Goal: Information Seeking & Learning: Compare options

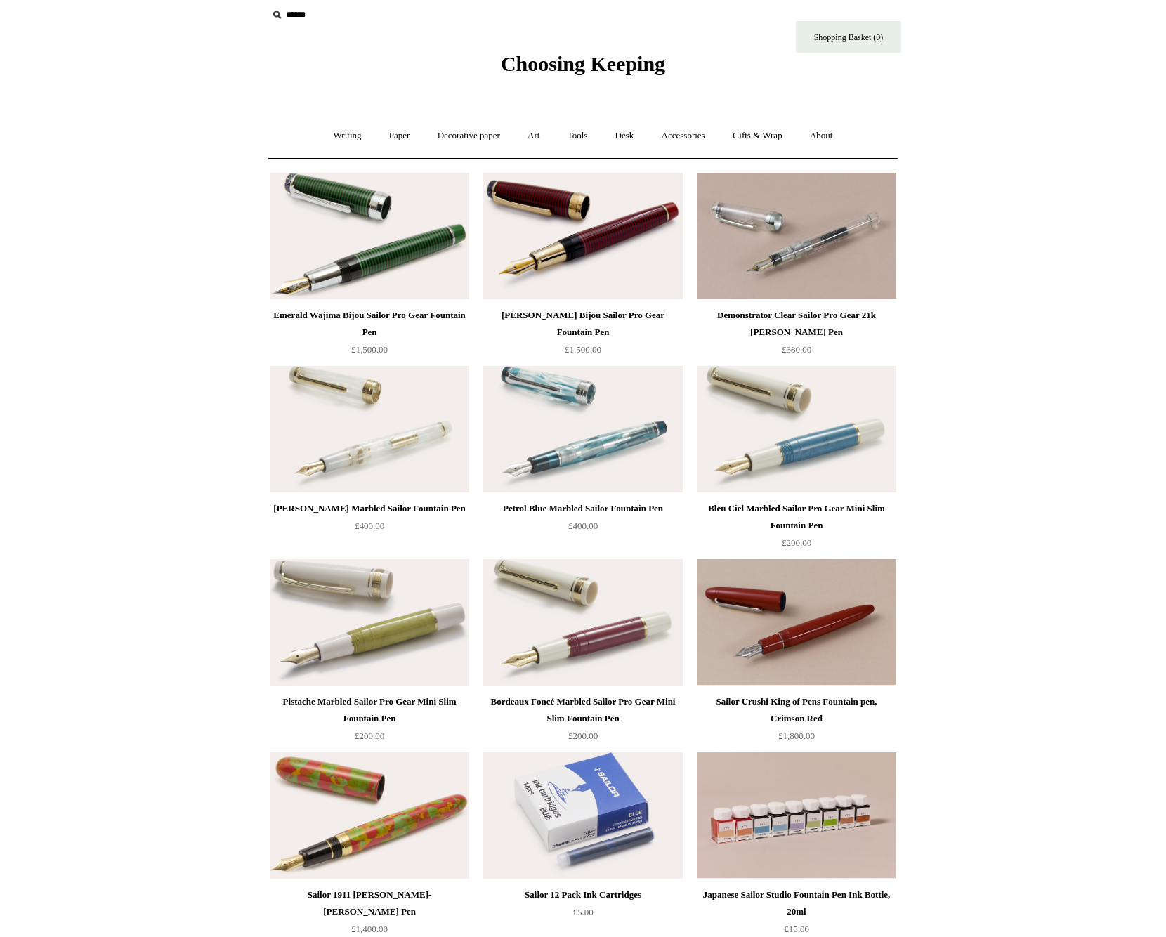
scroll to position [5, 0]
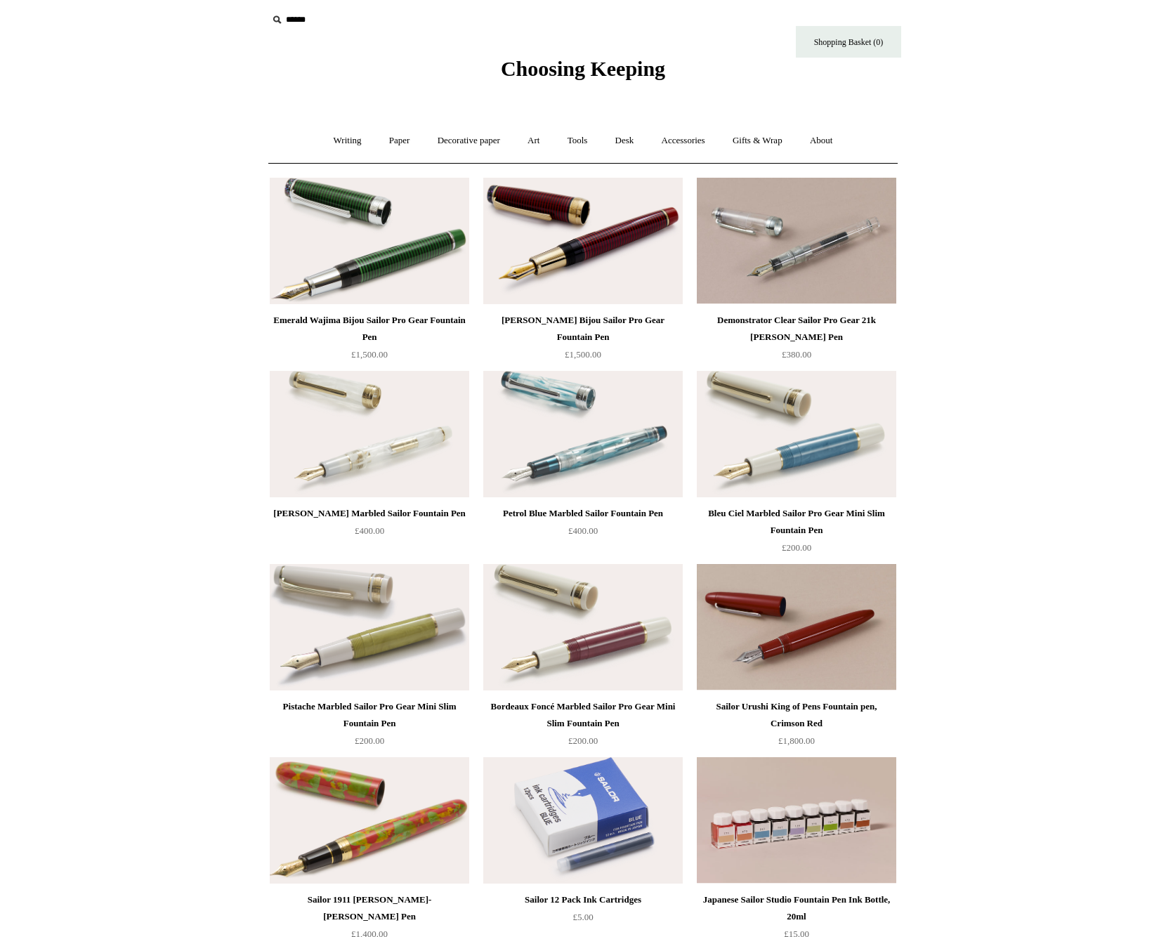
click at [594, 477] on img at bounding box center [583, 434] width 200 height 126
click at [830, 285] on img at bounding box center [797, 241] width 200 height 126
click at [409, 322] on div "Emerald Wajima Bijou Sailor Pro Gear Fountain Pen" at bounding box center [369, 329] width 192 height 34
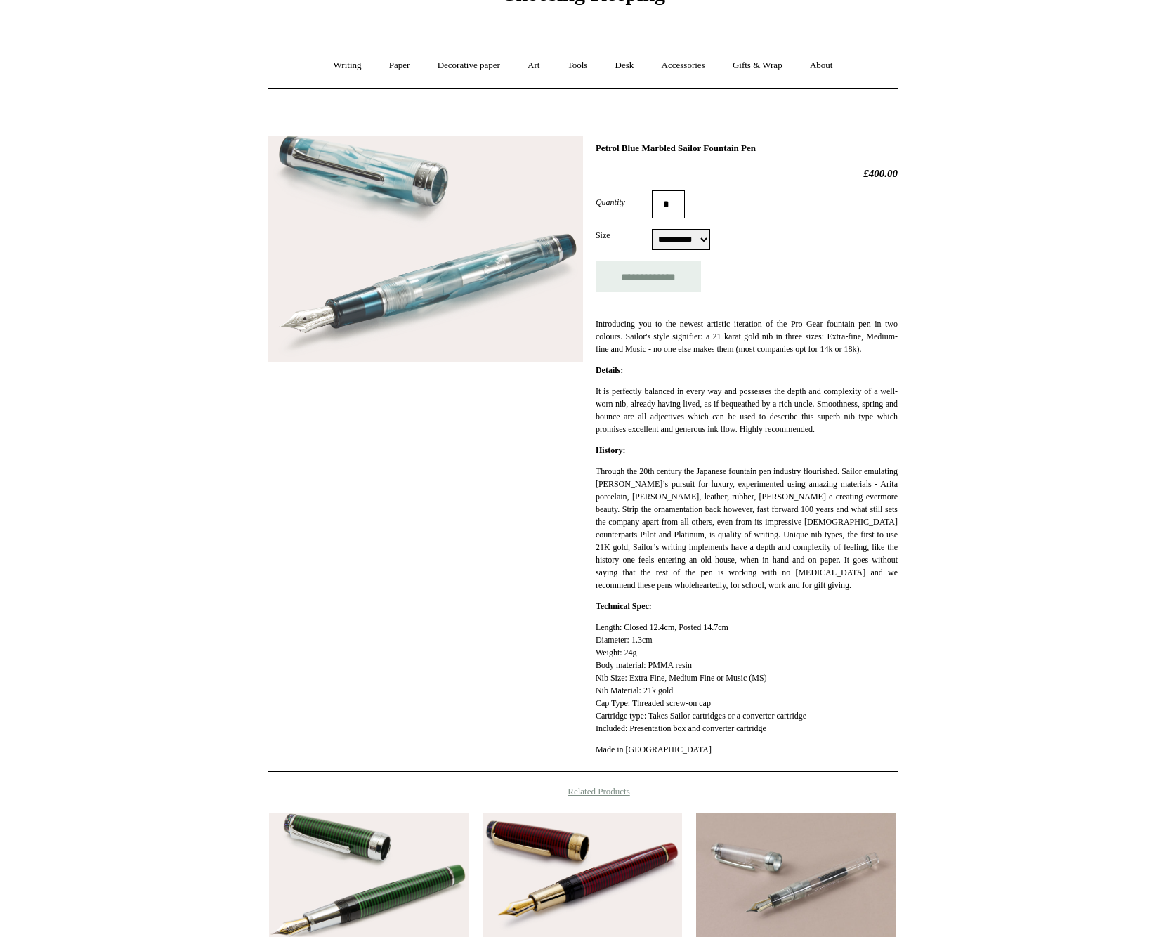
scroll to position [83, 0]
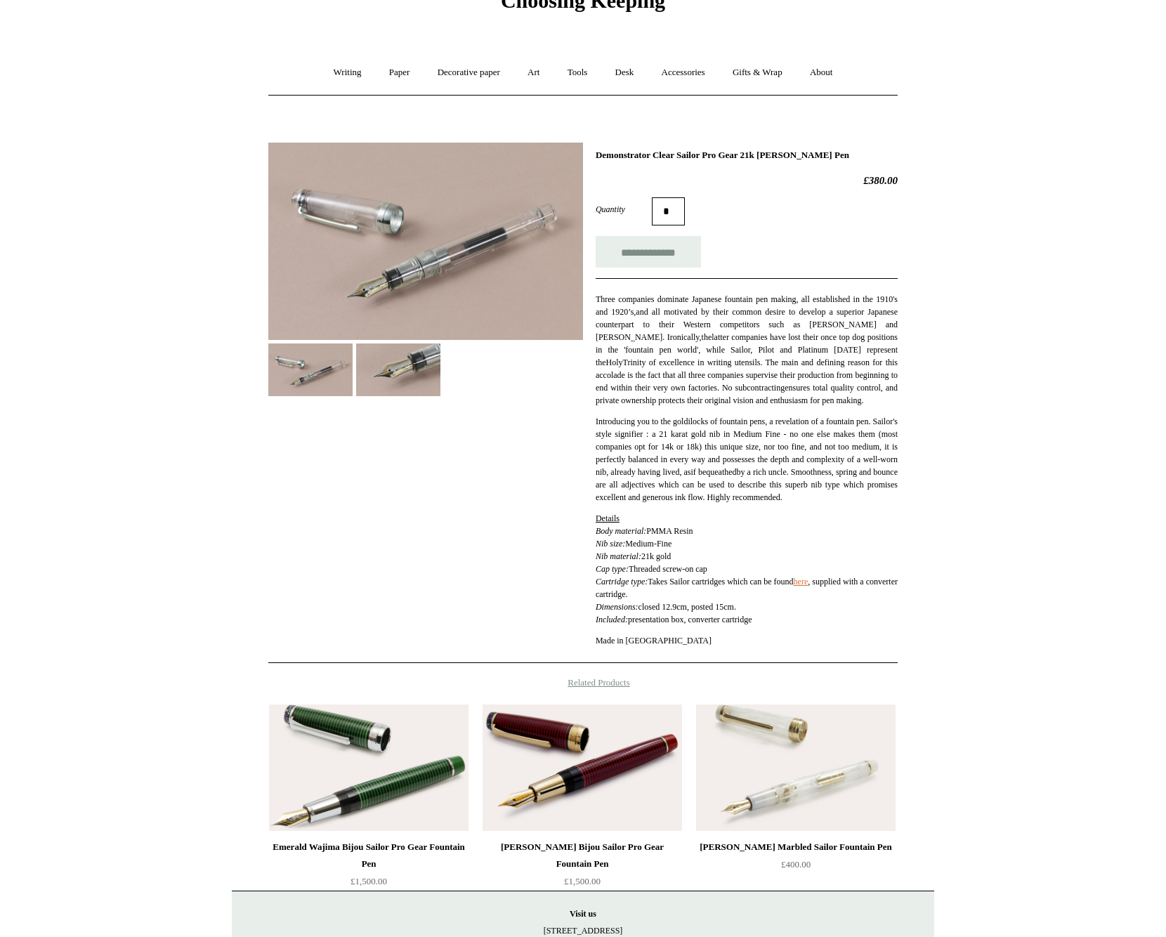
scroll to position [77, 0]
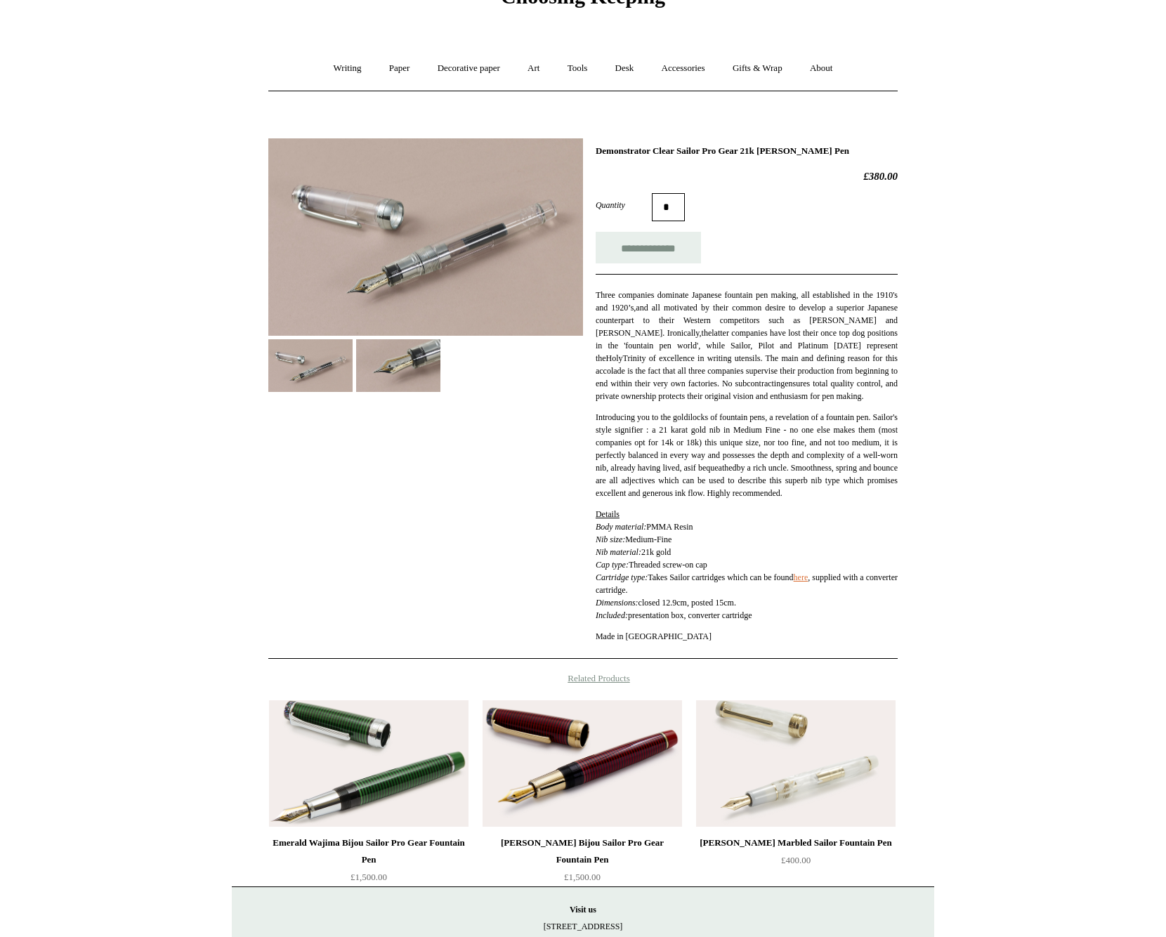
click at [457, 278] on img at bounding box center [425, 236] width 315 height 197
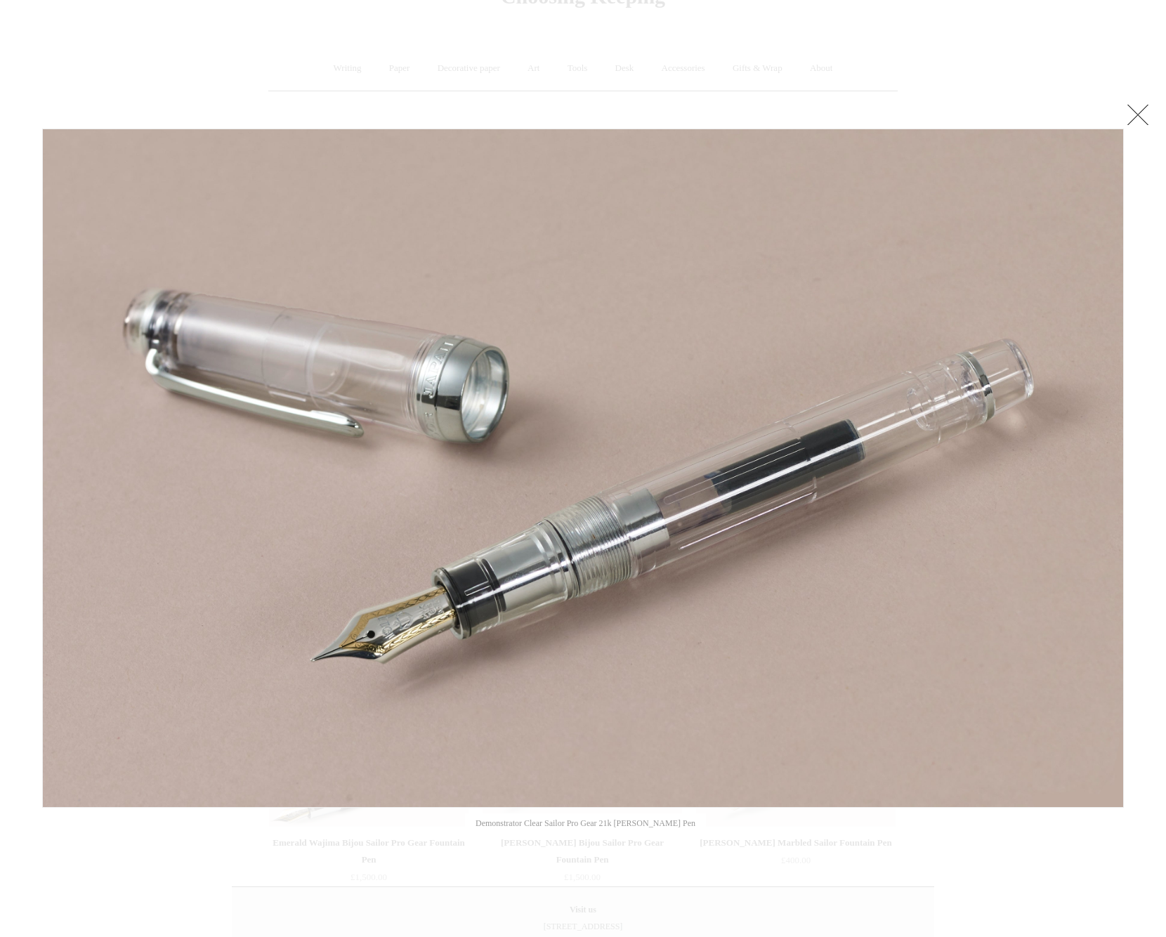
click at [1129, 110] on link at bounding box center [1138, 114] width 28 height 28
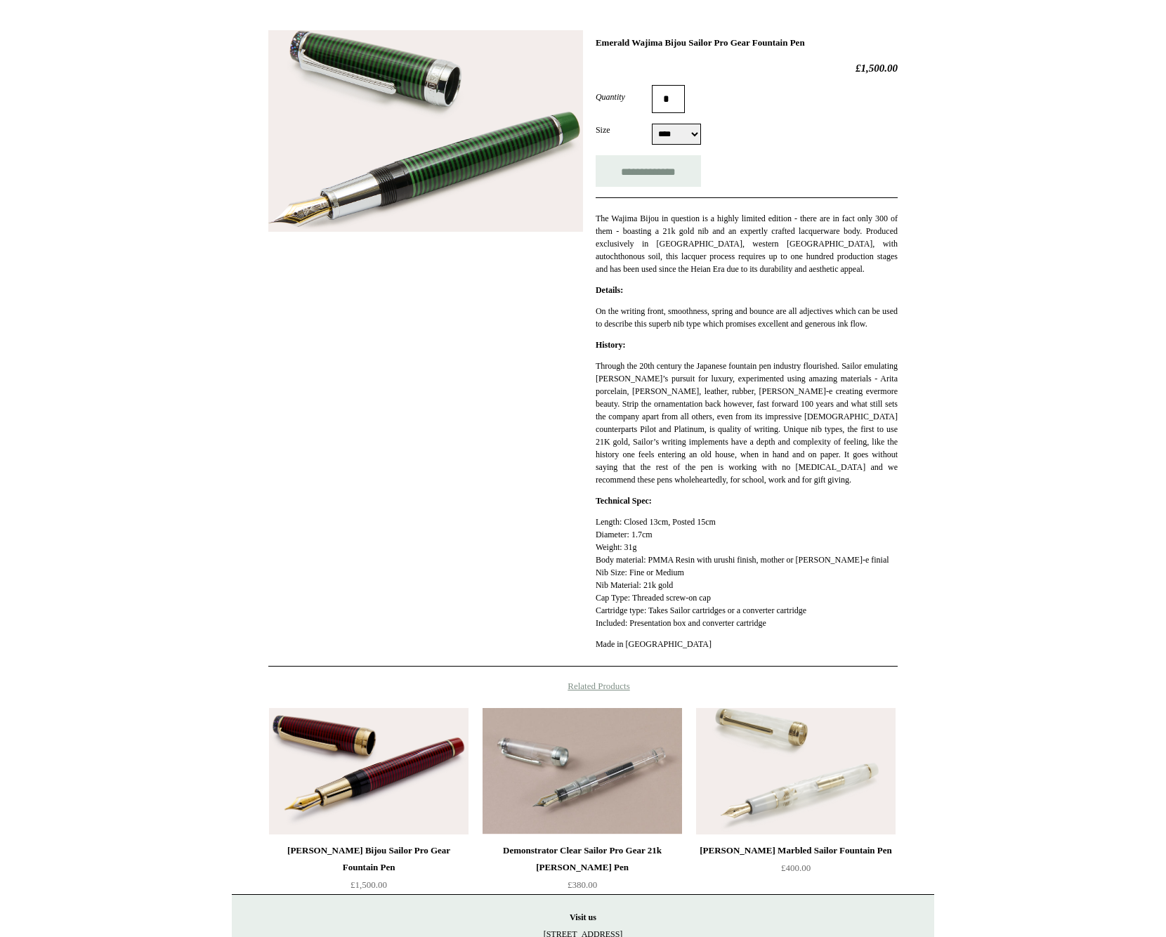
scroll to position [188, 0]
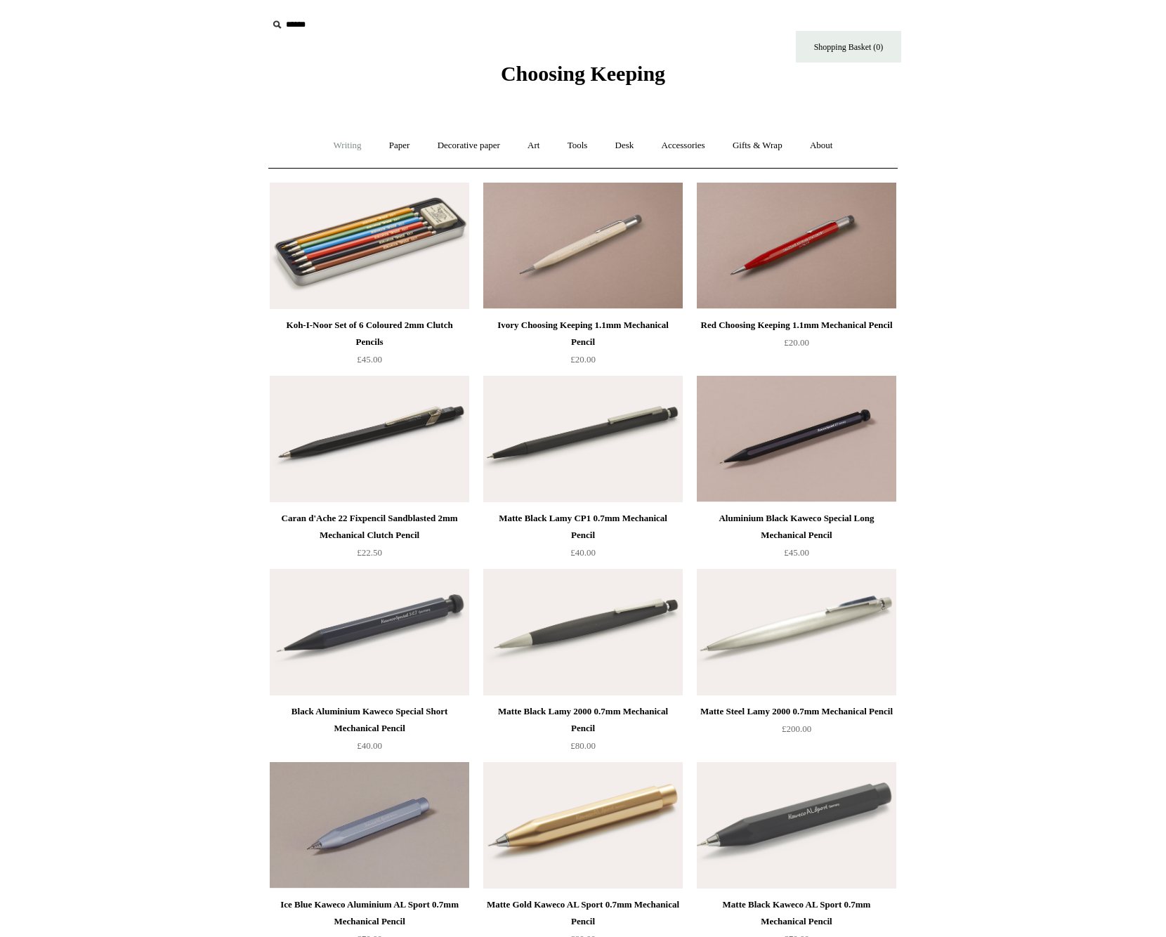
click at [344, 140] on link "Writing +" at bounding box center [347, 145] width 53 height 37
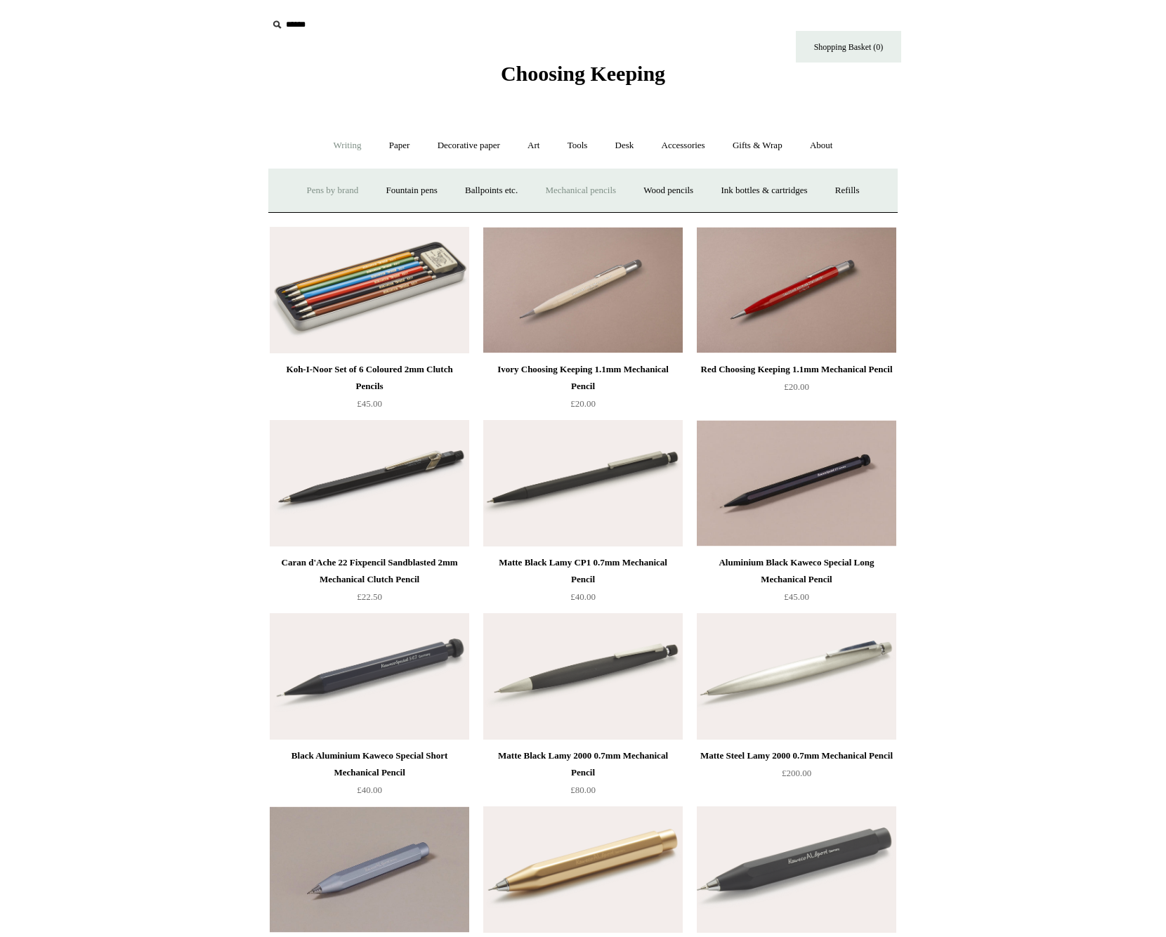
click at [332, 186] on link "Pens by brand +" at bounding box center [332, 190] width 77 height 37
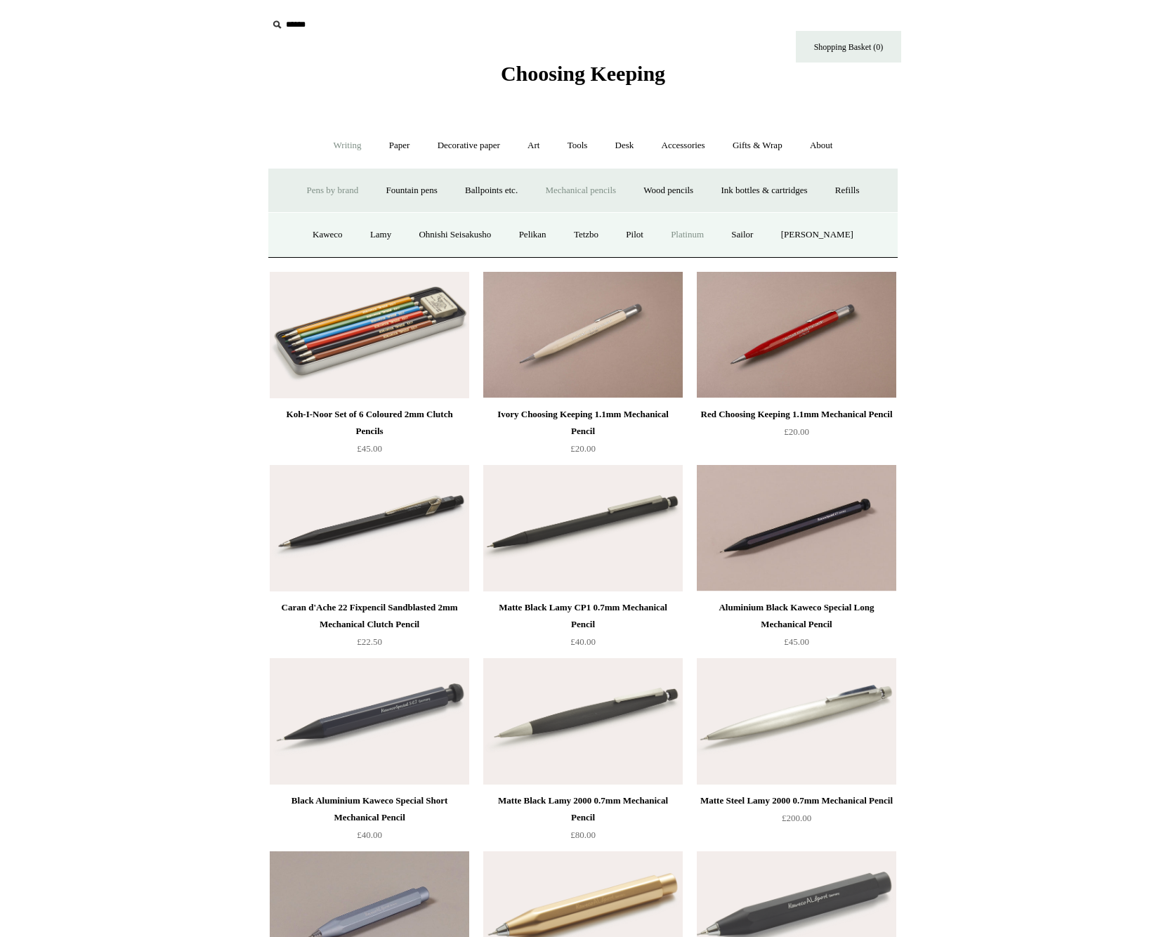
click at [698, 244] on link "Platinum" at bounding box center [687, 234] width 58 height 37
click at [648, 237] on link "Pilot" at bounding box center [634, 234] width 43 height 37
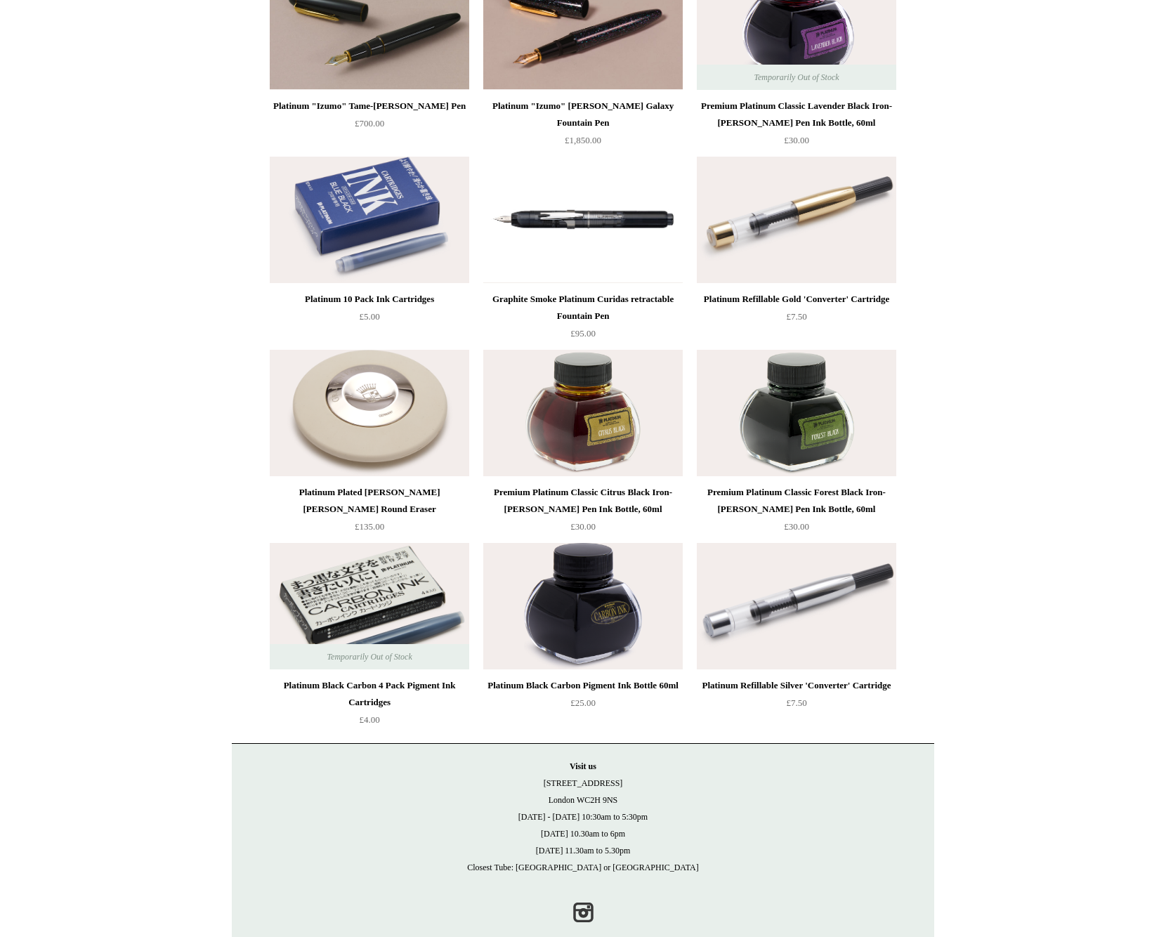
scroll to position [414, 0]
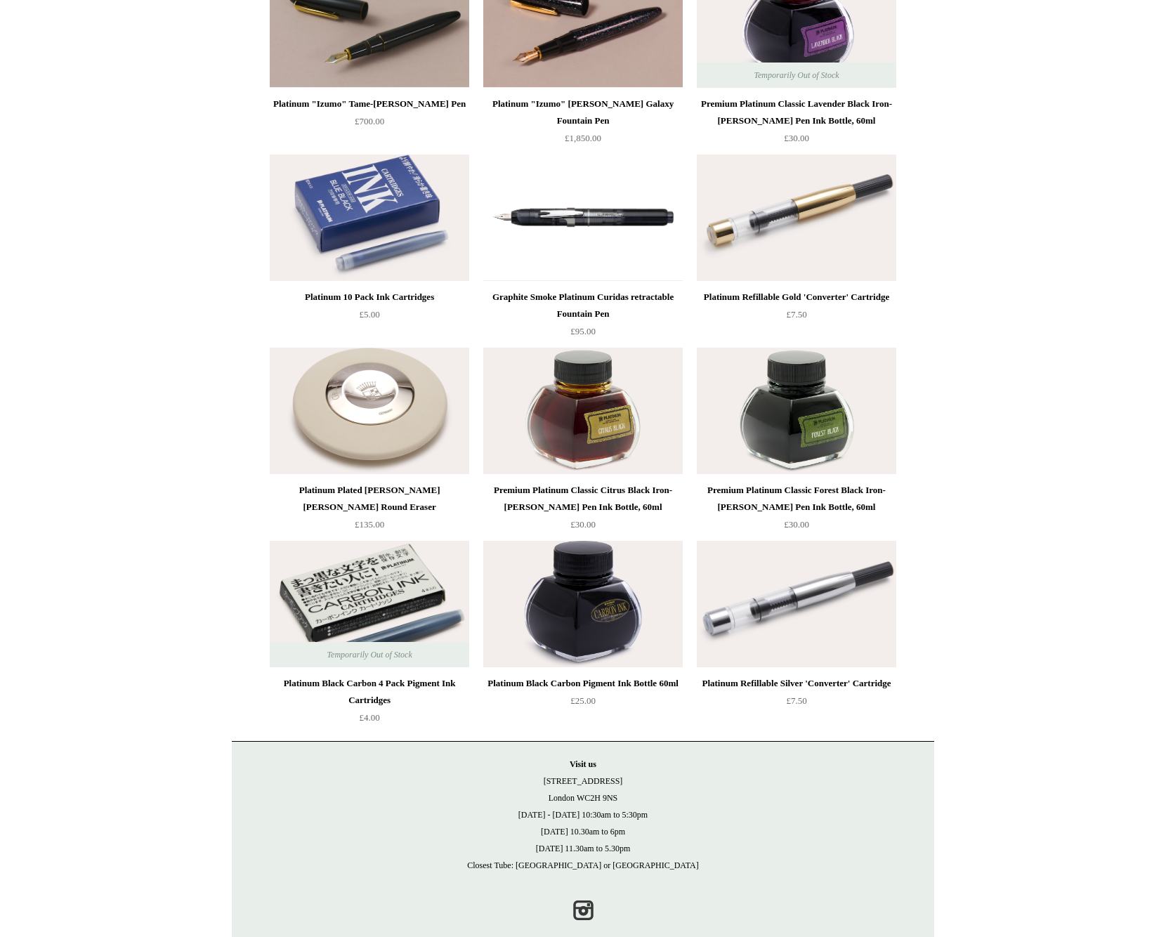
click at [563, 292] on div "Graphite Smoke Platinum Curidas retractable Fountain Pen" at bounding box center [583, 306] width 192 height 34
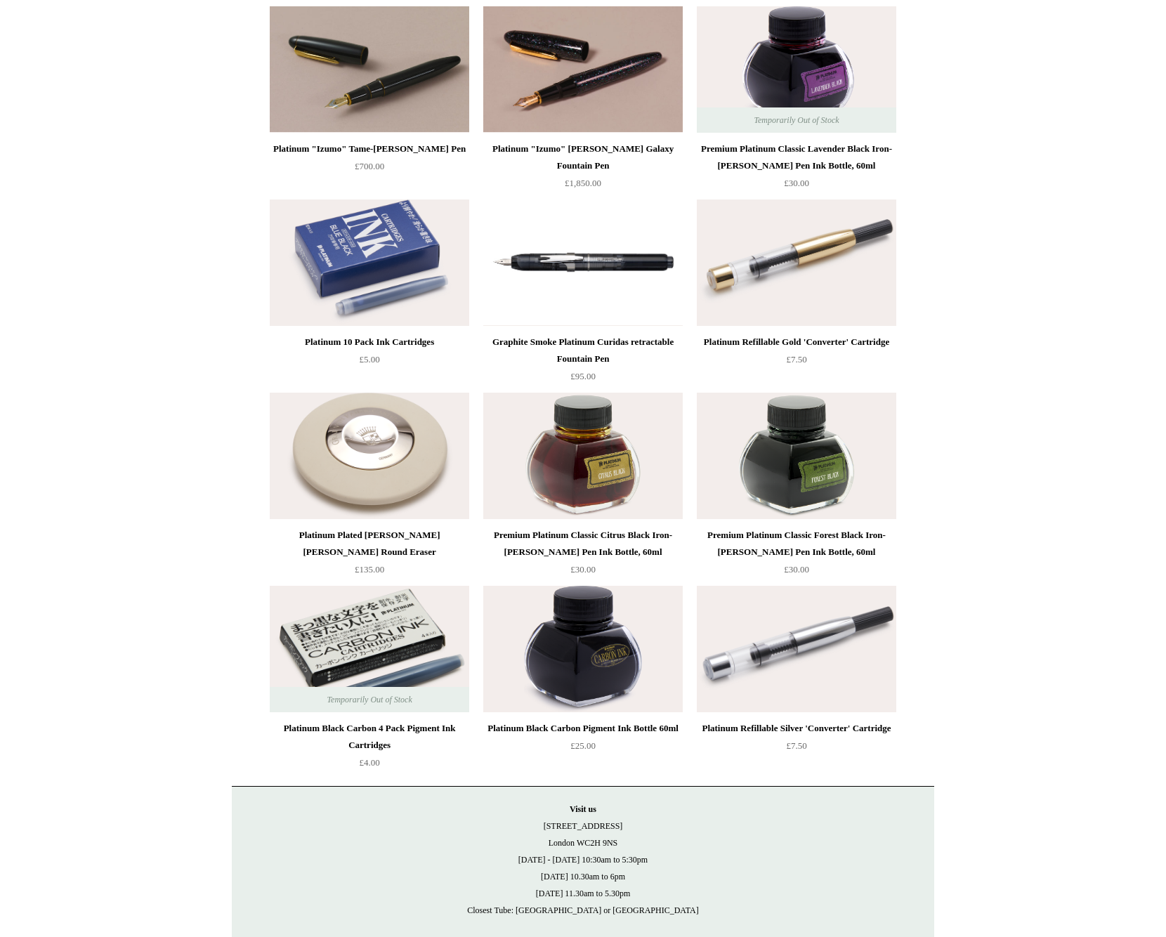
scroll to position [366, 0]
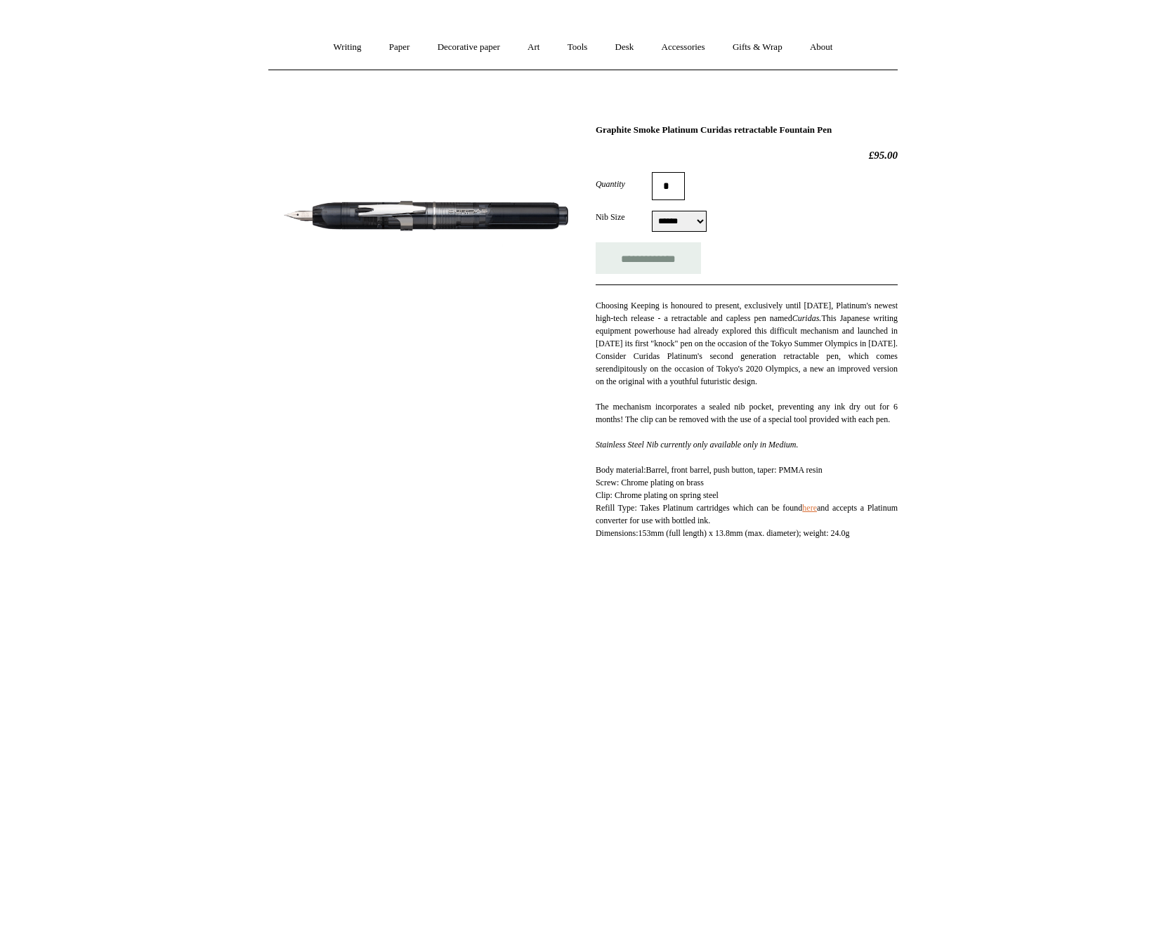
scroll to position [100, 0]
select select "**********"
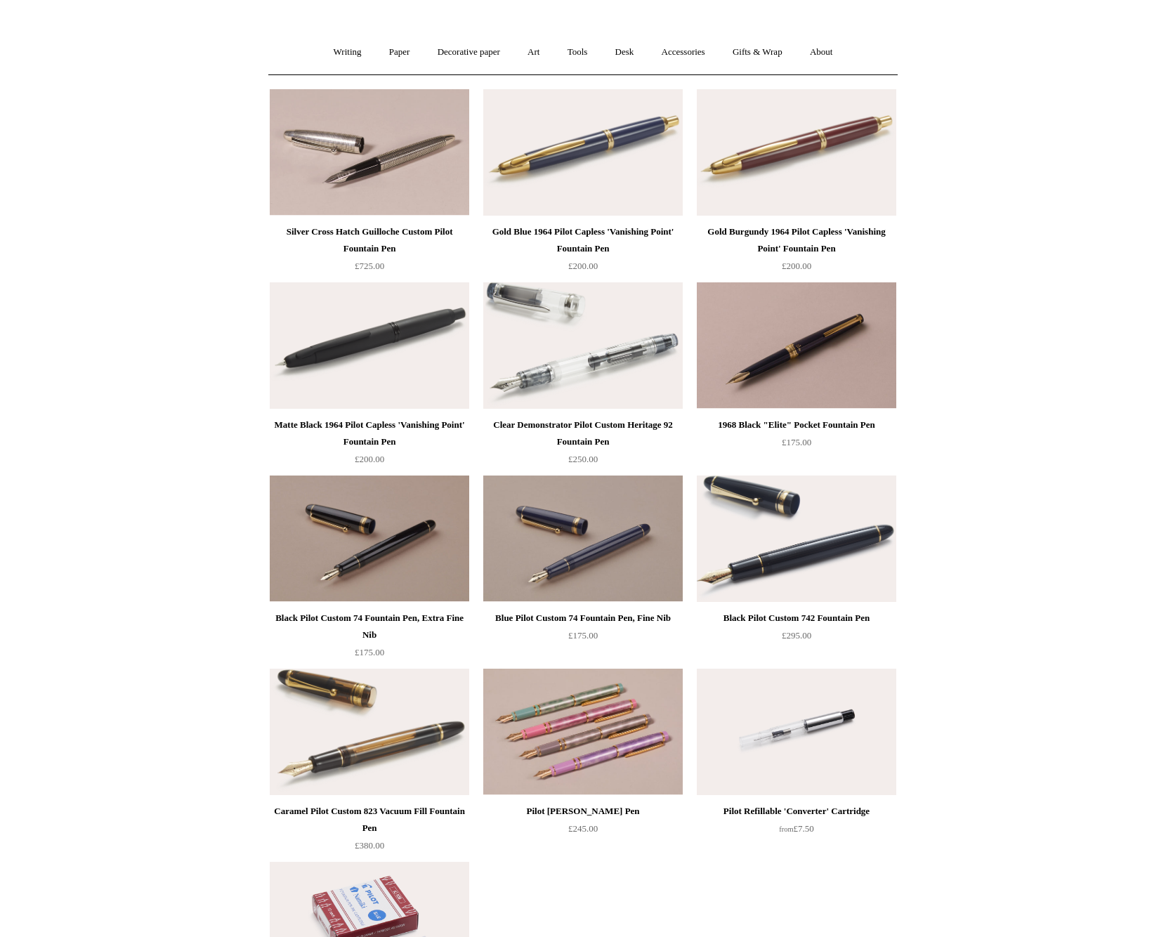
scroll to position [90, 0]
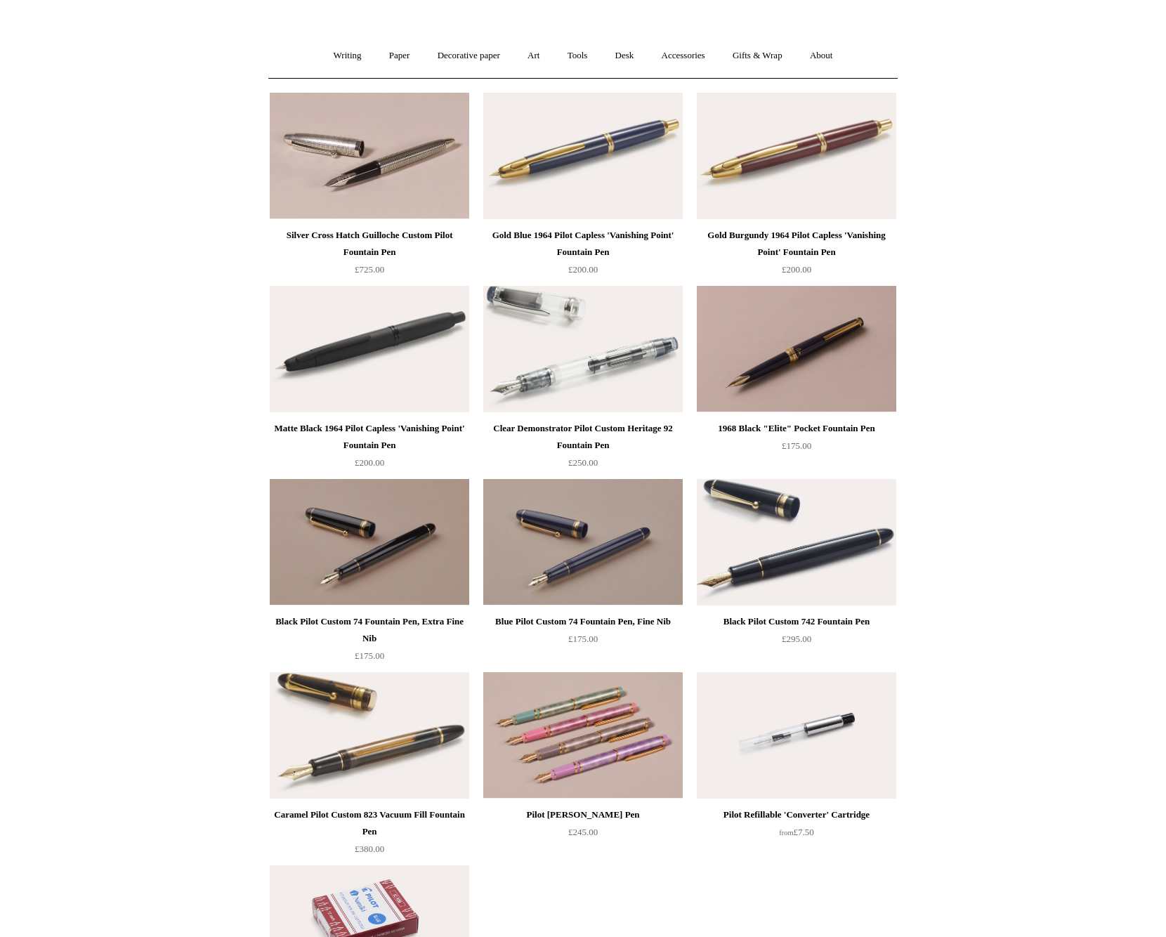
click at [616, 435] on div "Clear Demonstrator Pilot Custom Heritage 92 Fountain Pen" at bounding box center [583, 437] width 192 height 34
click at [379, 429] on div "Matte Black 1964 Pilot Capless 'Vanishing Point' Fountain Pen" at bounding box center [369, 437] width 192 height 34
click at [612, 205] on img at bounding box center [583, 156] width 200 height 126
click at [451, 382] on img at bounding box center [370, 349] width 200 height 126
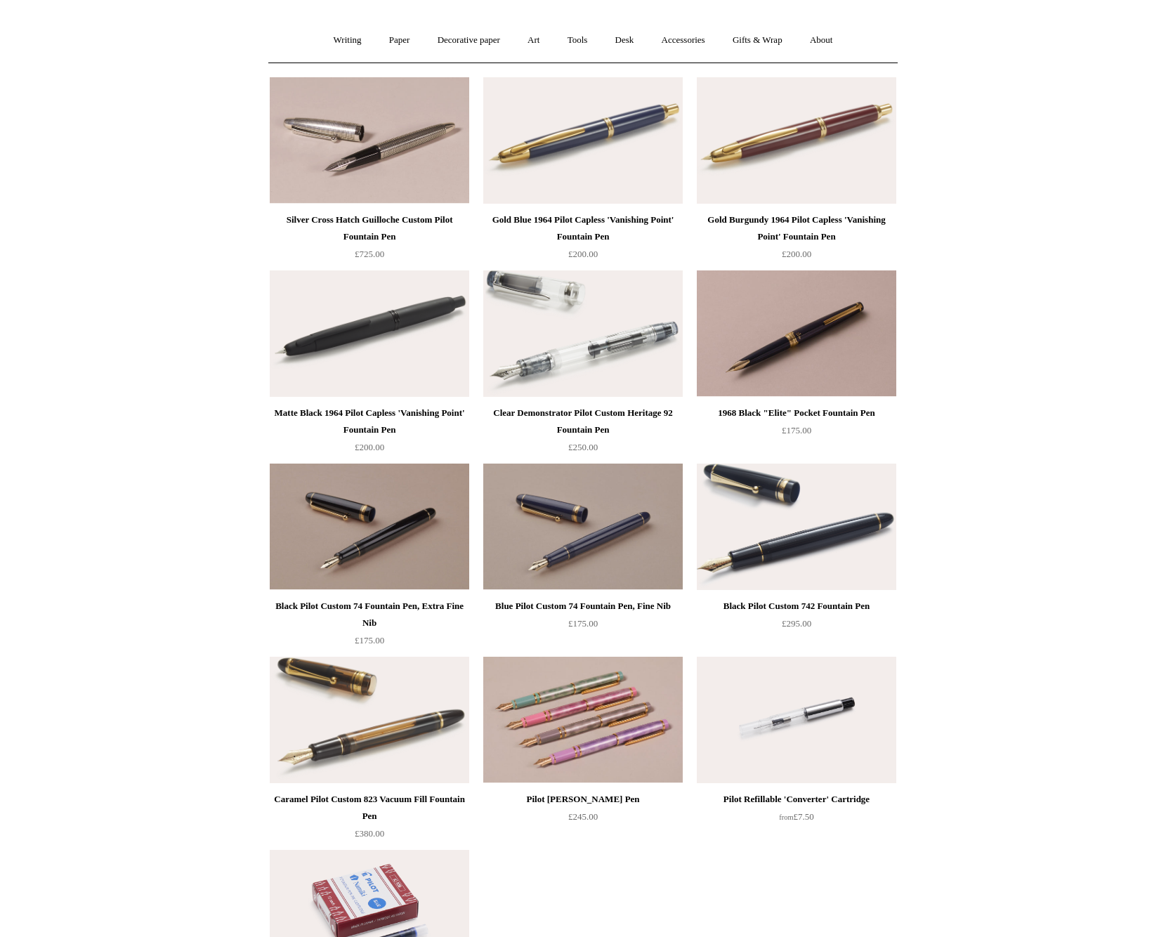
scroll to position [60, 0]
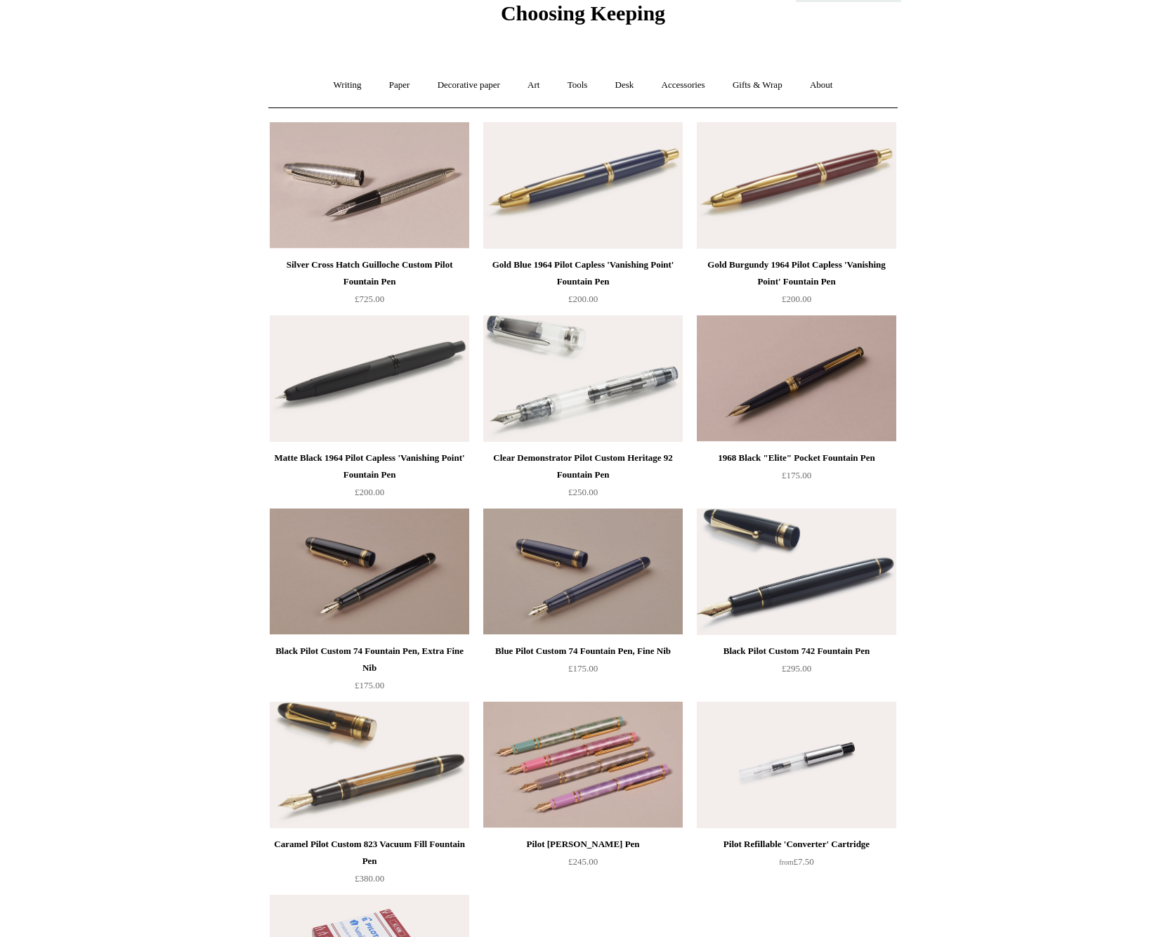
click at [816, 458] on div "1968 Black "Elite" Pocket Fountain Pen" at bounding box center [796, 458] width 192 height 17
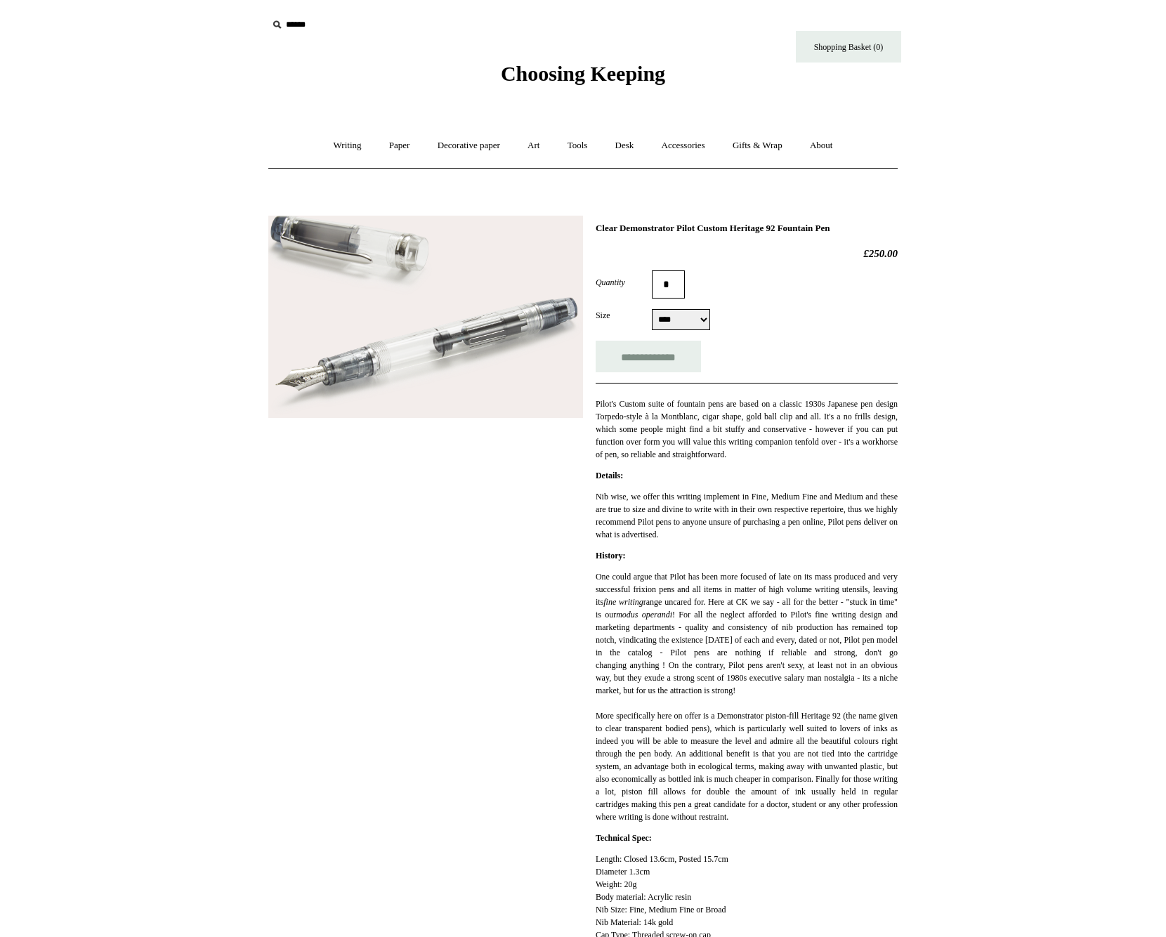
click at [711, 331] on form "**********" at bounding box center [747, 321] width 302 height 102
select select "**********"
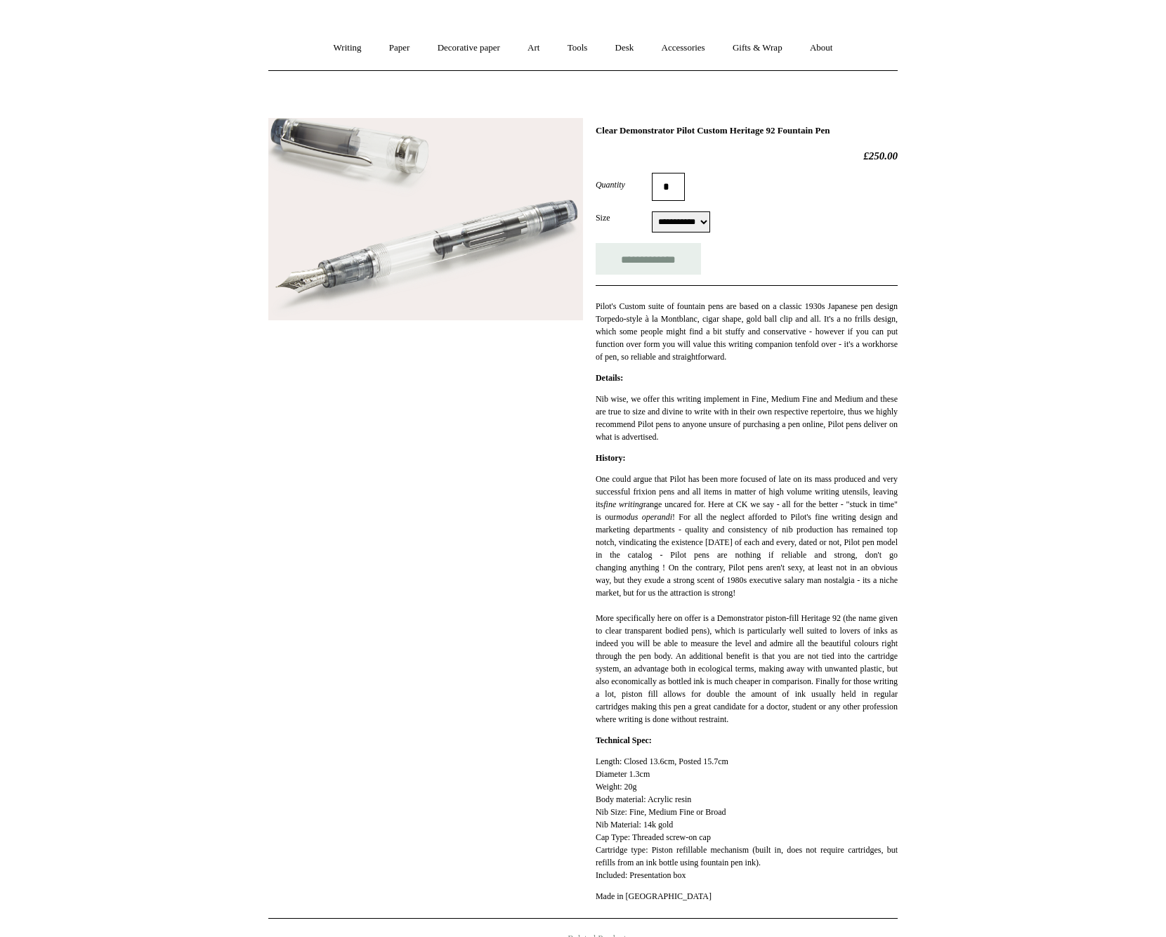
scroll to position [77, 0]
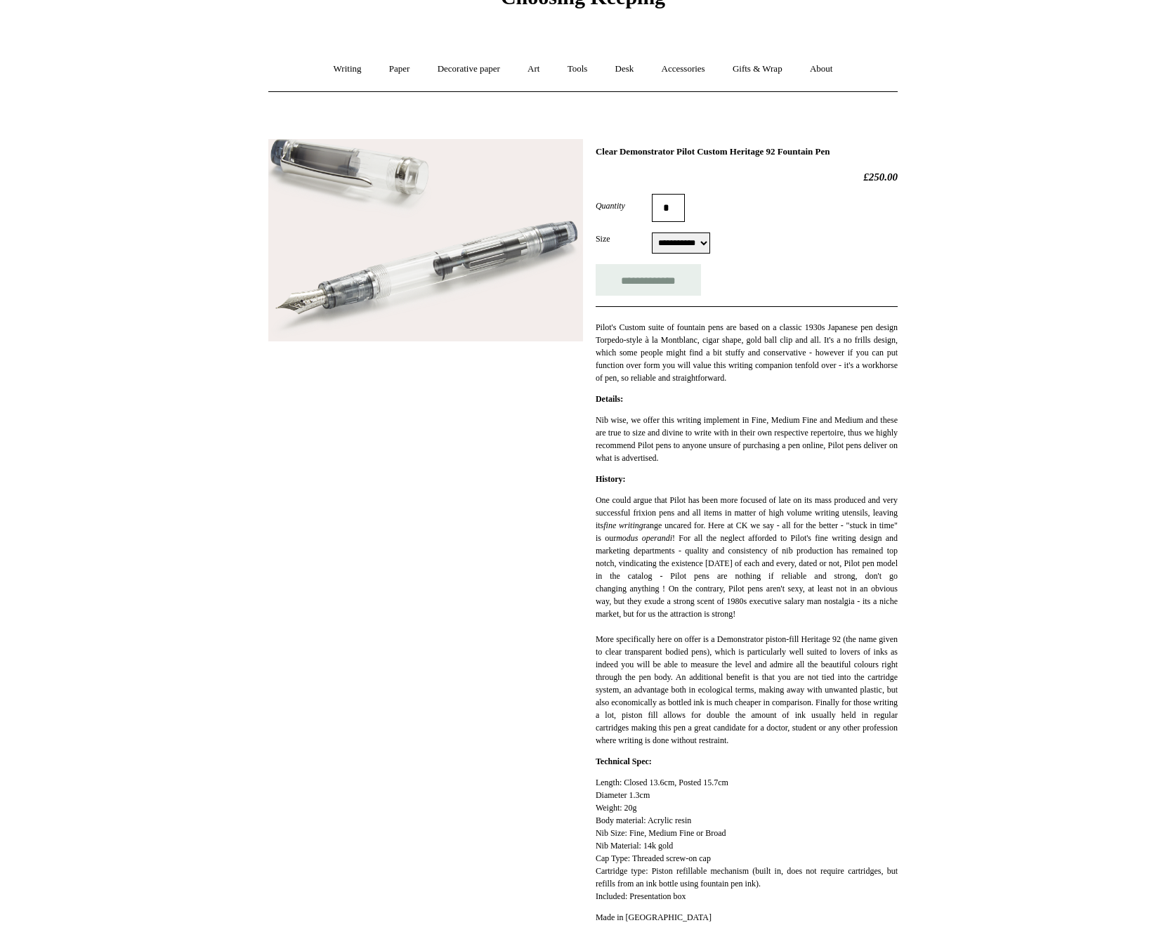
click at [478, 216] on img at bounding box center [425, 240] width 315 height 203
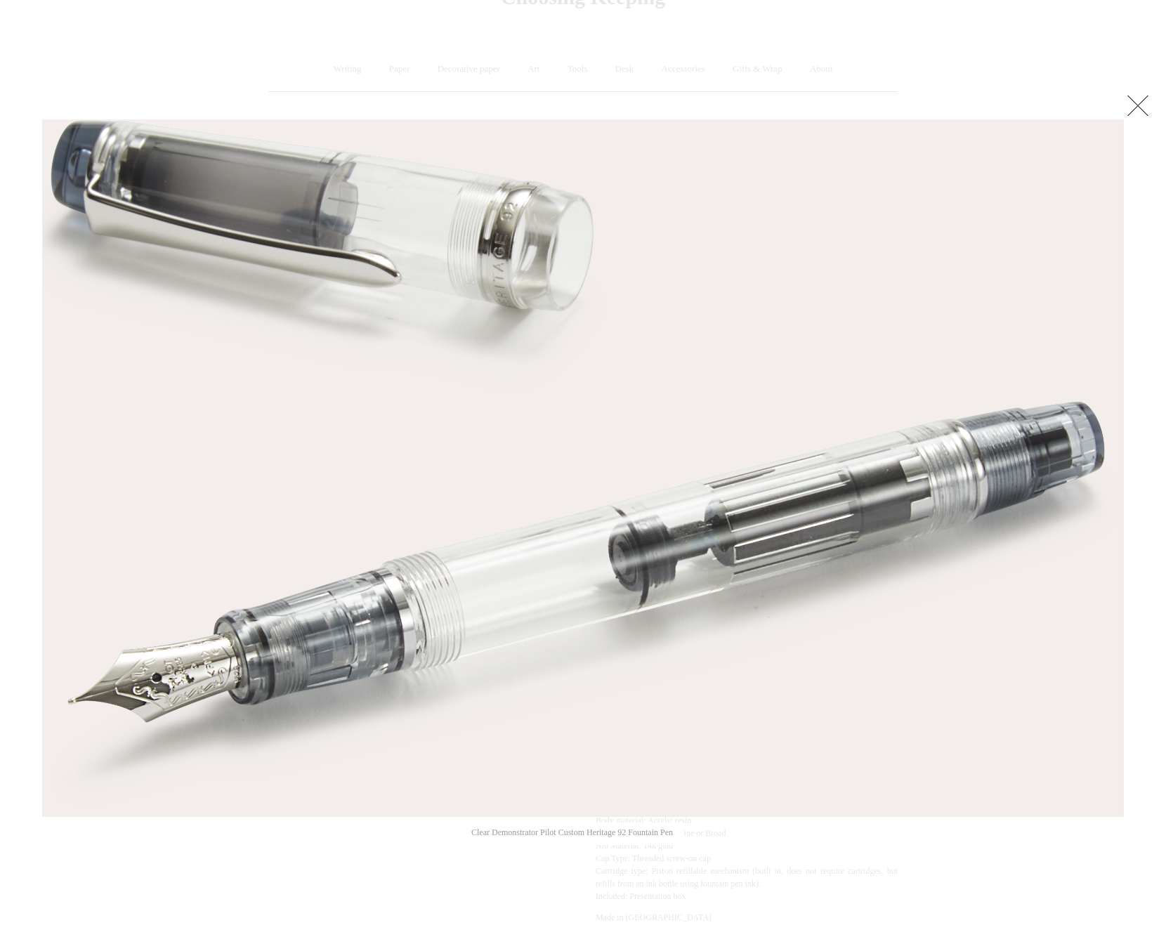
click at [1147, 103] on link at bounding box center [1138, 105] width 28 height 28
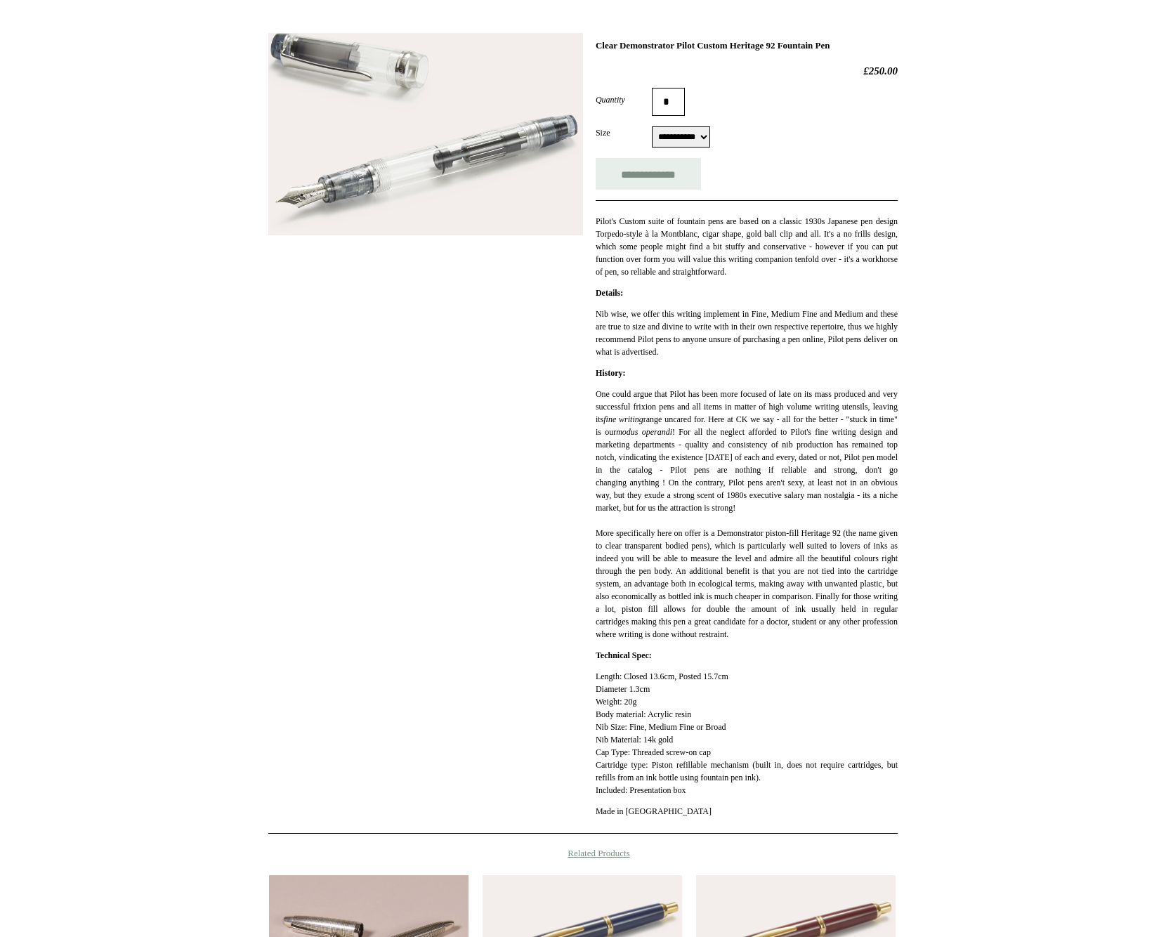
scroll to position [140, 0]
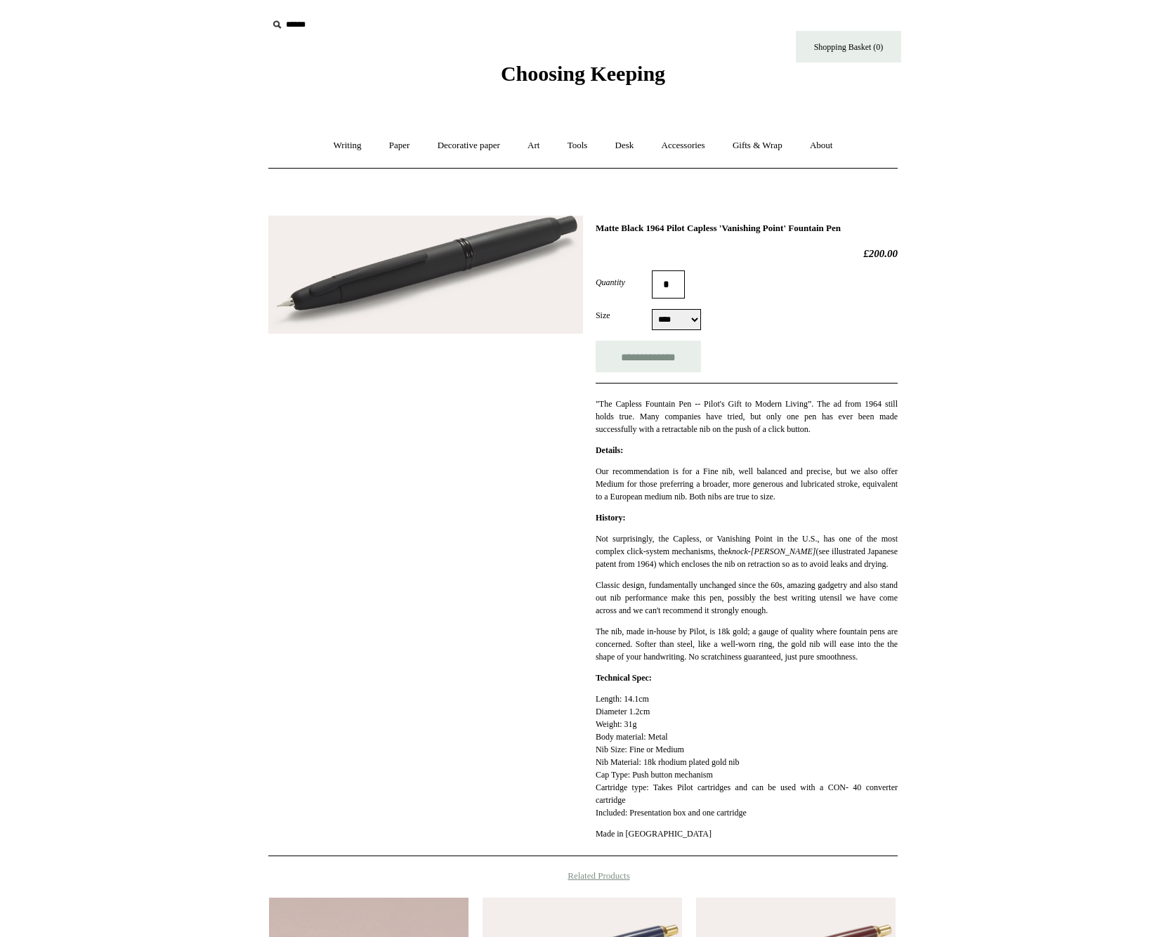
click at [444, 280] on img at bounding box center [425, 275] width 315 height 118
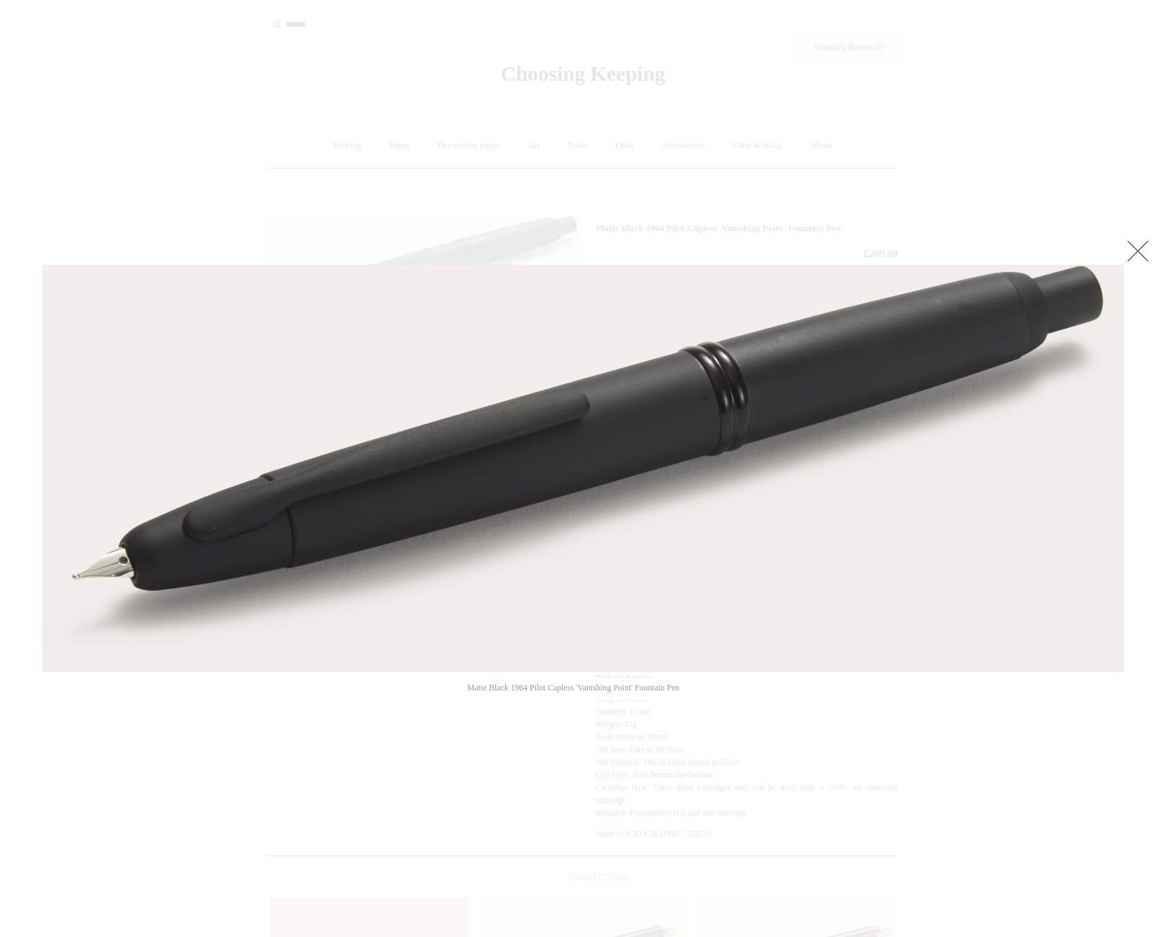
click at [1149, 254] on link at bounding box center [1138, 251] width 28 height 28
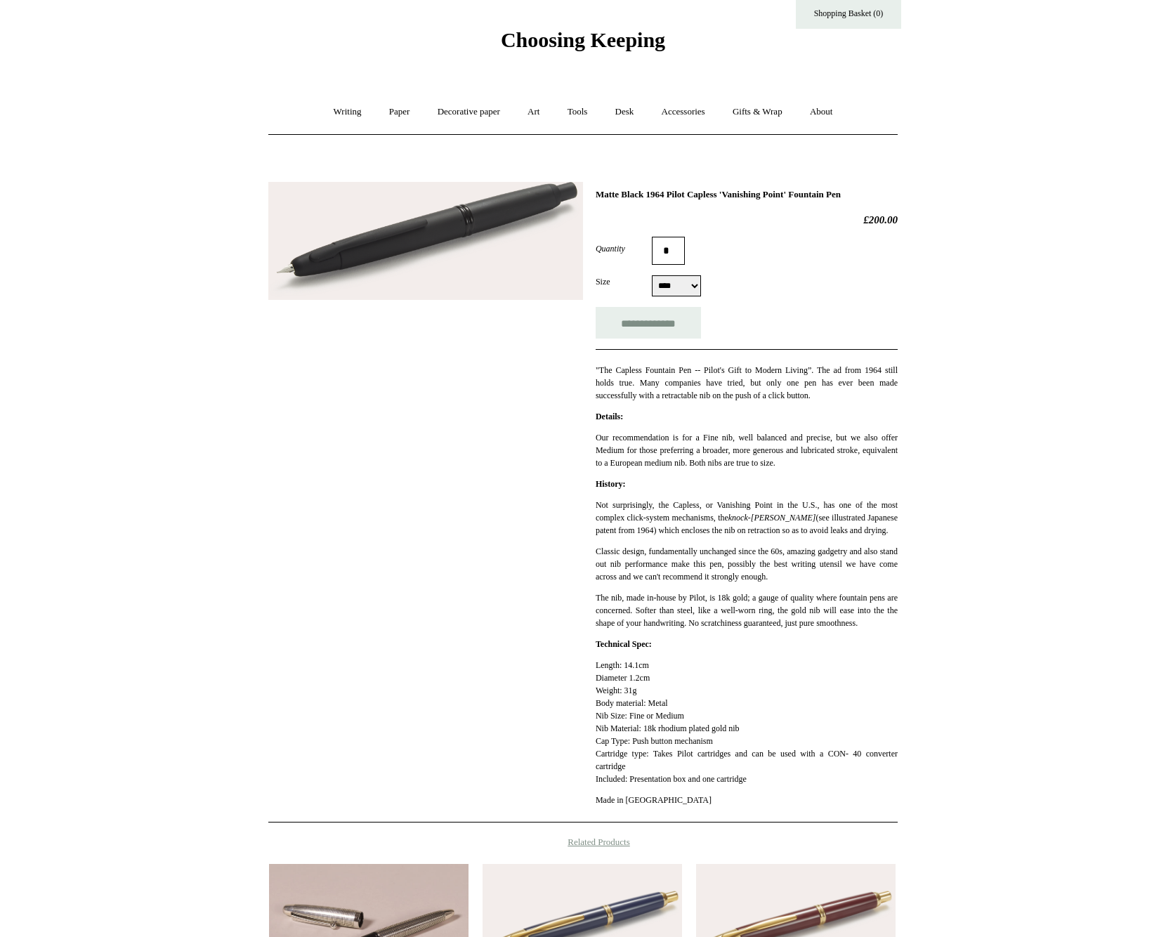
scroll to position [35, 0]
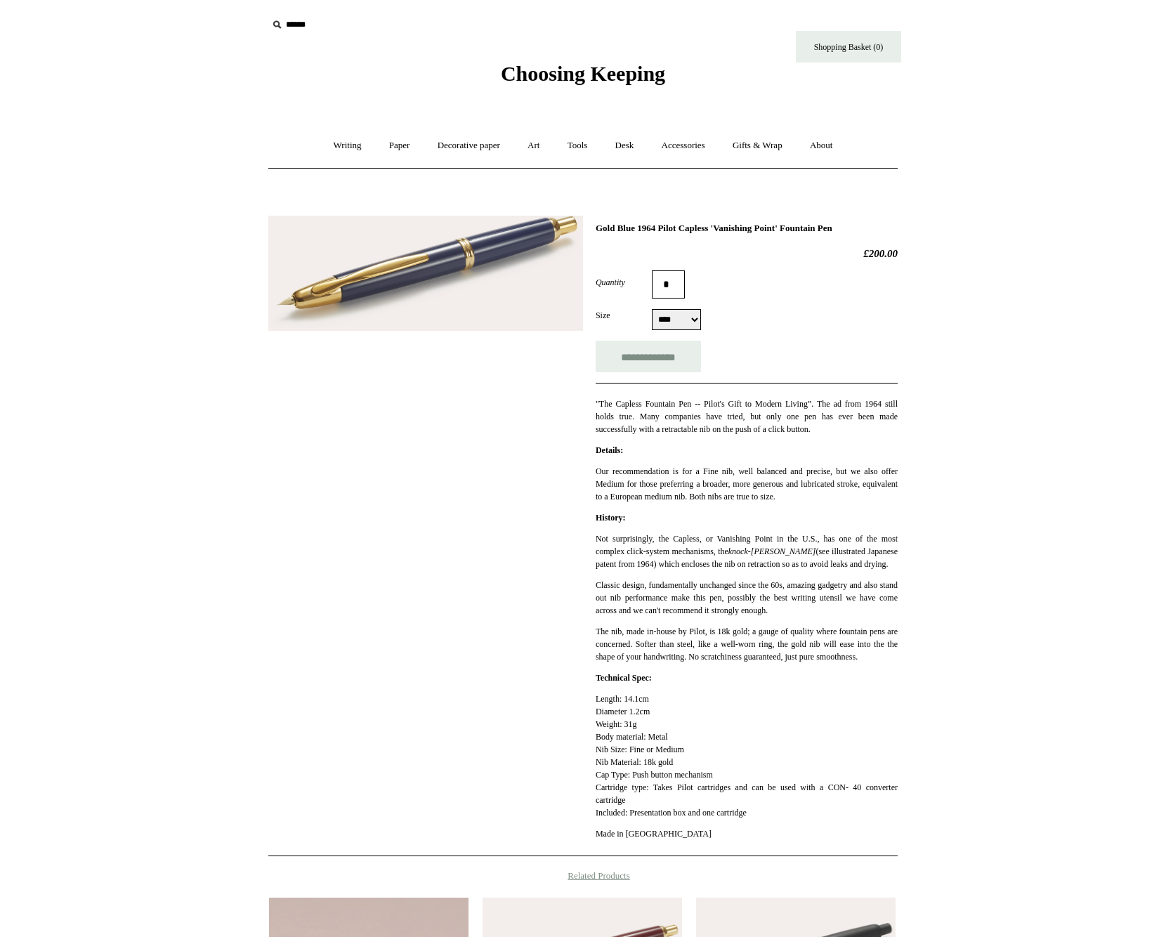
click at [483, 250] on img at bounding box center [425, 273] width 315 height 115
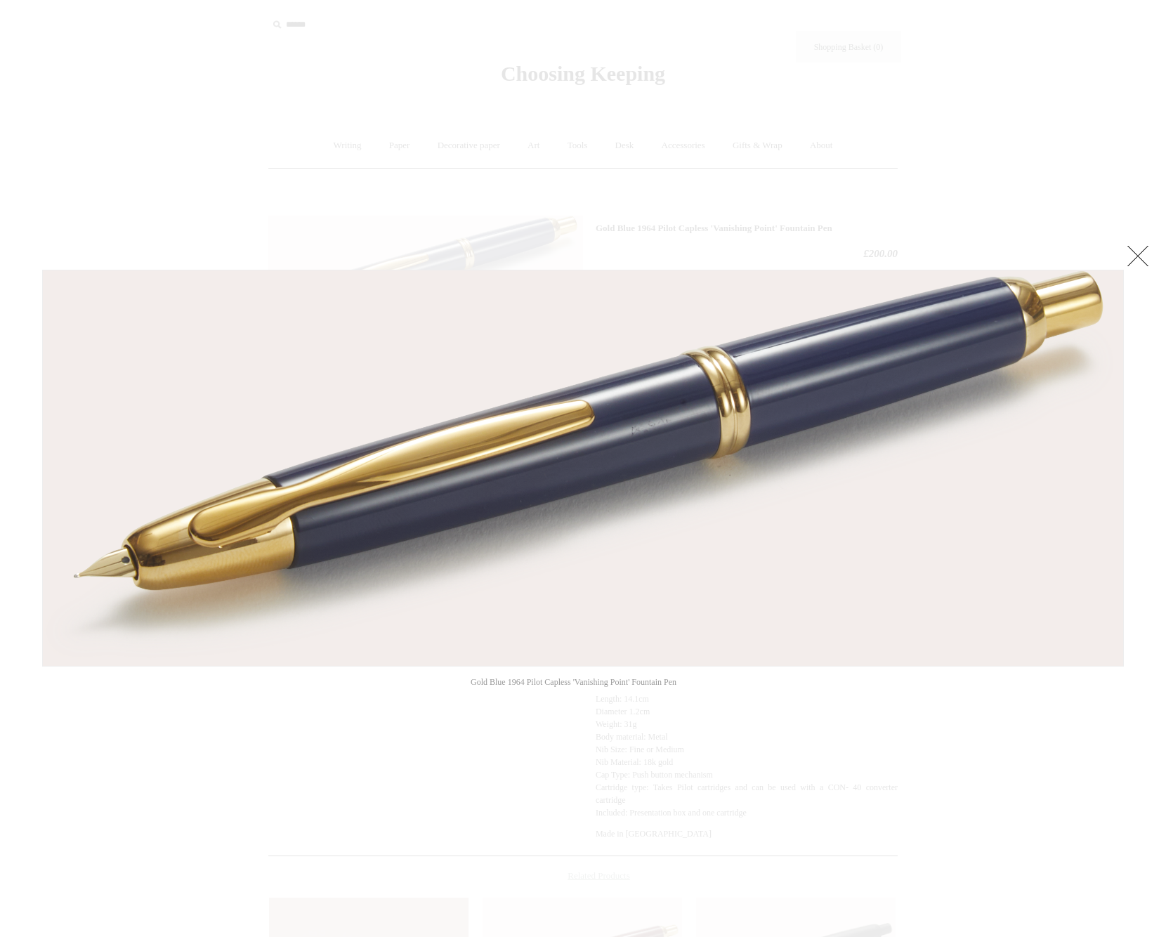
click at [872, 711] on div at bounding box center [583, 664] width 1166 height 1329
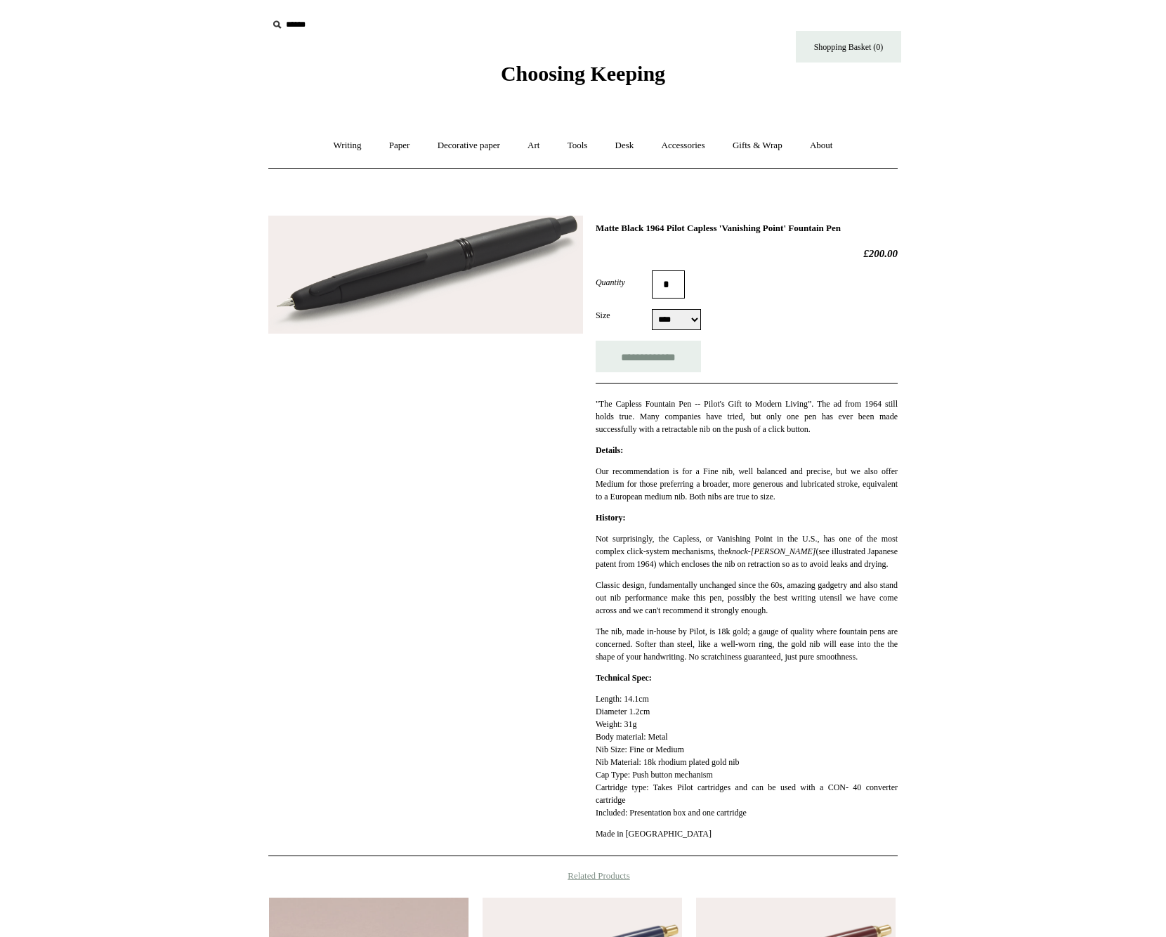
click at [444, 280] on img at bounding box center [425, 275] width 315 height 118
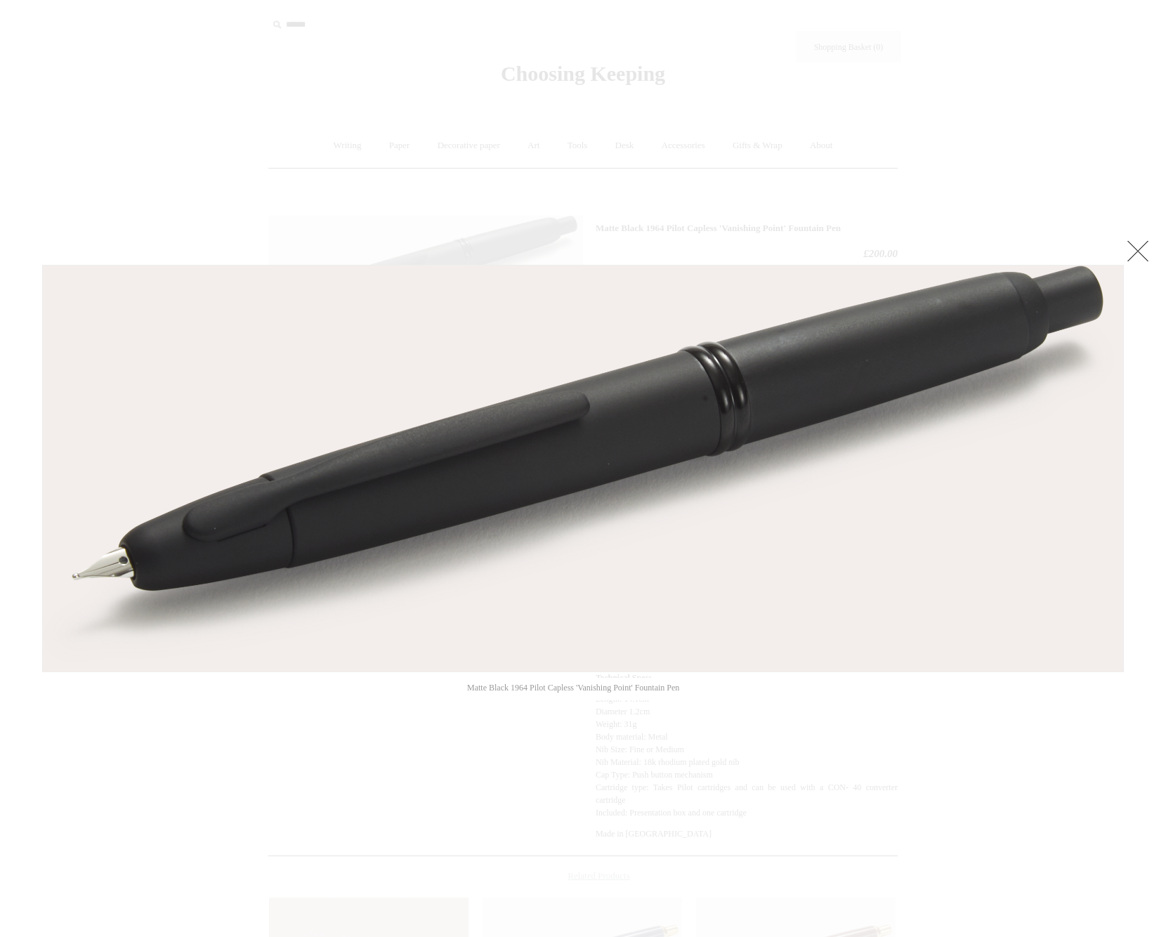
click at [476, 730] on div at bounding box center [583, 664] width 1166 height 1329
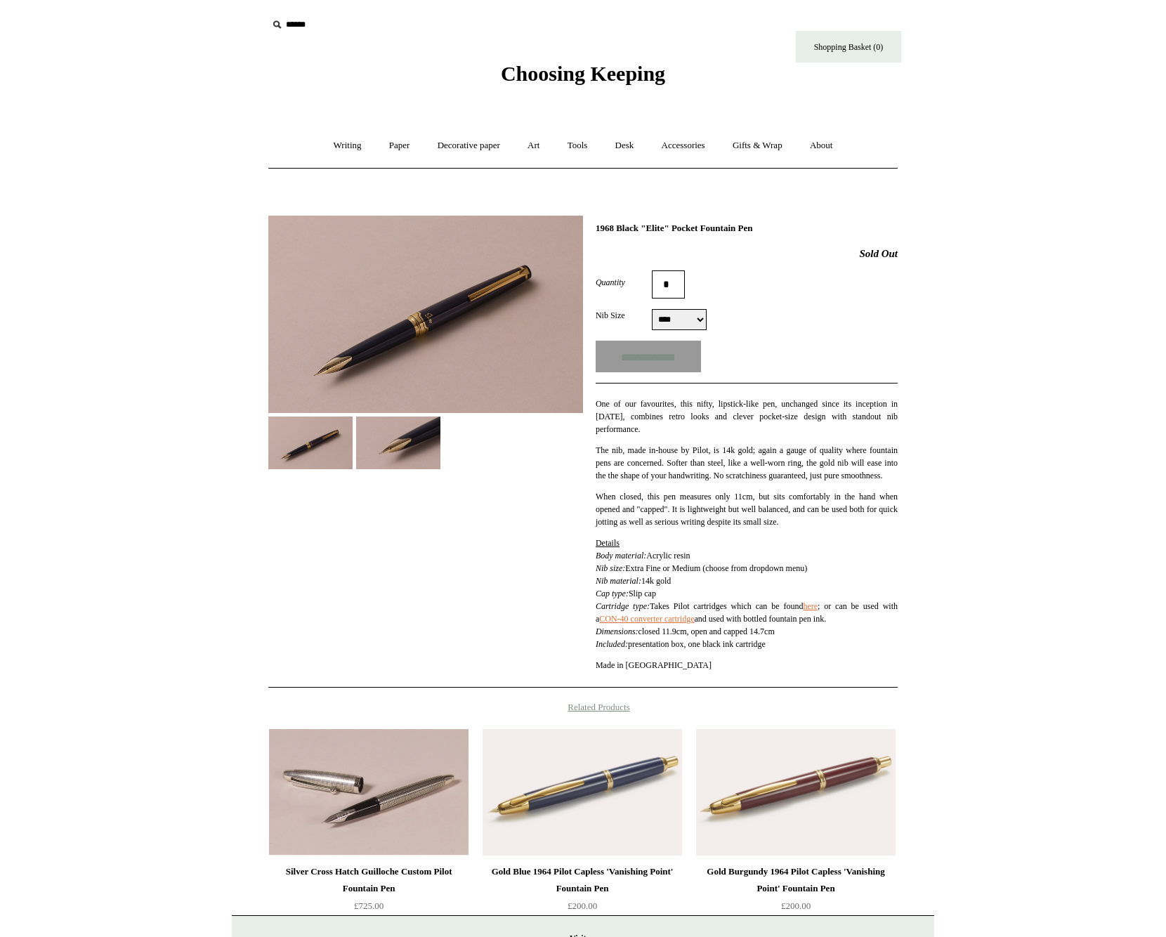
select select "******"
click at [431, 336] on img at bounding box center [425, 314] width 315 height 197
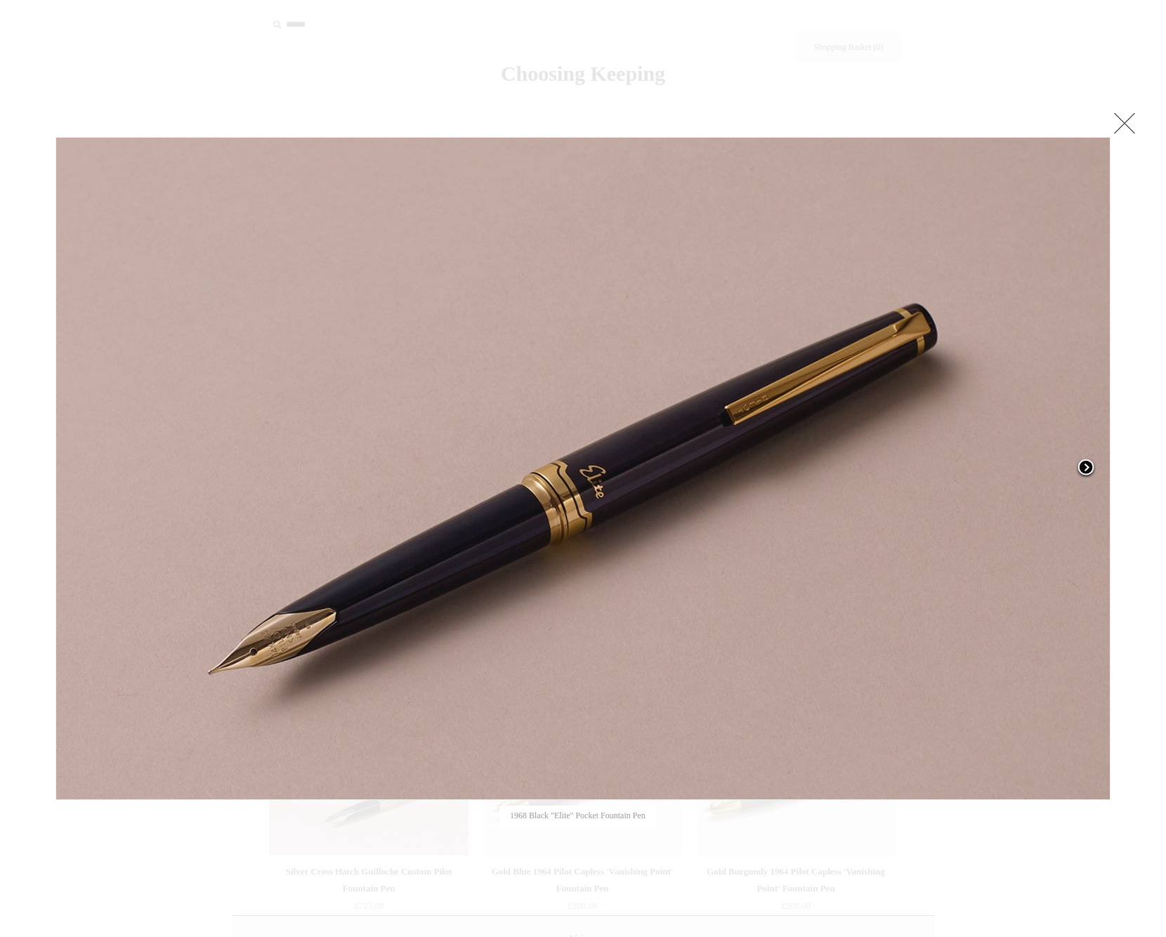
click at [1088, 469] on span at bounding box center [1086, 468] width 21 height 21
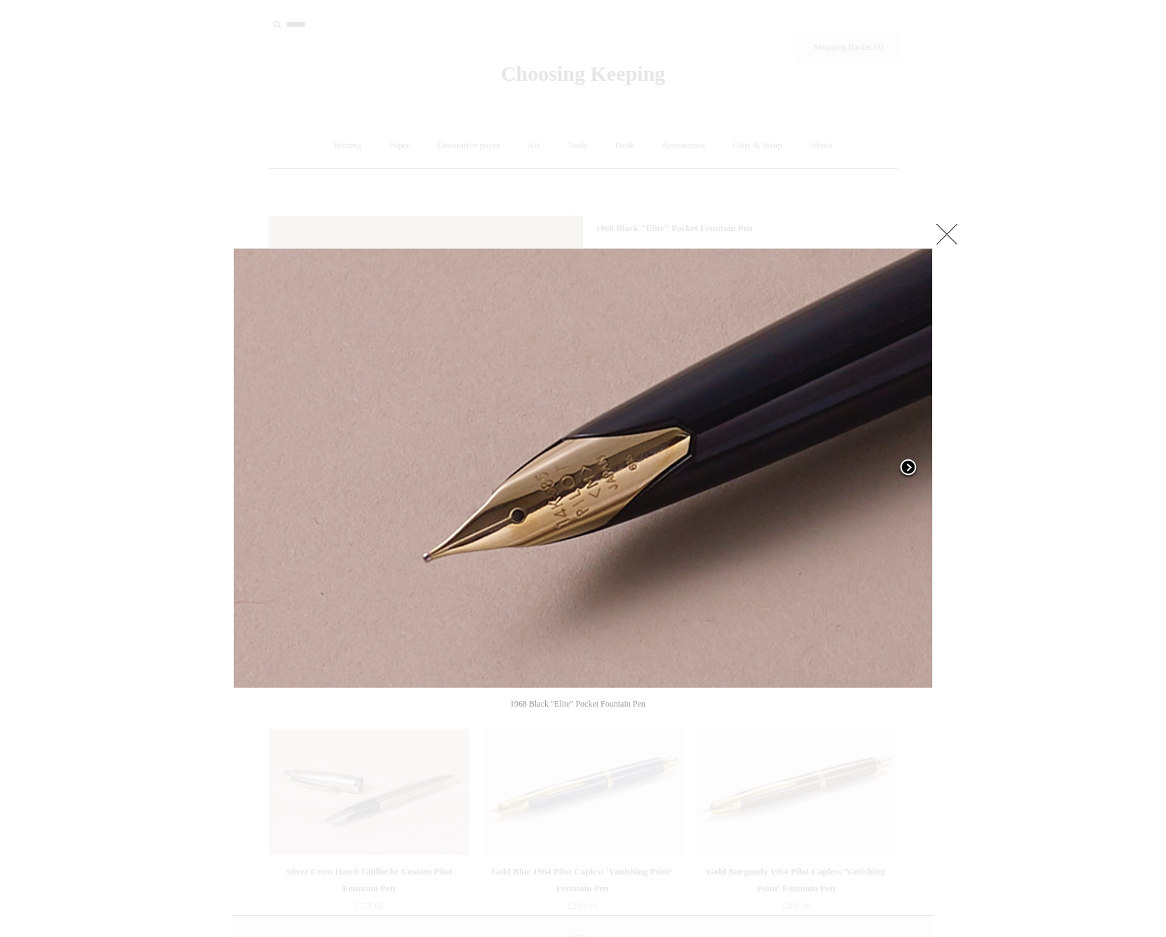
click at [914, 470] on span at bounding box center [908, 468] width 21 height 21
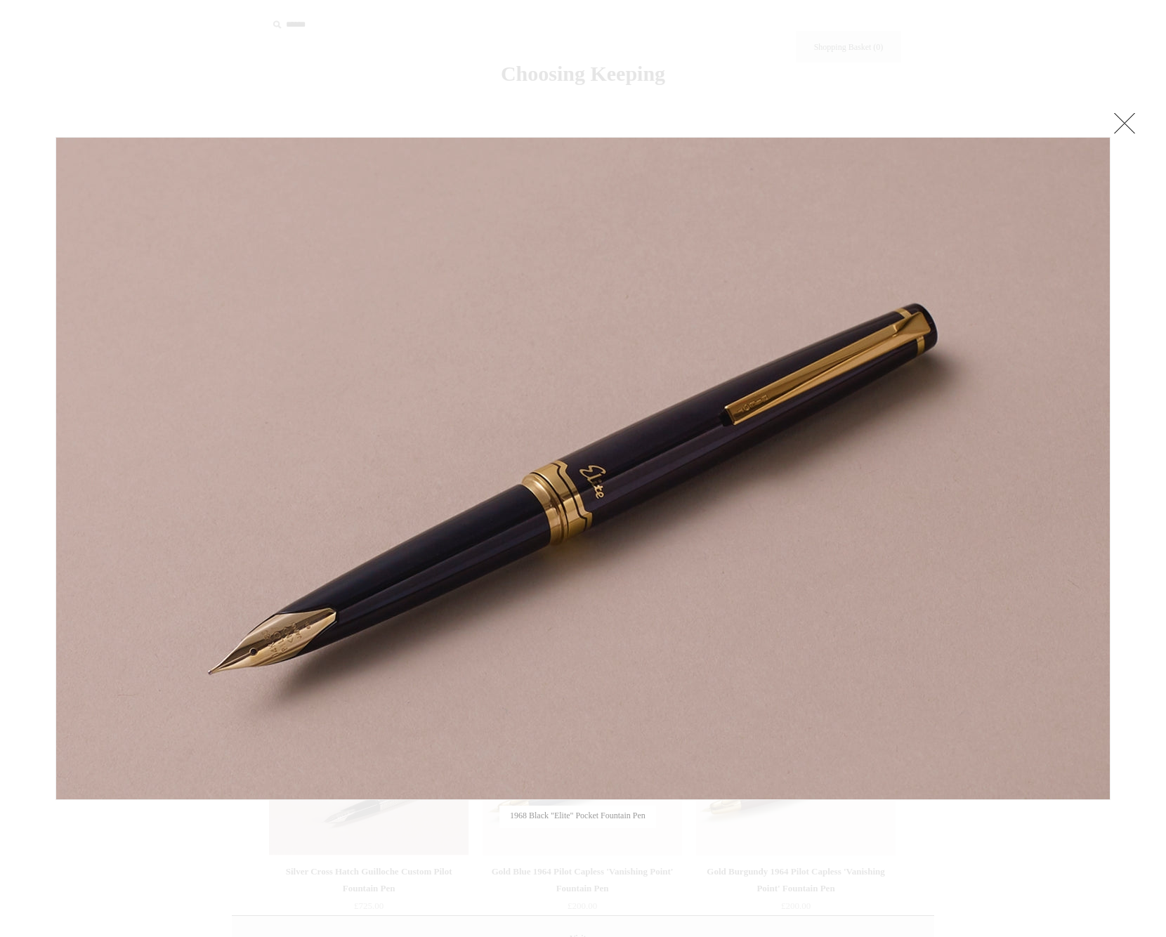
click at [1128, 125] on link at bounding box center [1125, 123] width 28 height 28
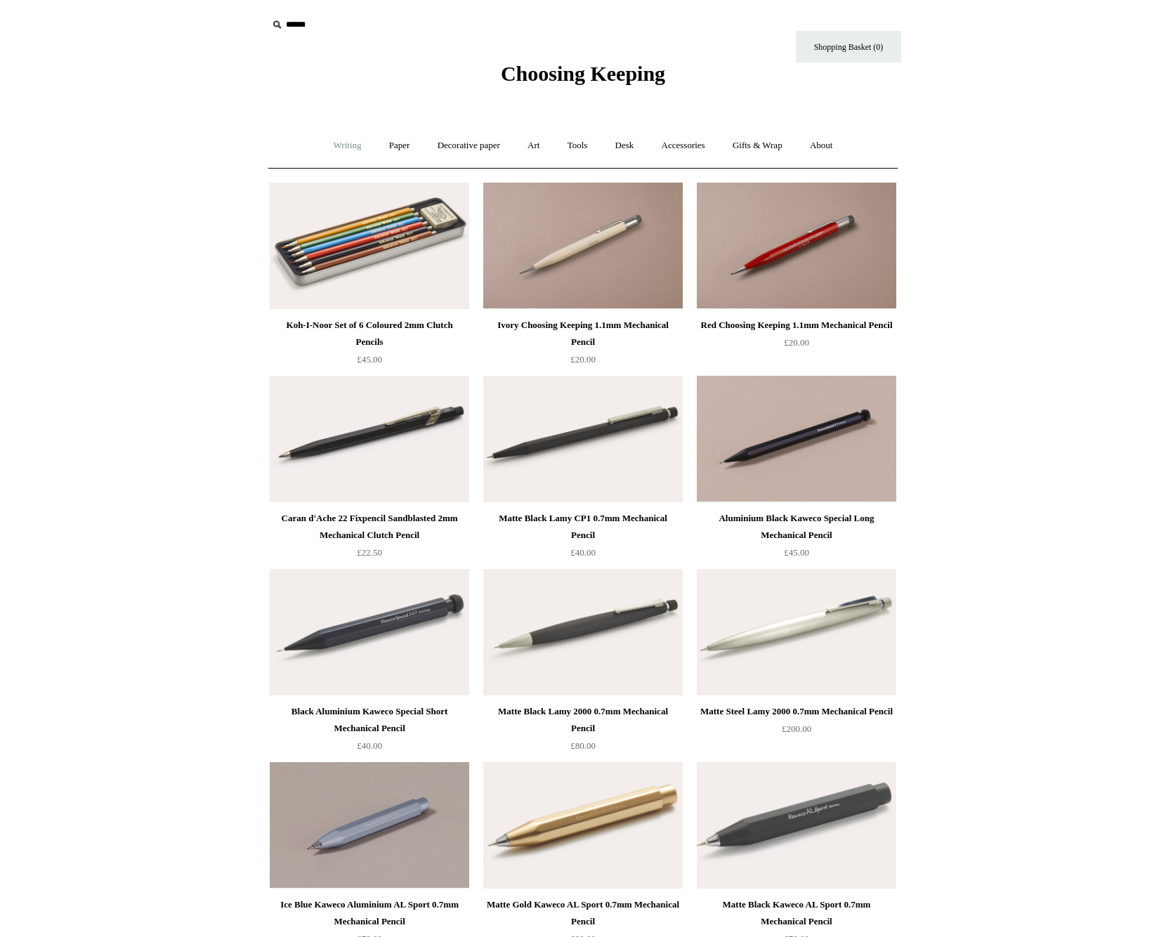
click at [337, 145] on link "Writing +" at bounding box center [347, 145] width 53 height 37
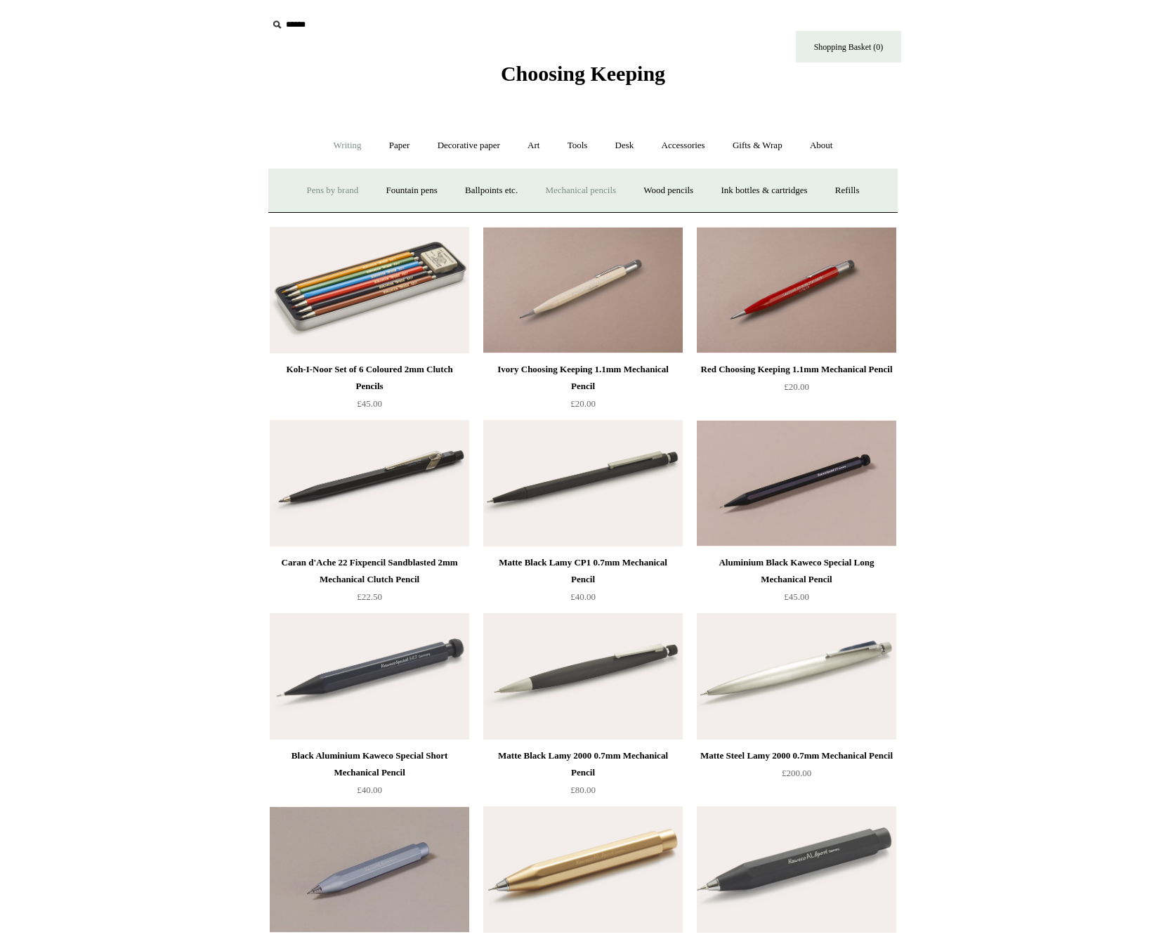
click at [319, 190] on link "Pens by brand +" at bounding box center [332, 190] width 77 height 37
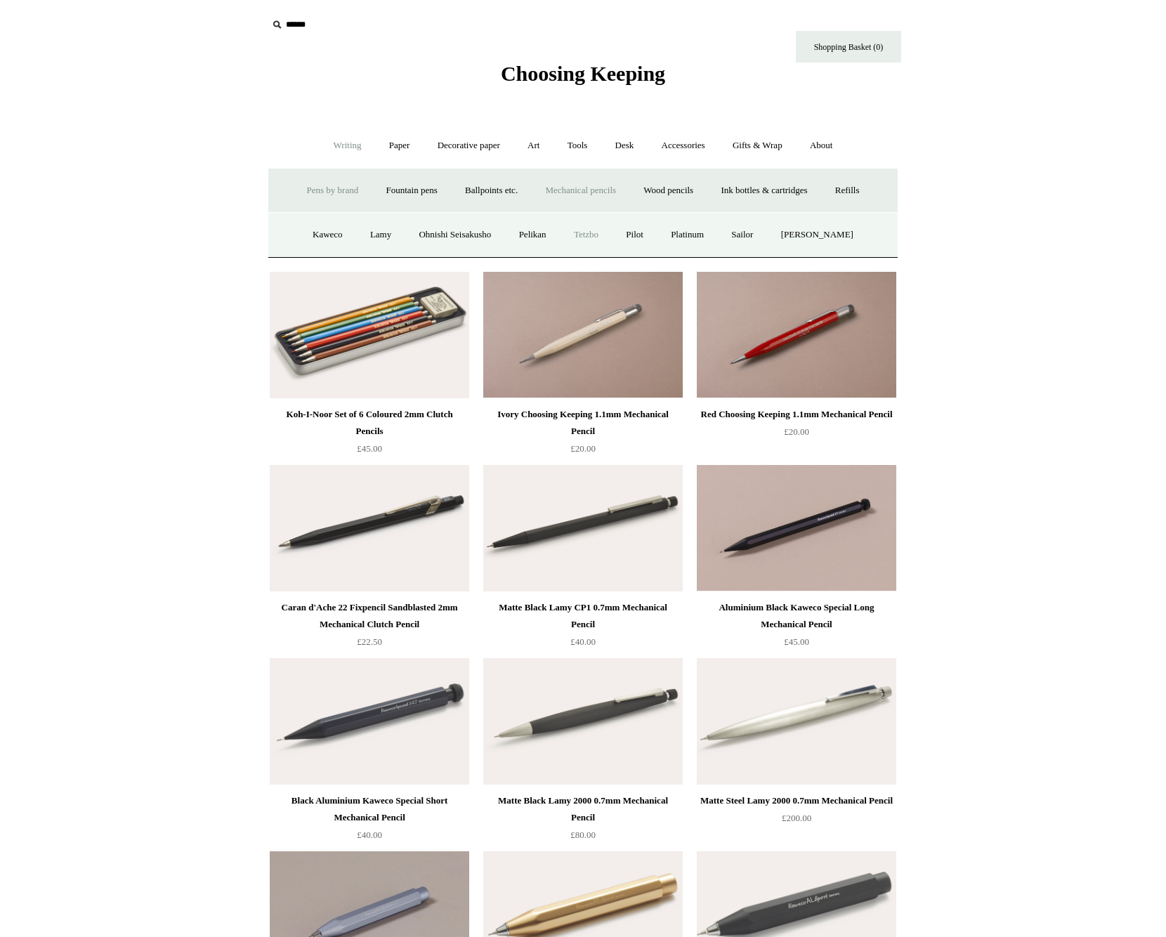
click at [593, 239] on link "Tetzbo" at bounding box center [586, 234] width 50 height 37
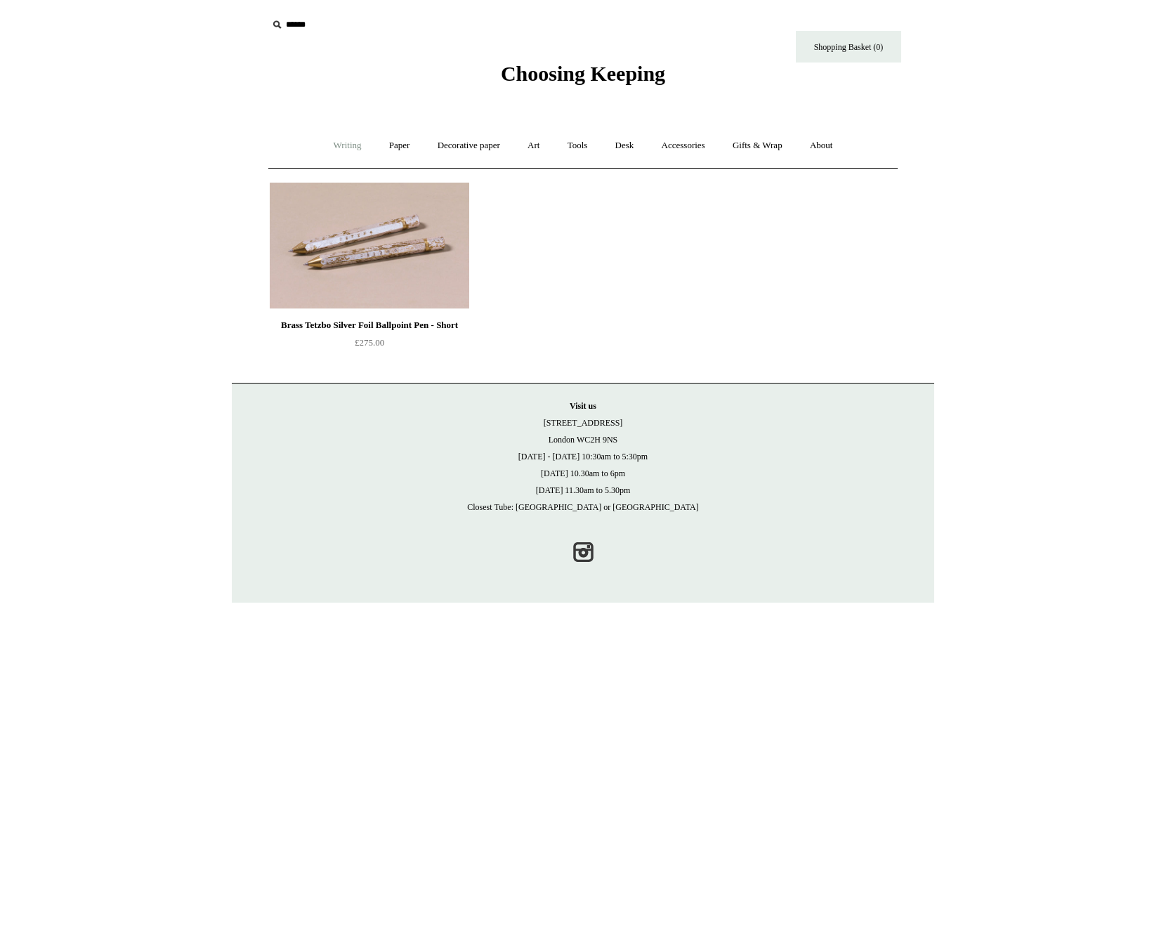
click at [325, 142] on link "Writing +" at bounding box center [347, 145] width 53 height 37
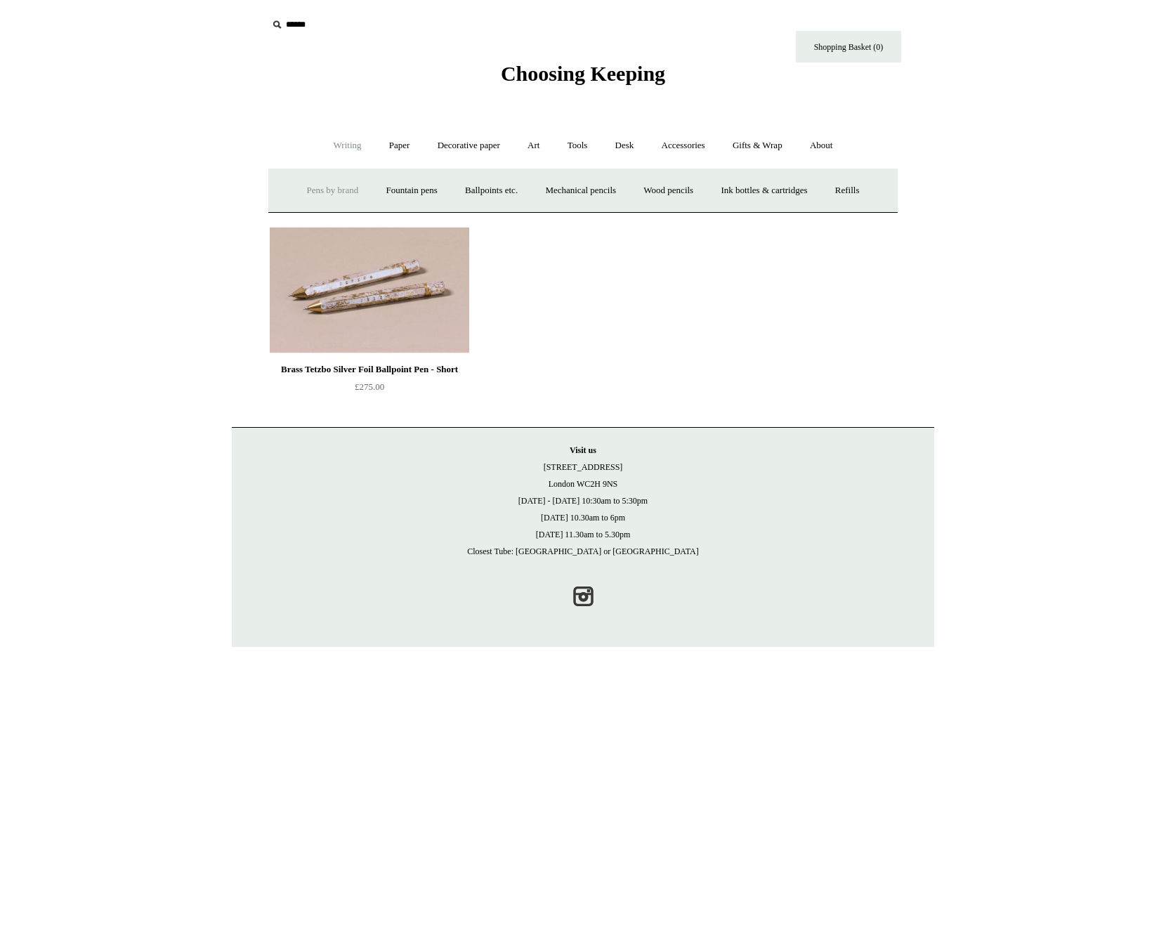
click at [331, 186] on link "Pens by brand +" at bounding box center [332, 190] width 77 height 37
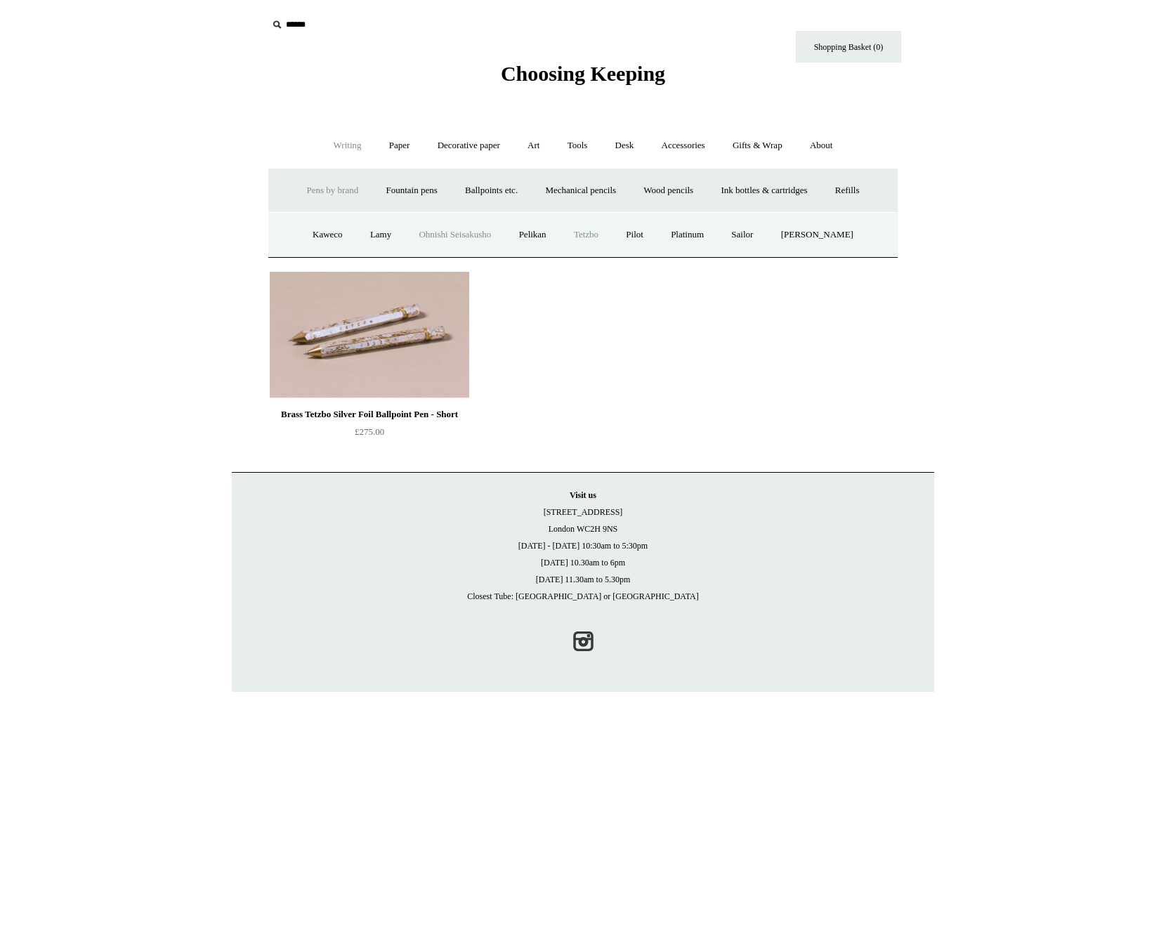
click at [471, 237] on link "Ohnishi Seisakusho" at bounding box center [455, 234] width 98 height 37
click at [332, 236] on link "Kaweco" at bounding box center [328, 234] width 56 height 37
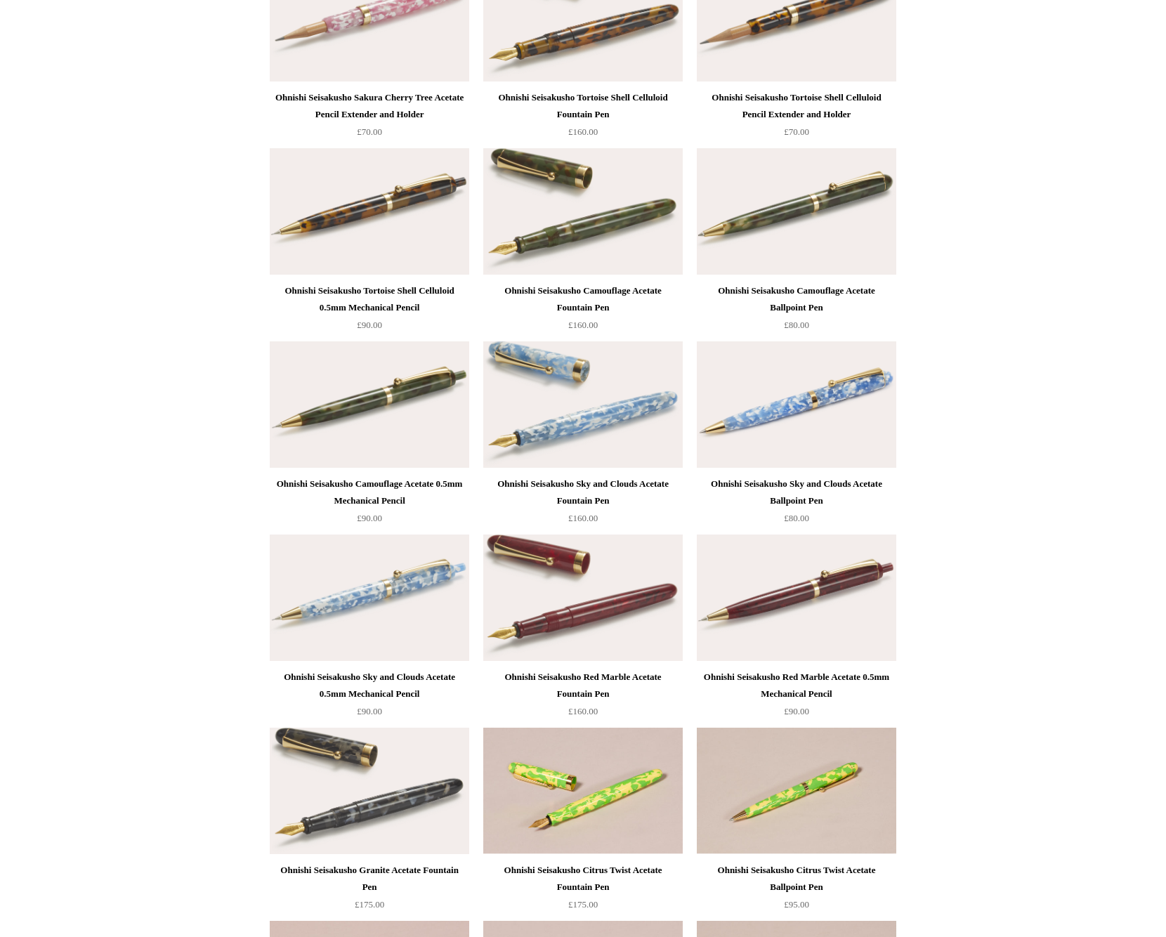
scroll to position [847, 0]
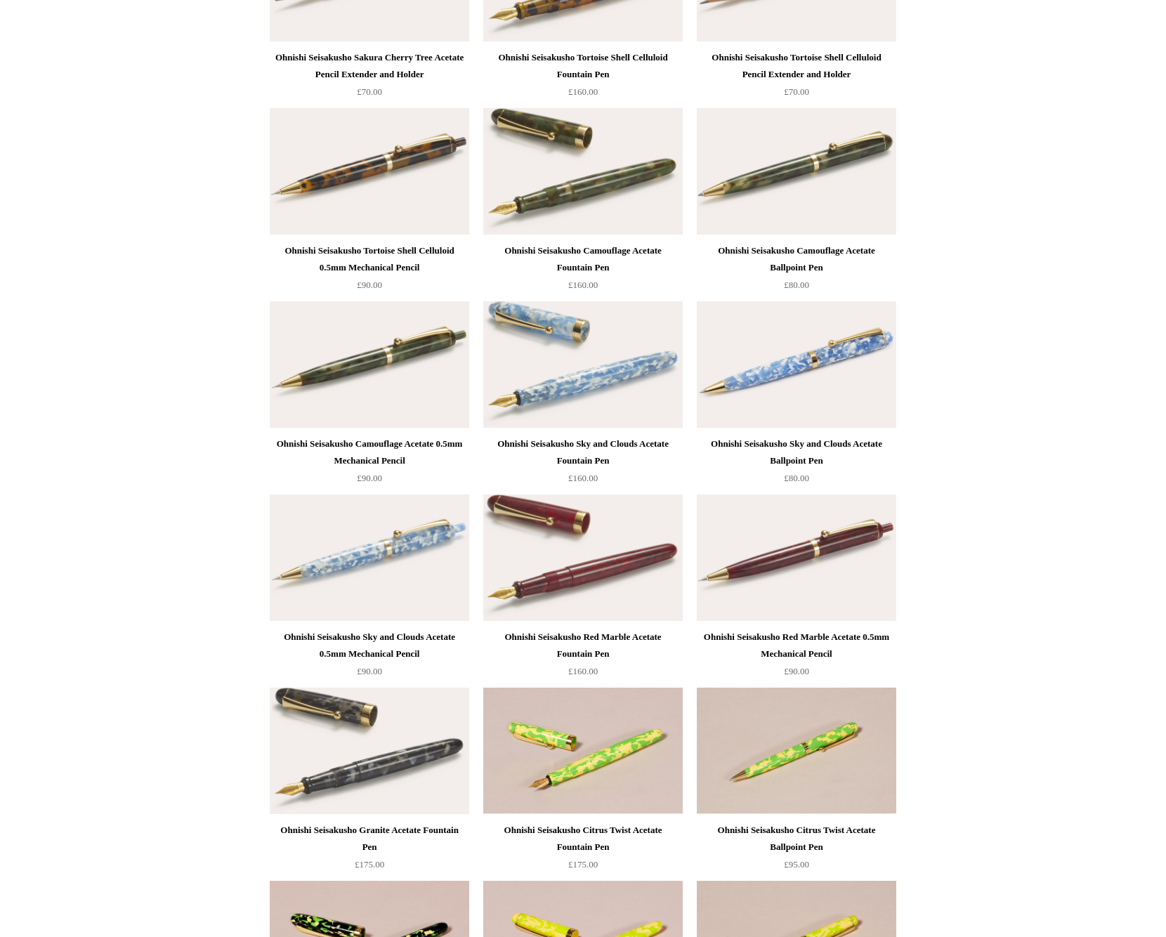
click at [596, 445] on div "Ohnishi Seisakusho Sky and Clouds Acetate Fountain Pen" at bounding box center [583, 453] width 192 height 34
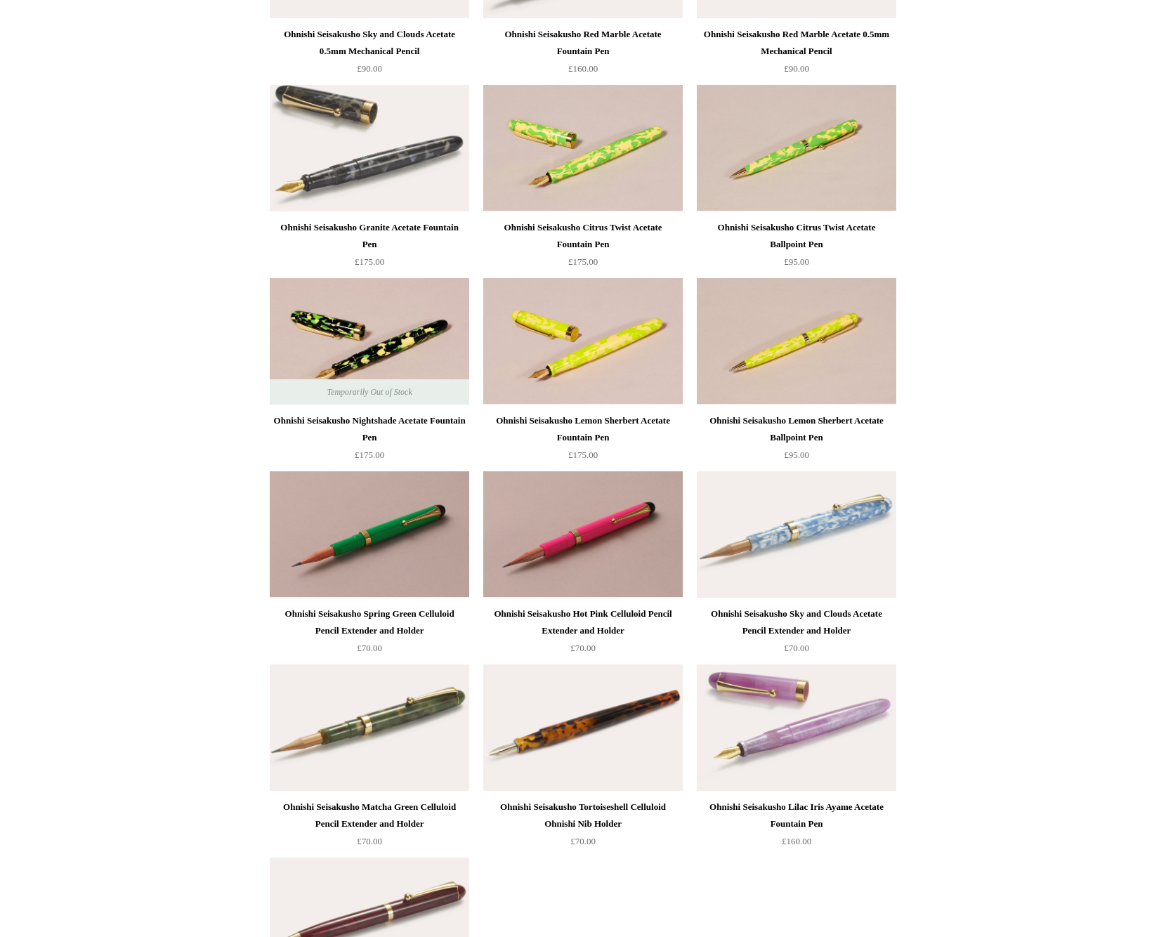
scroll to position [1534, 0]
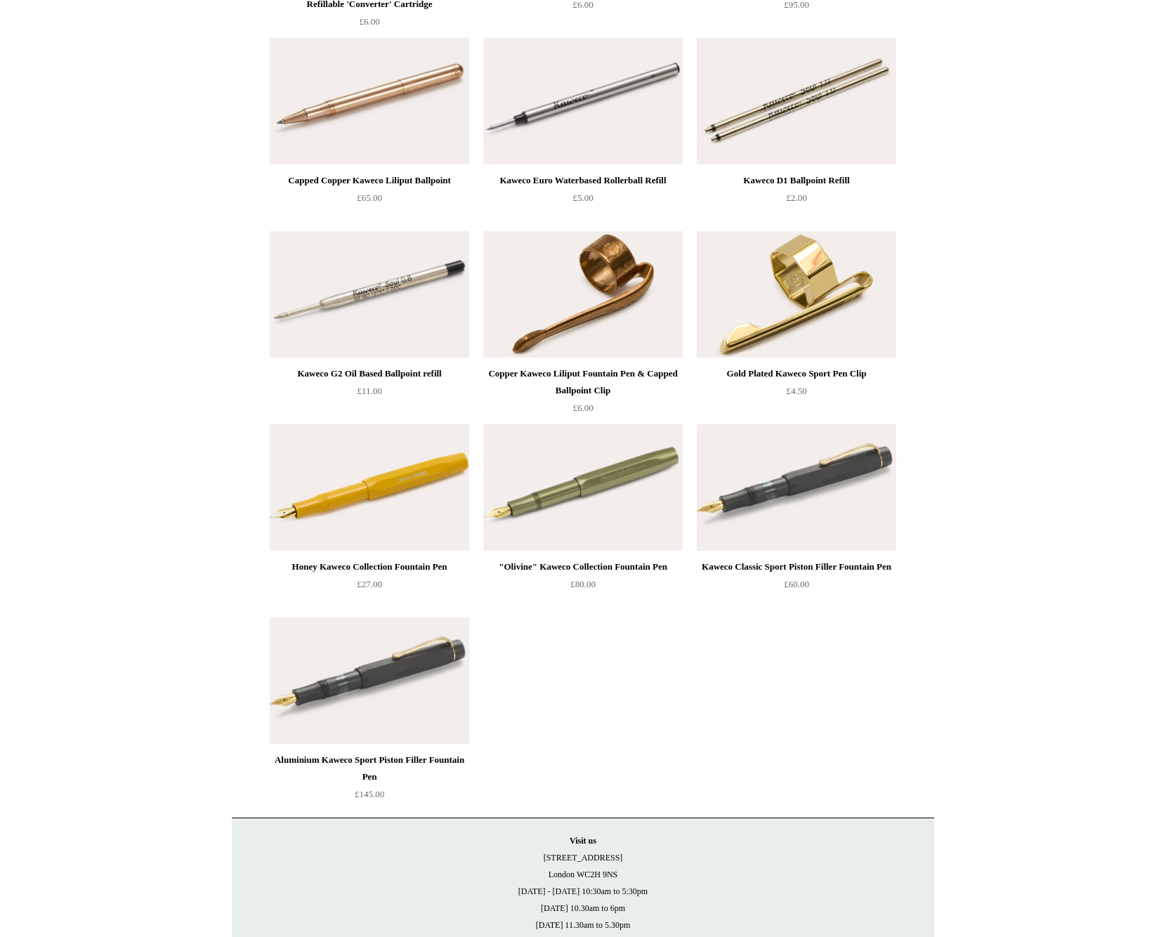
scroll to position [7349, 0]
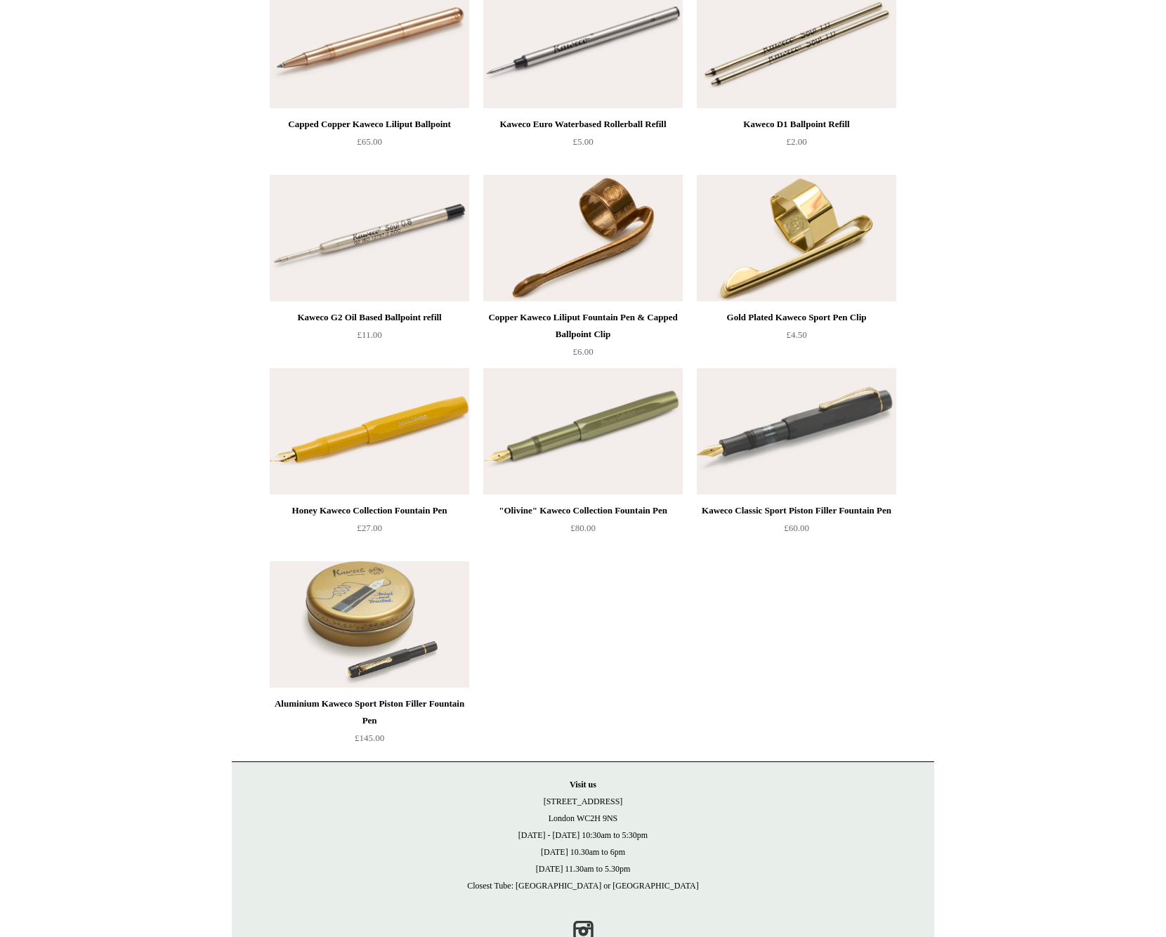
click at [373, 625] on img at bounding box center [370, 624] width 200 height 126
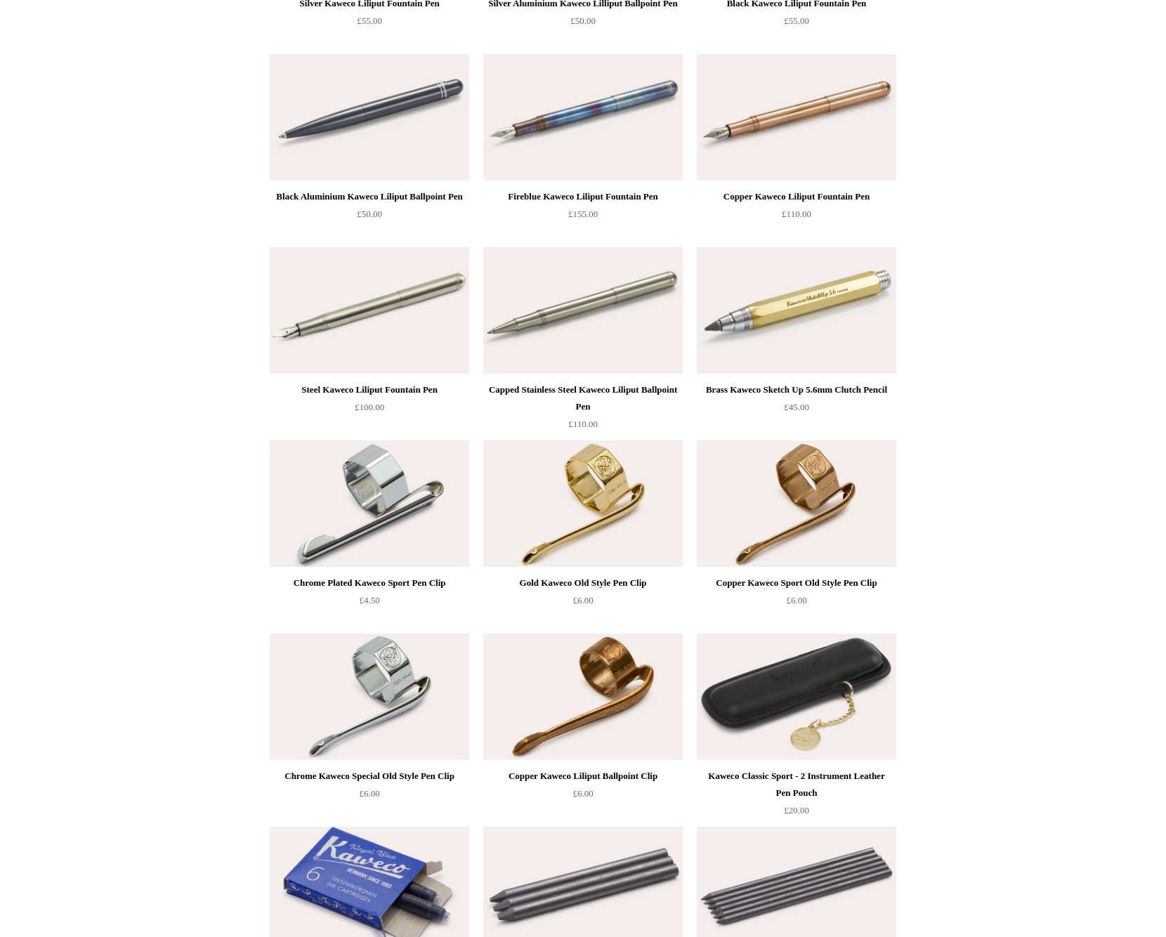
scroll to position [5818, 0]
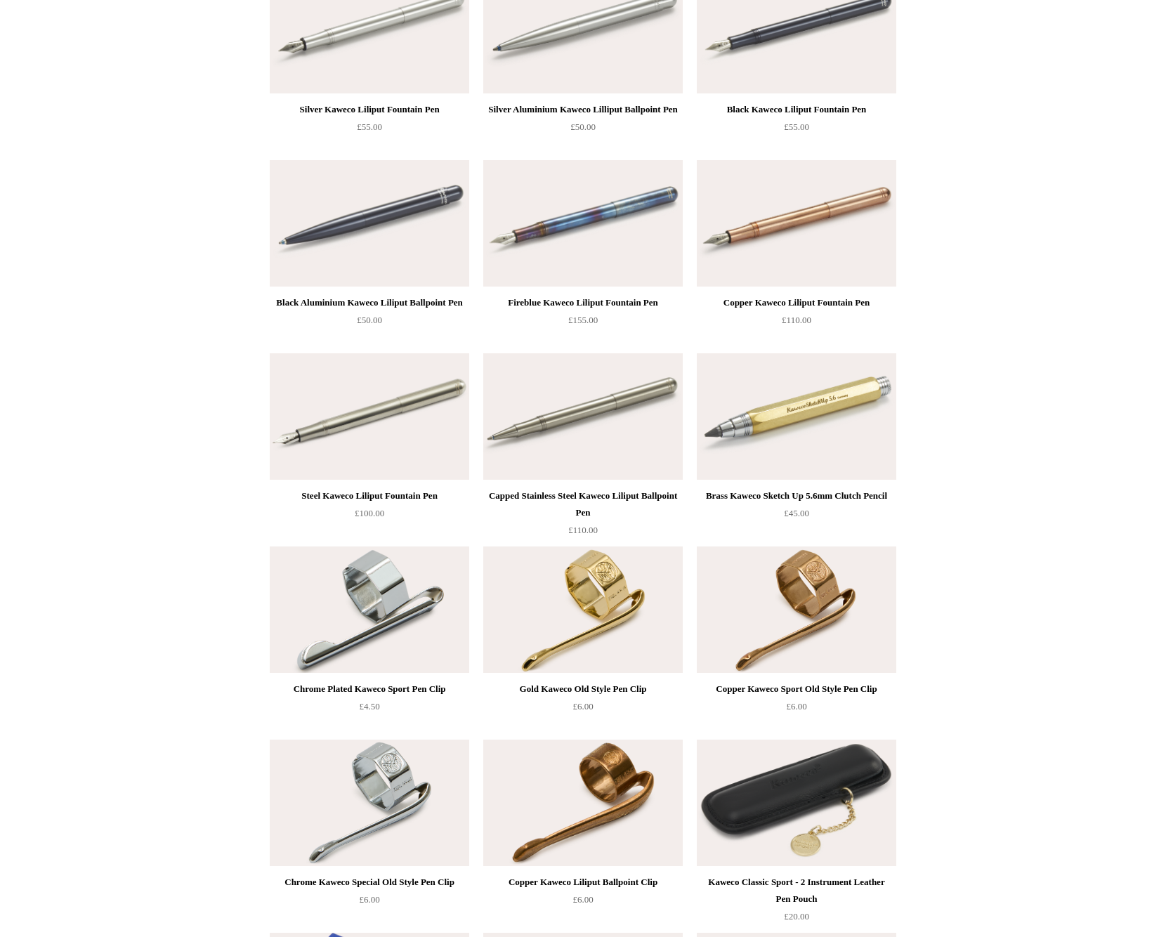
click at [843, 304] on div "Copper Kaweco Liliput Fountain Pen" at bounding box center [796, 302] width 192 height 17
click at [799, 299] on div "Copper Kaweco Liliput Fountain Pen" at bounding box center [796, 302] width 192 height 17
click at [363, 489] on div "Steel Kaweco Liliput Fountain Pen" at bounding box center [369, 496] width 192 height 17
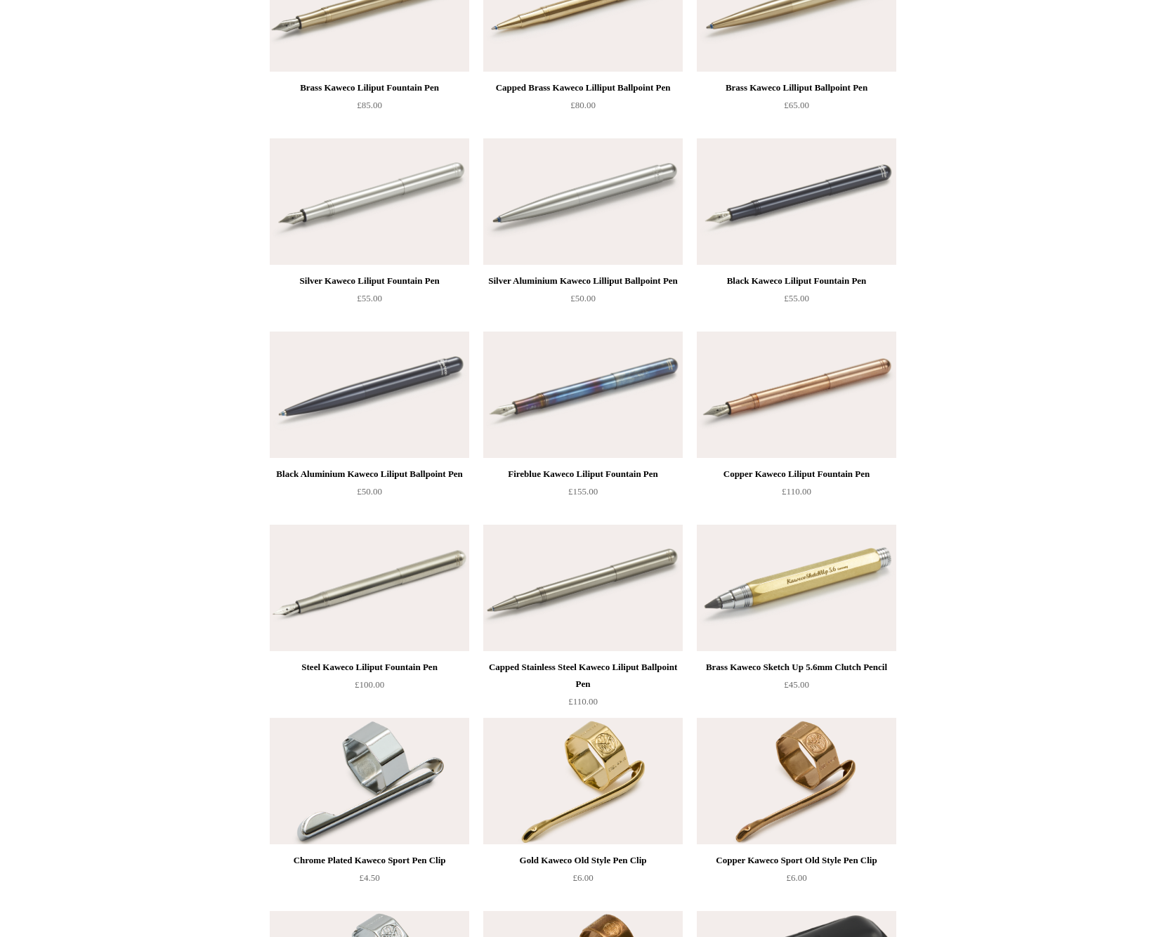
scroll to position [5613, 0]
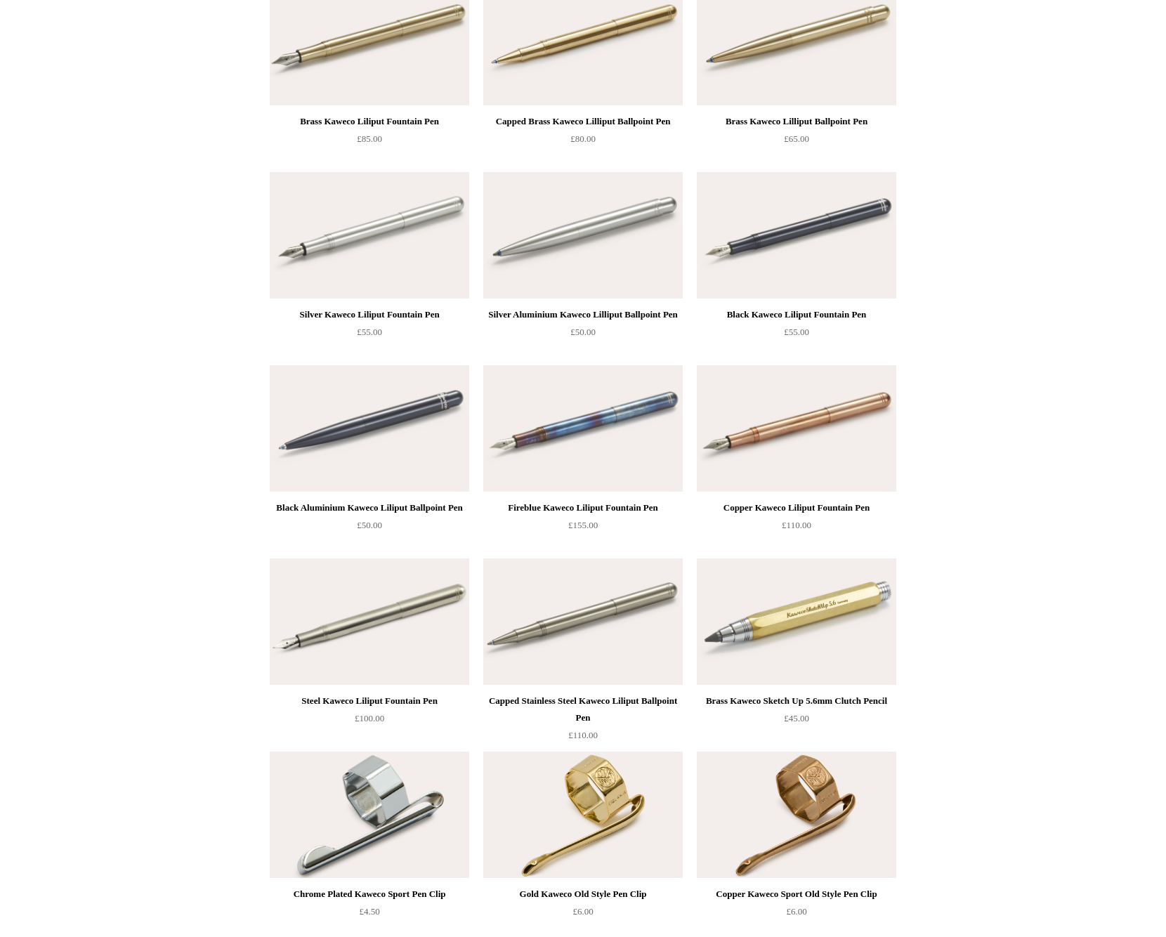
click at [398, 315] on div "Silver Kaweco Liliput Fountain Pen" at bounding box center [369, 314] width 192 height 17
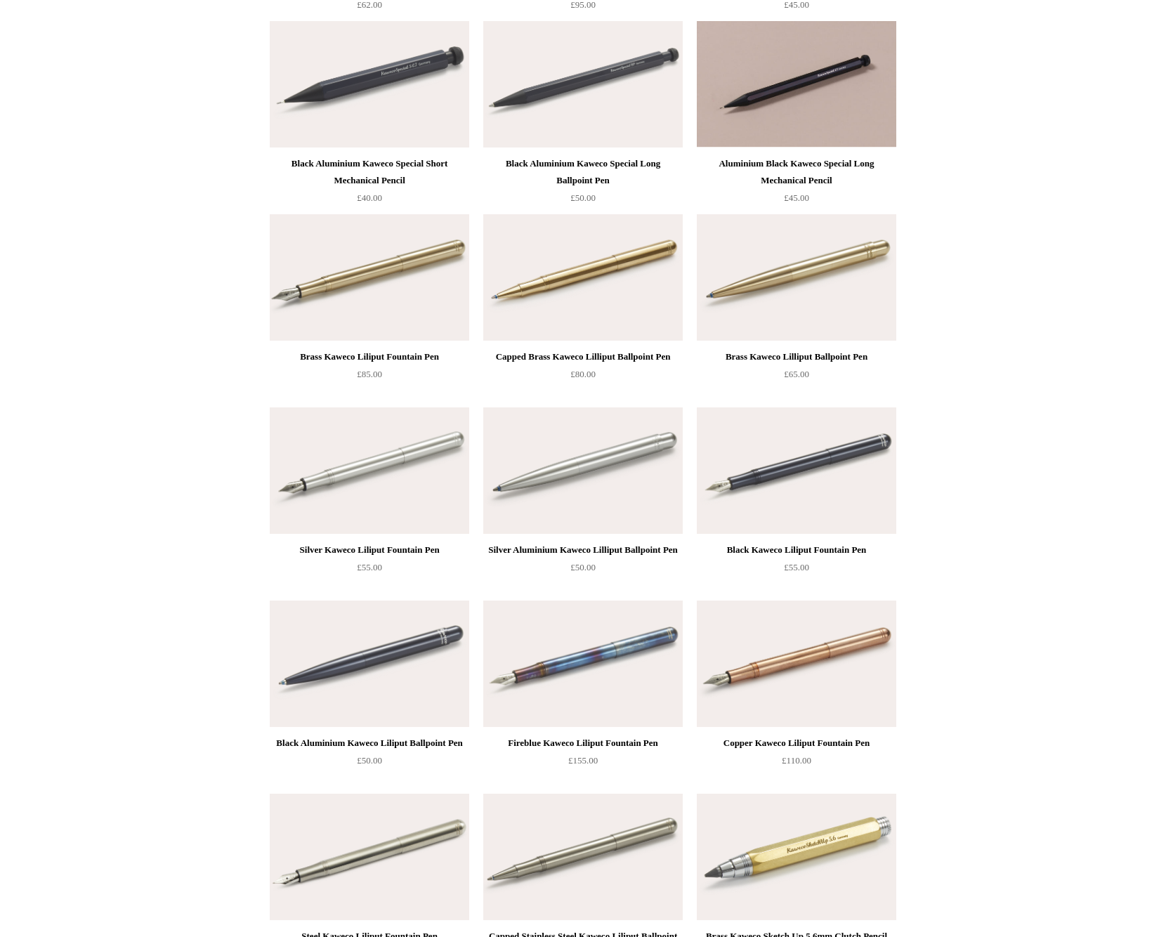
scroll to position [5346, 0]
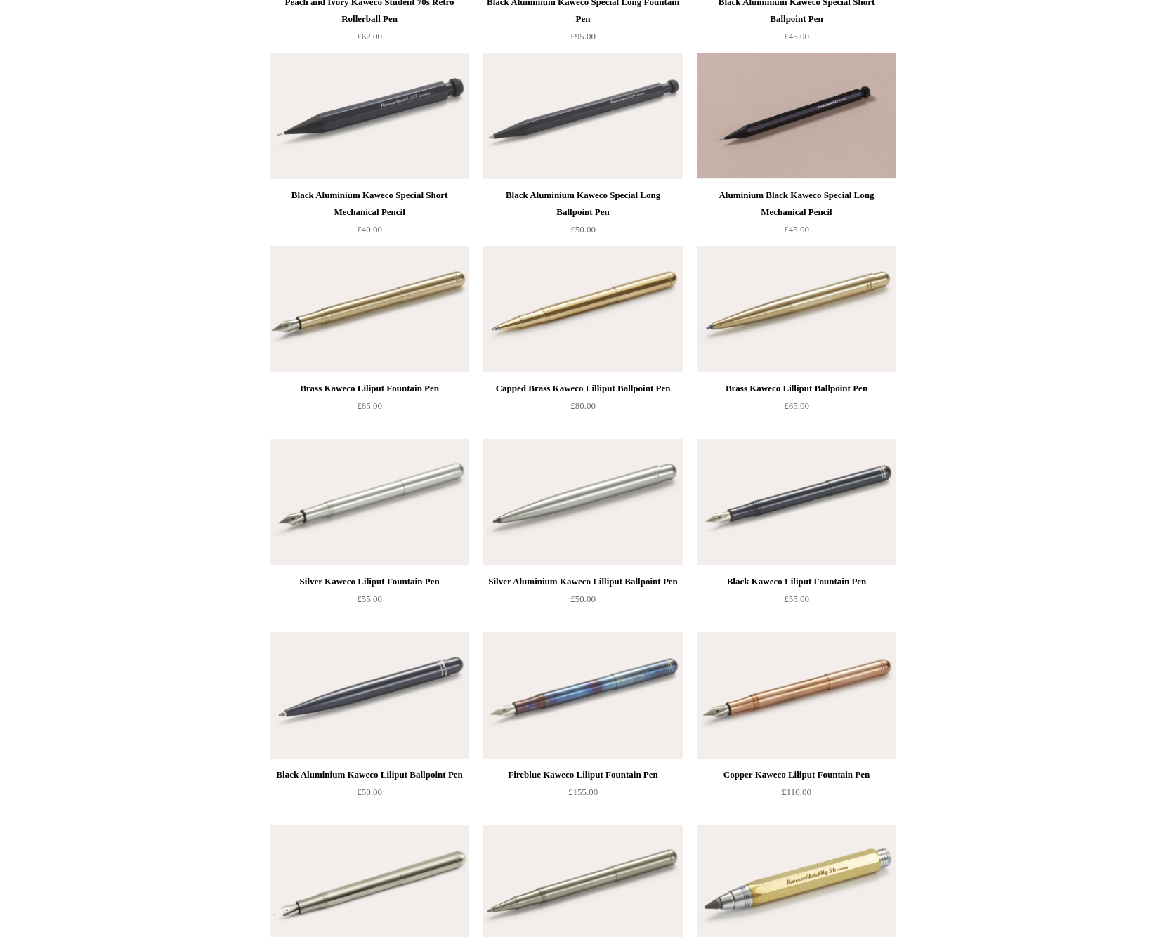
click at [426, 384] on div "Brass Kaweco Liliput Fountain Pen" at bounding box center [369, 388] width 192 height 17
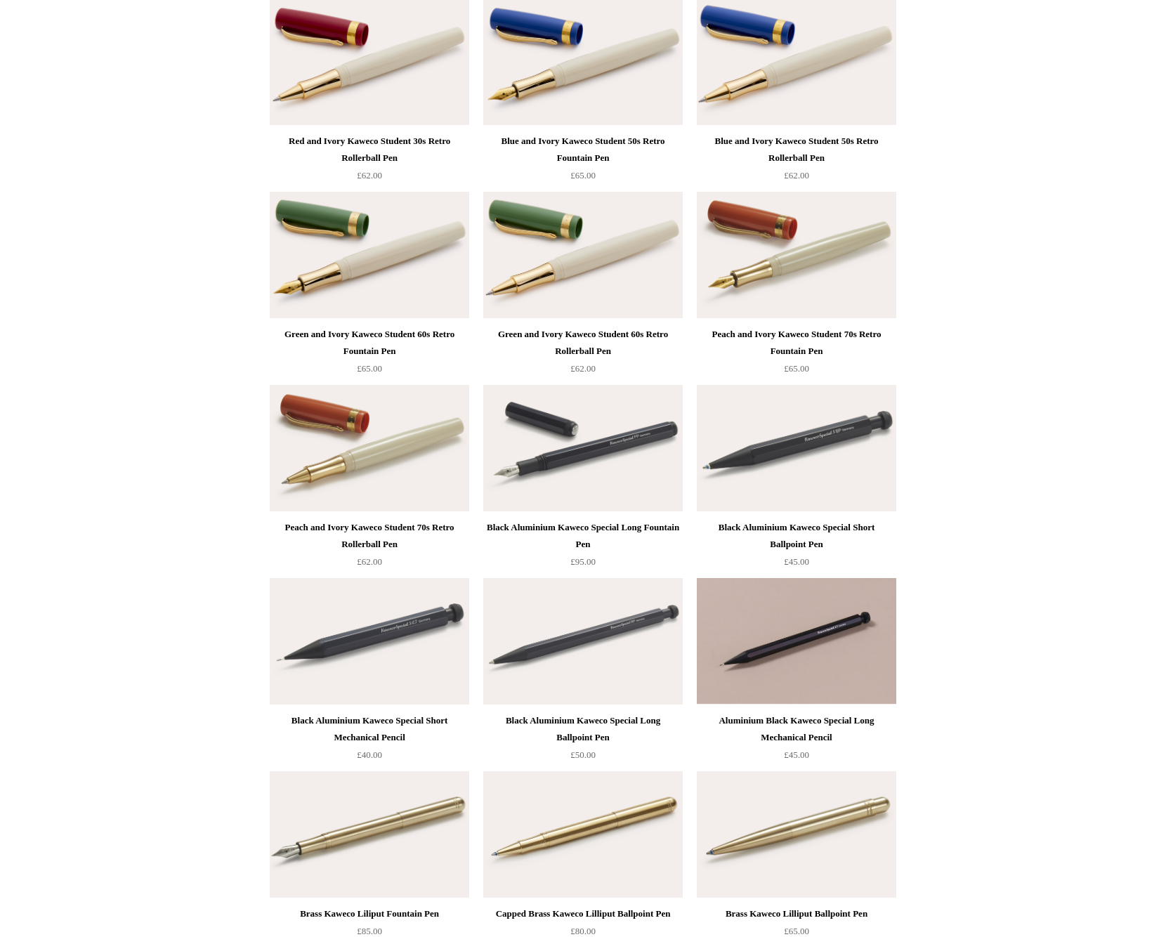
scroll to position [4814, 0]
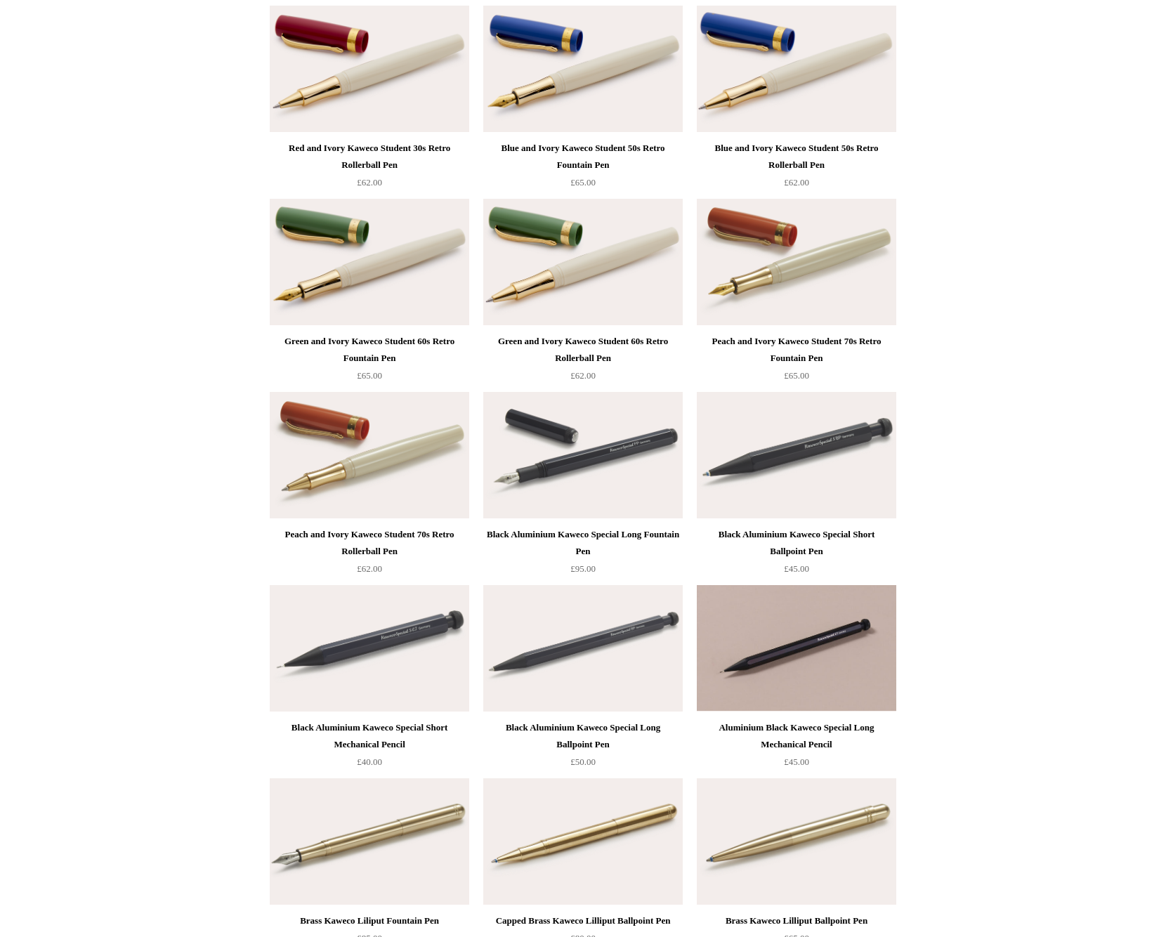
click at [570, 544] on div "Black Aluminium Kaweco Special Long Fountain Pen" at bounding box center [583, 543] width 192 height 34
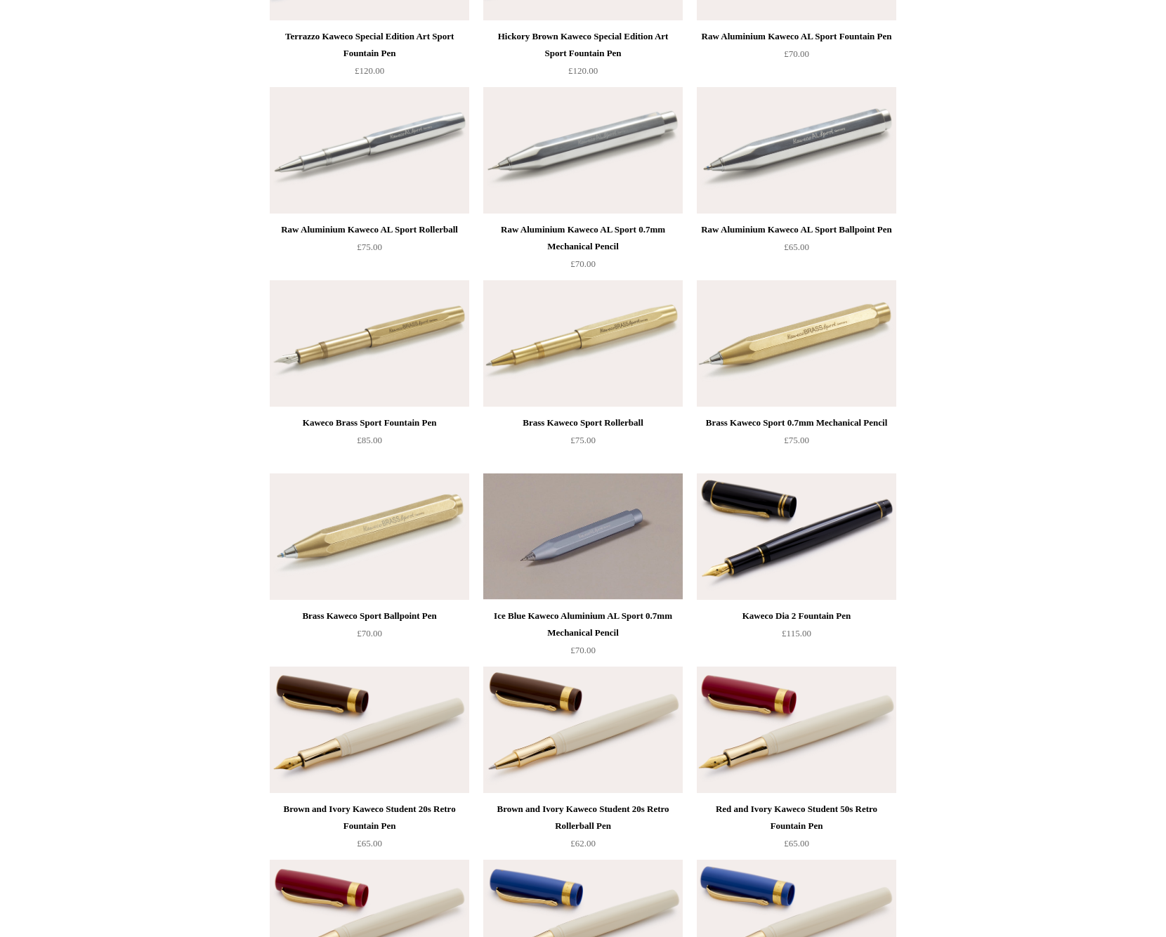
scroll to position [3953, 0]
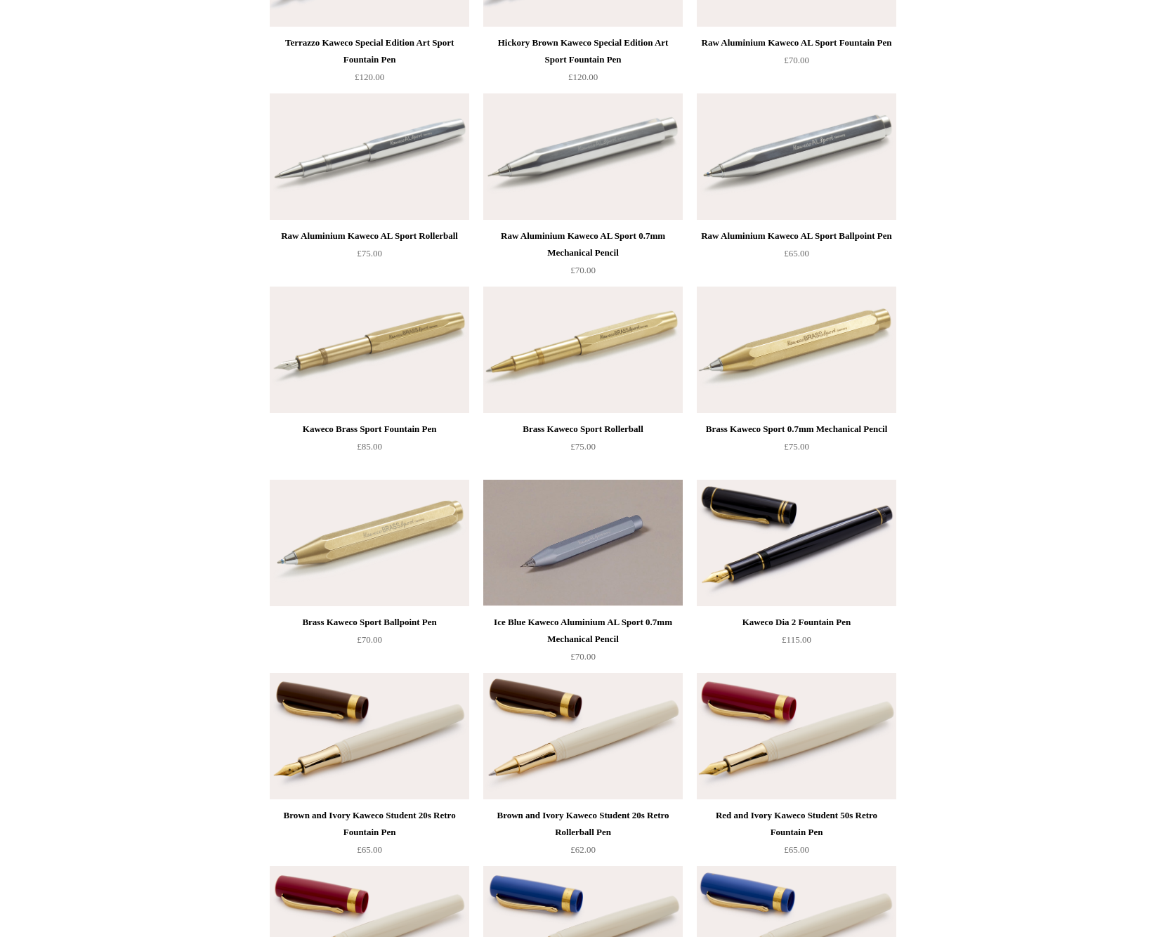
click at [407, 426] on div "Kaweco Brass Sport Fountain Pen" at bounding box center [369, 429] width 192 height 17
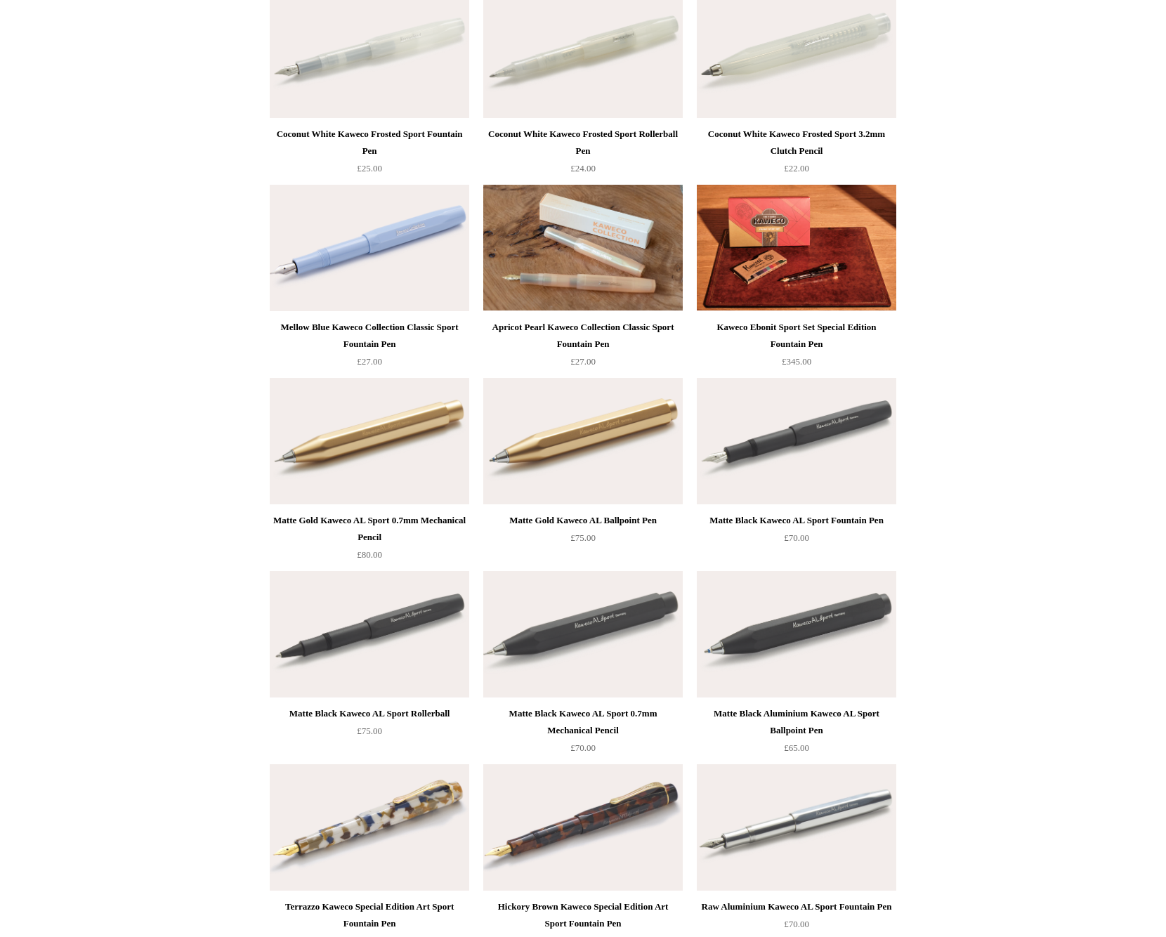
scroll to position [3081, 0]
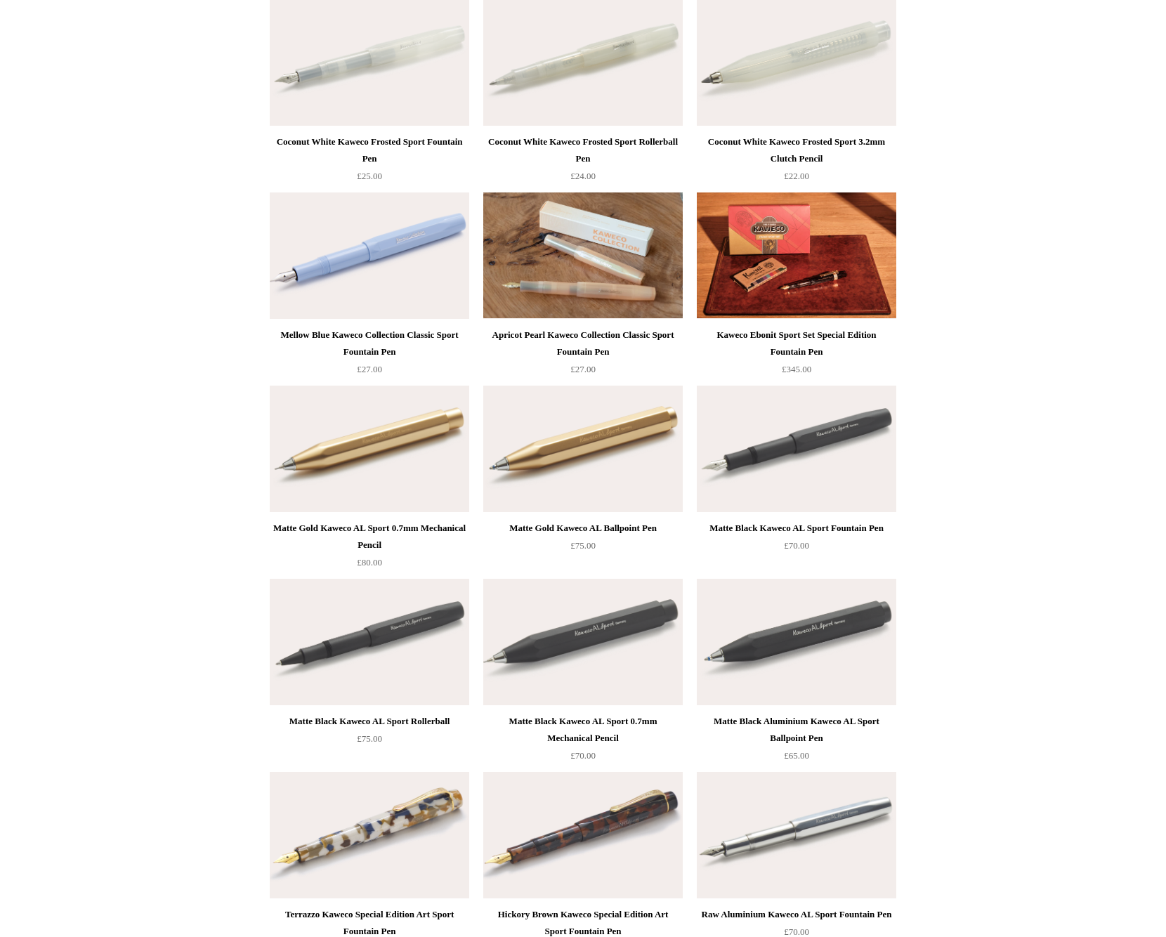
click at [785, 346] on div "Kaweco Ebonit Sport Set Special Edition Fountain Pen" at bounding box center [796, 344] width 192 height 34
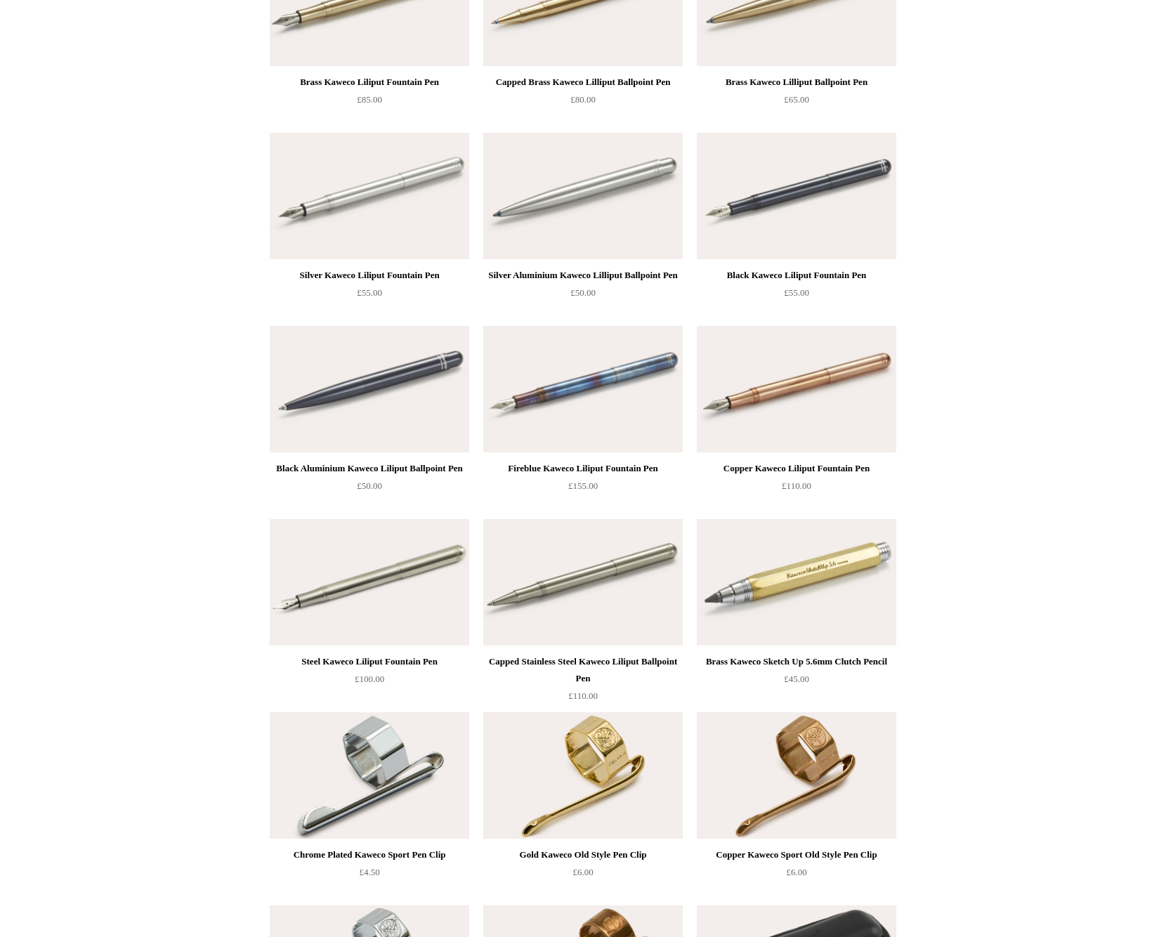
scroll to position [5683, 0]
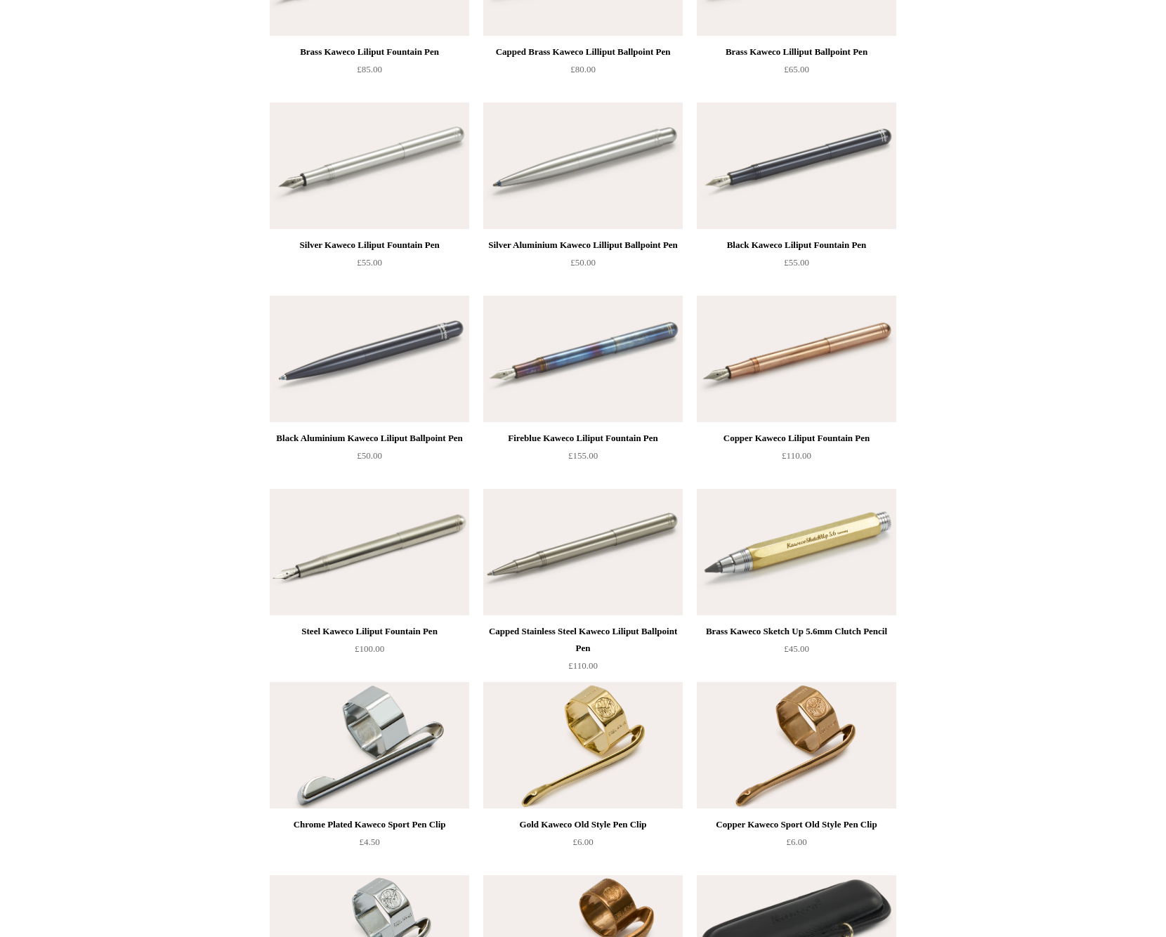
click at [592, 398] on img at bounding box center [583, 359] width 200 height 126
click at [846, 373] on img at bounding box center [797, 359] width 200 height 126
click at [380, 551] on img at bounding box center [370, 552] width 200 height 126
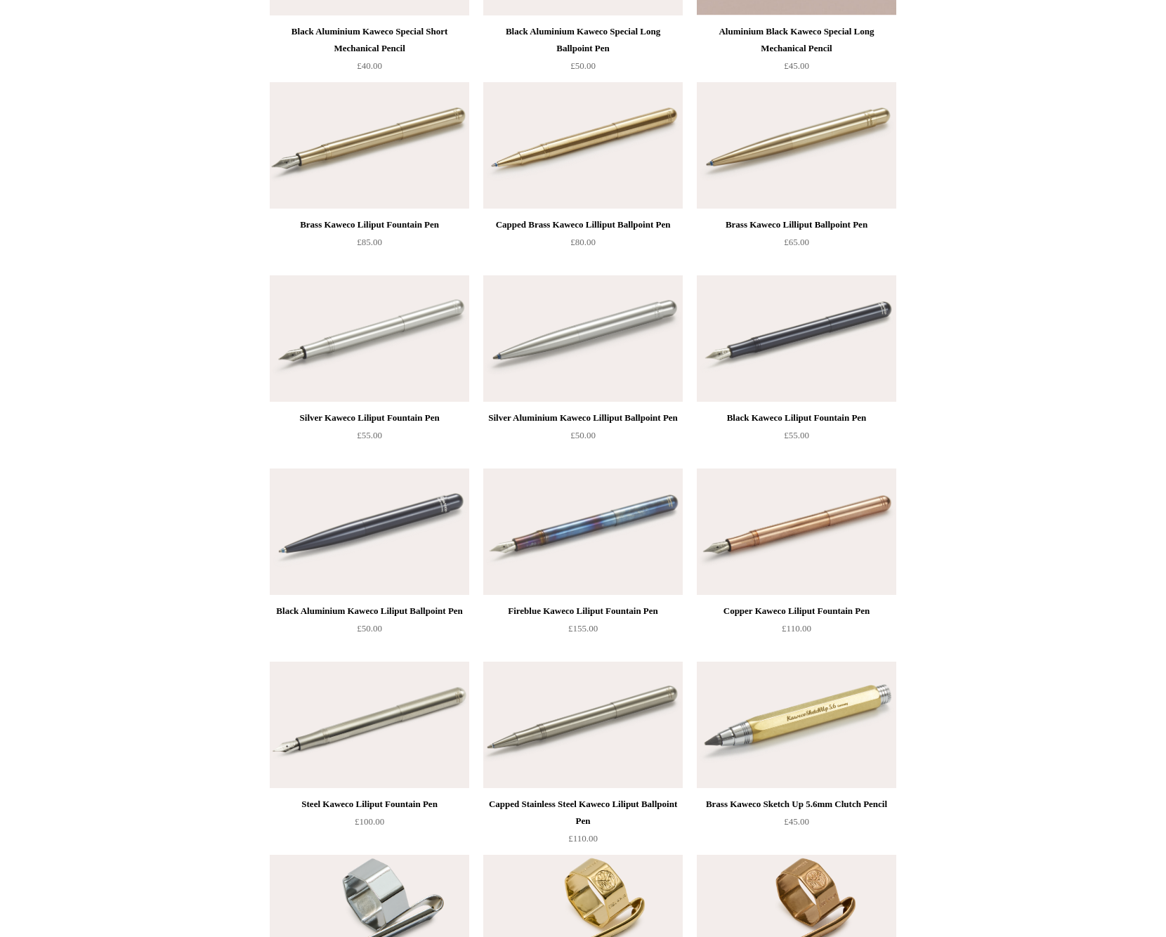
scroll to position [5453, 0]
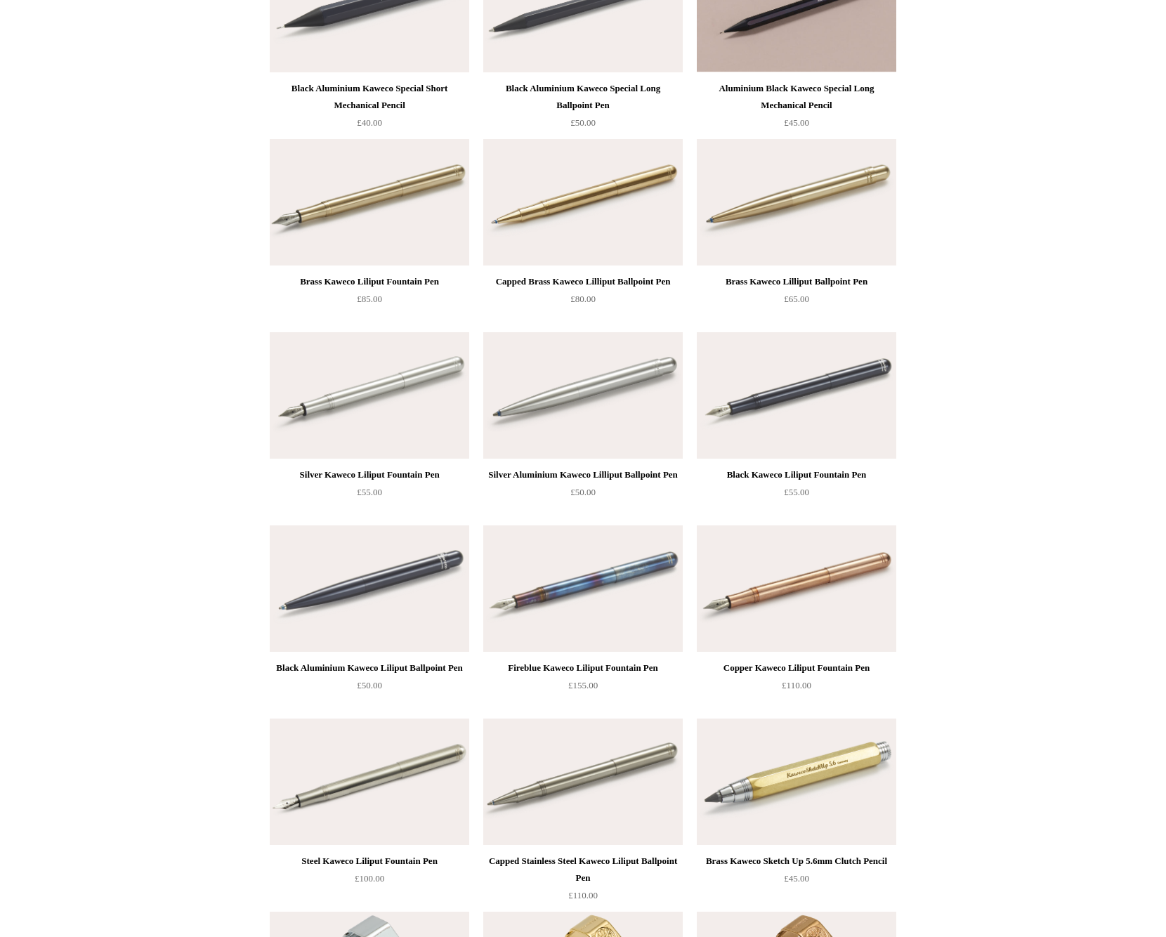
click at [357, 218] on img at bounding box center [370, 202] width 200 height 126
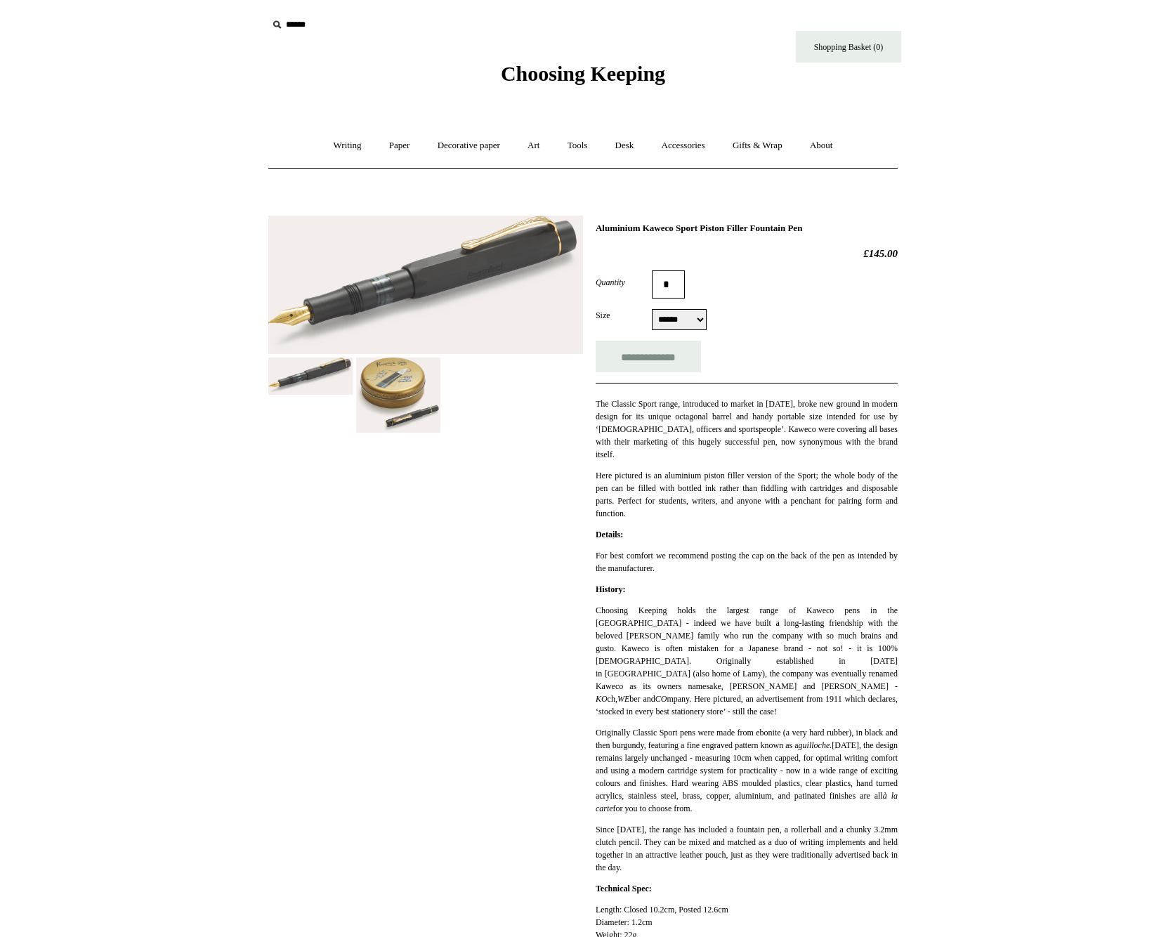
click at [465, 320] on img at bounding box center [425, 285] width 315 height 138
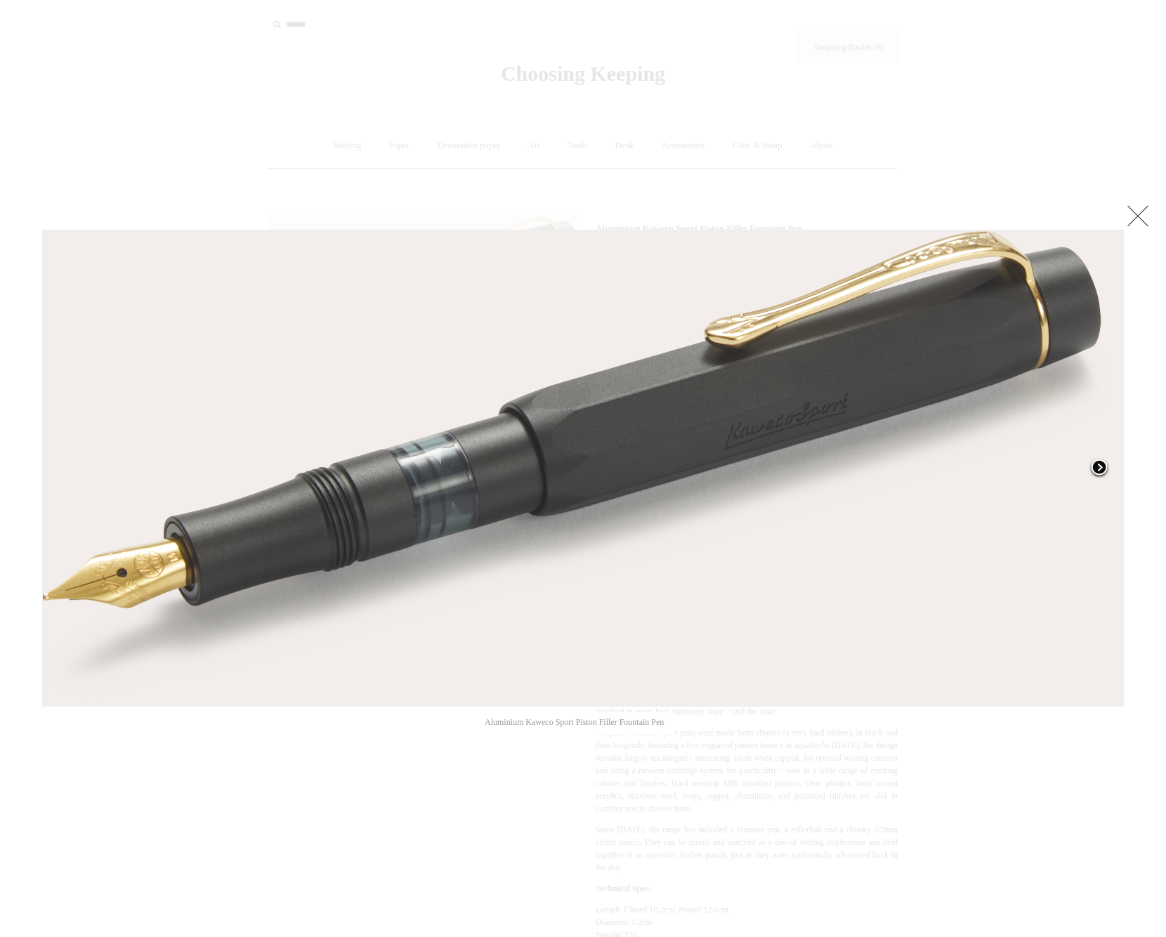
click at [1098, 465] on span at bounding box center [1099, 468] width 21 height 21
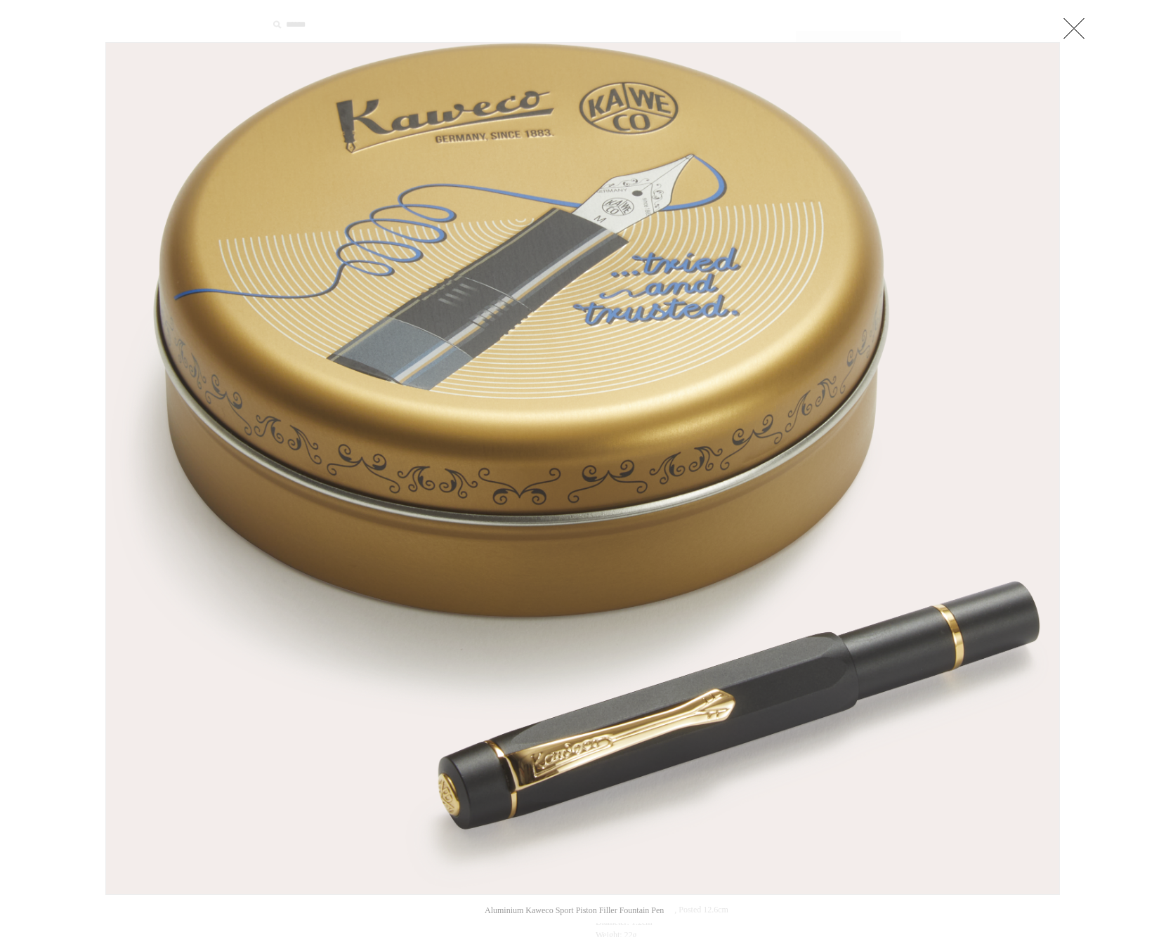
click at [1076, 32] on link at bounding box center [1074, 28] width 28 height 28
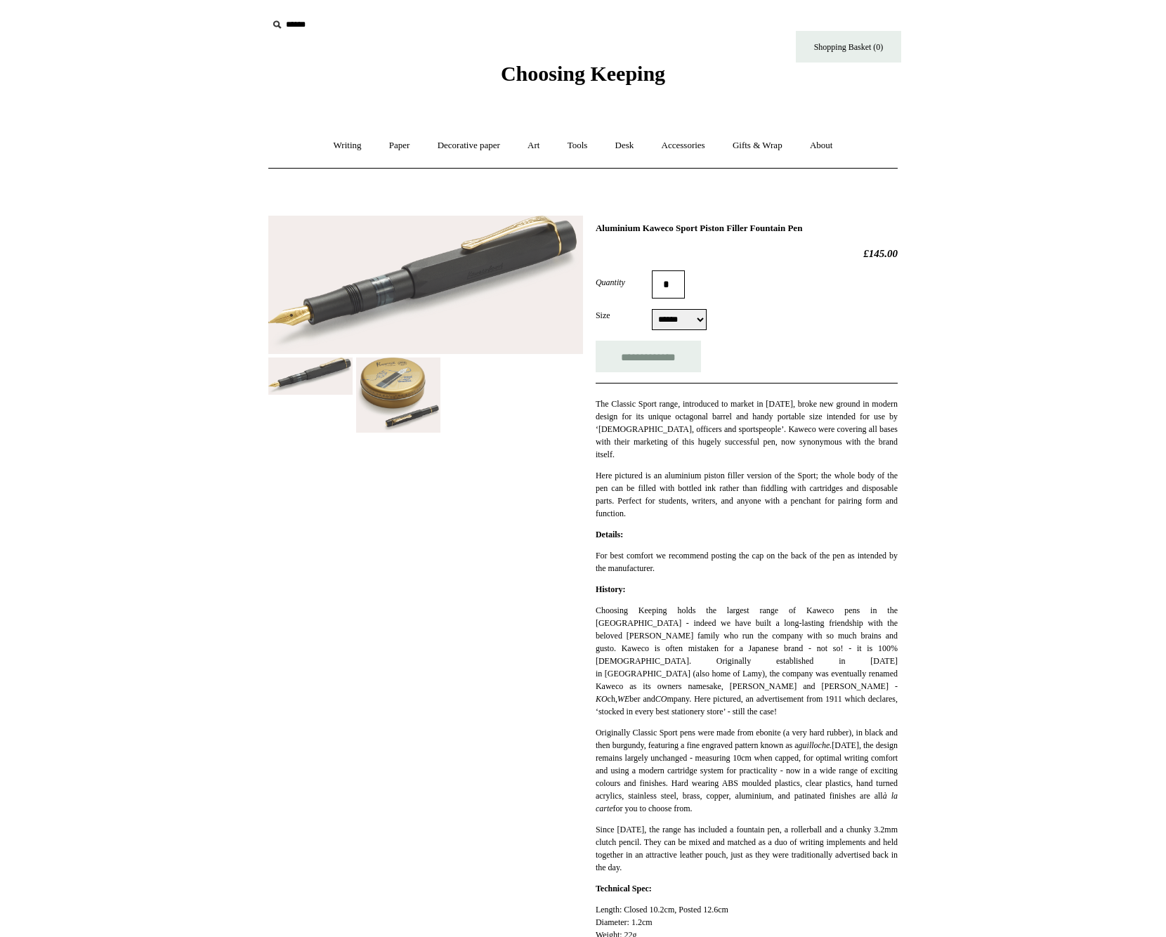
select select "****"
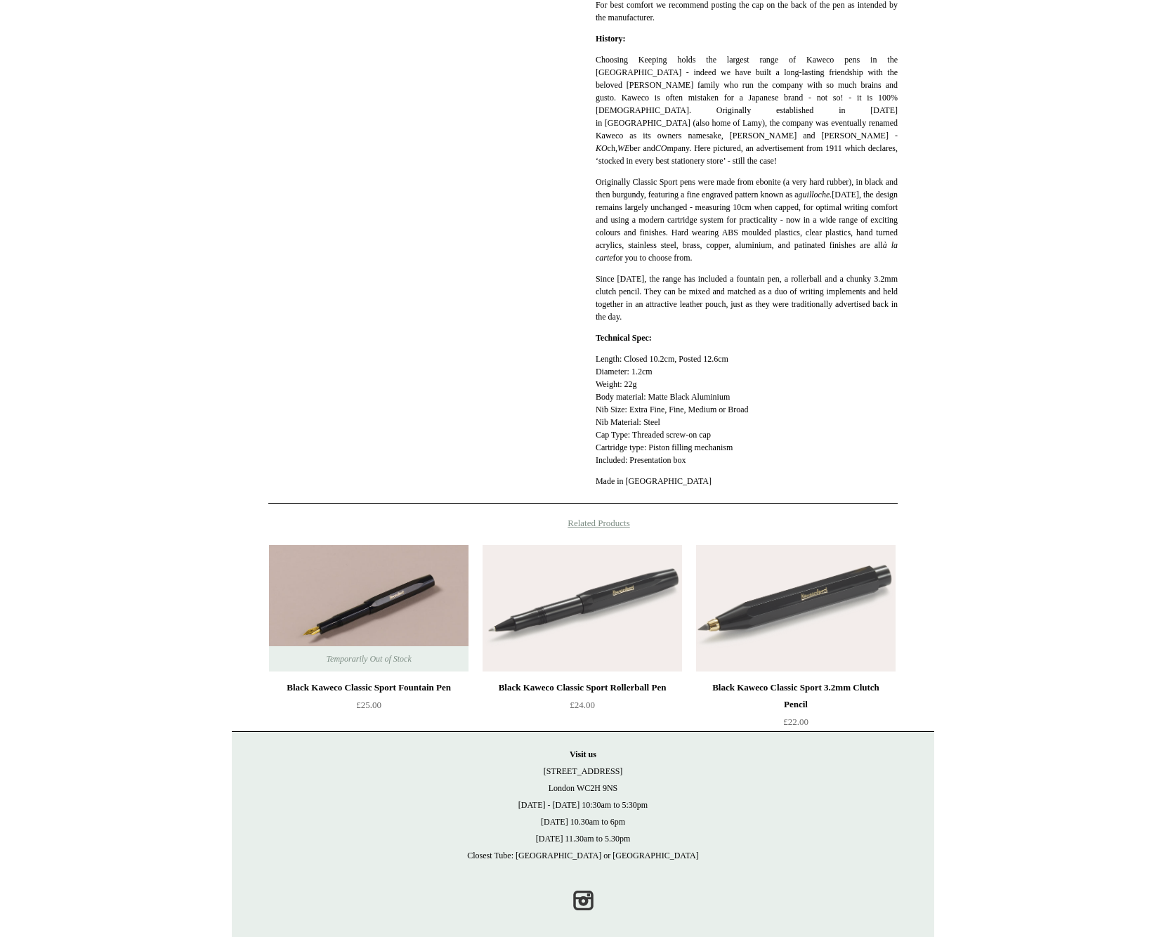
scroll to position [554, 0]
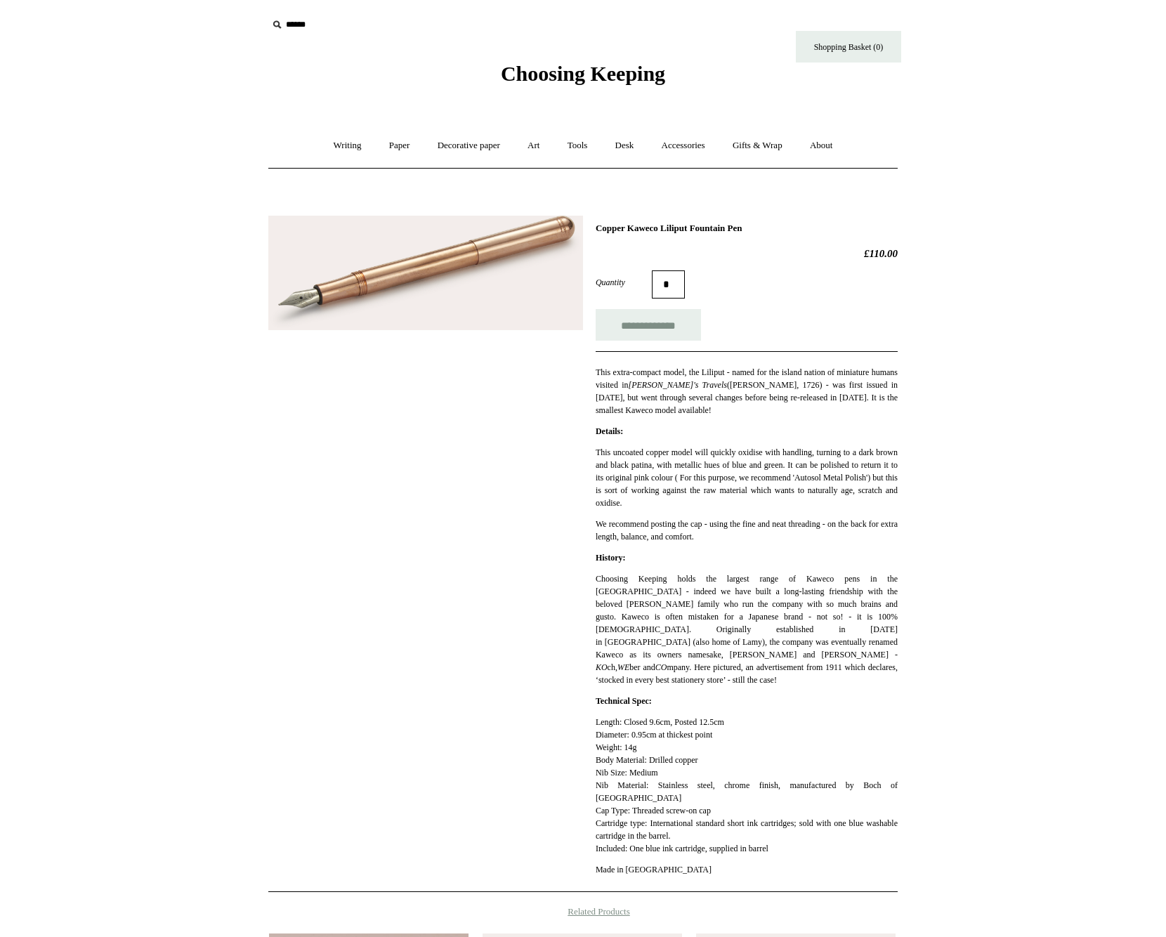
click at [423, 294] on img at bounding box center [425, 273] width 315 height 115
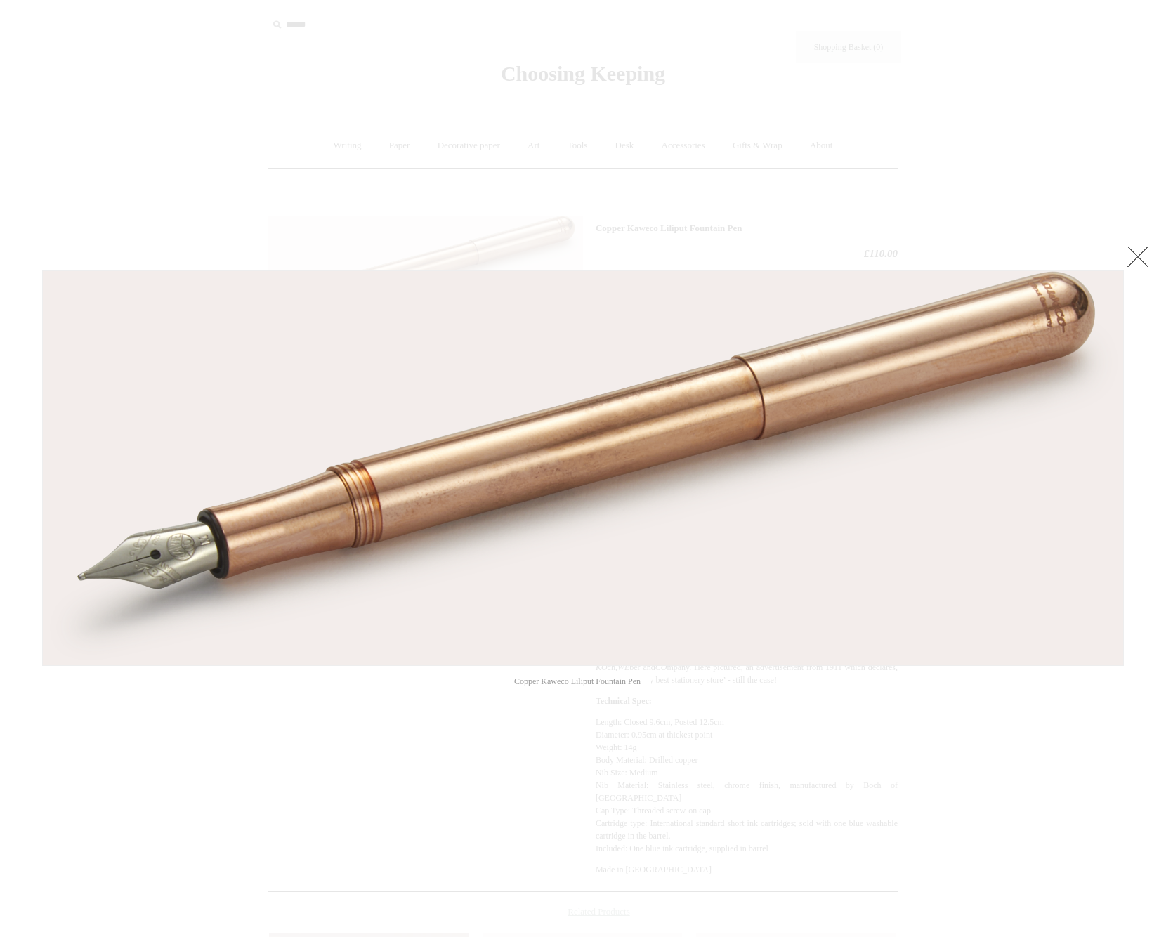
click at [1139, 258] on link at bounding box center [1138, 256] width 28 height 28
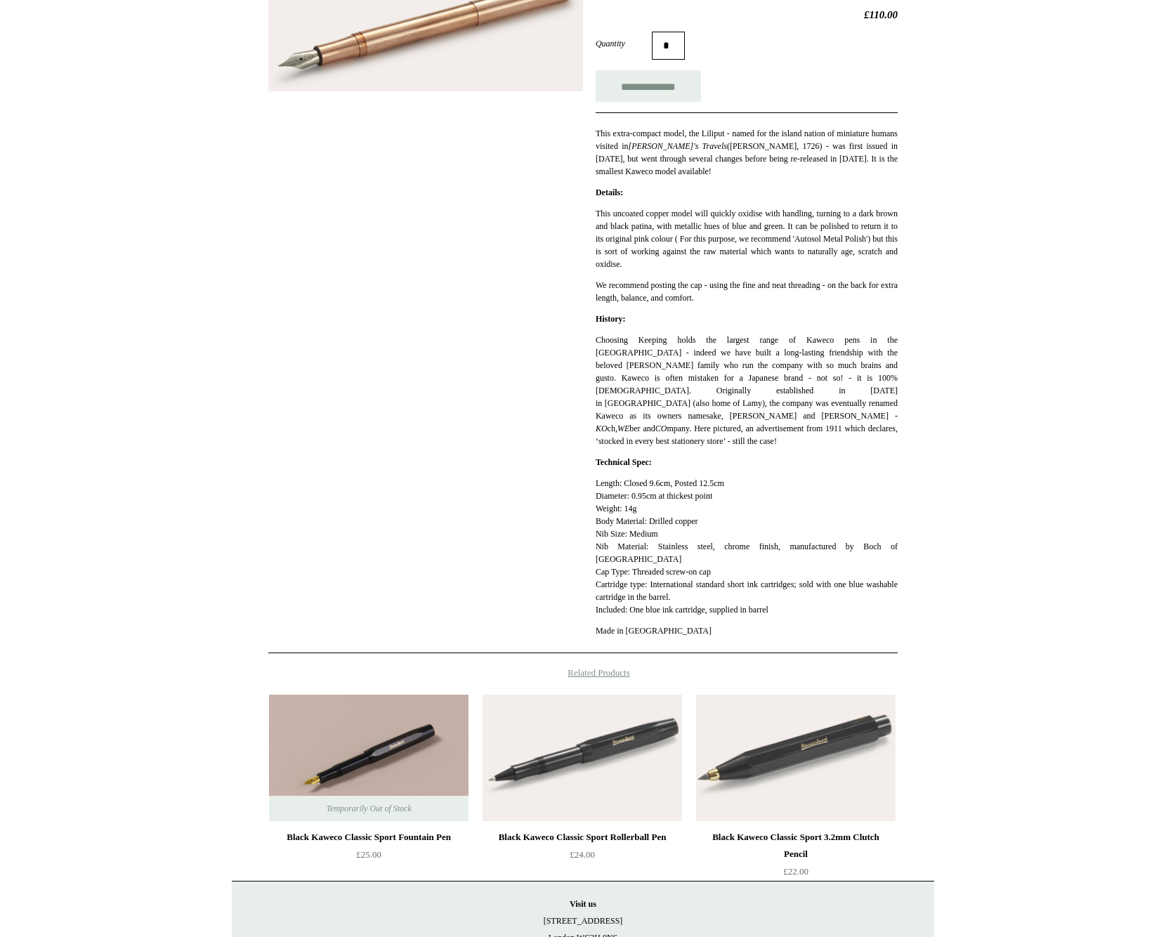
scroll to position [233, 0]
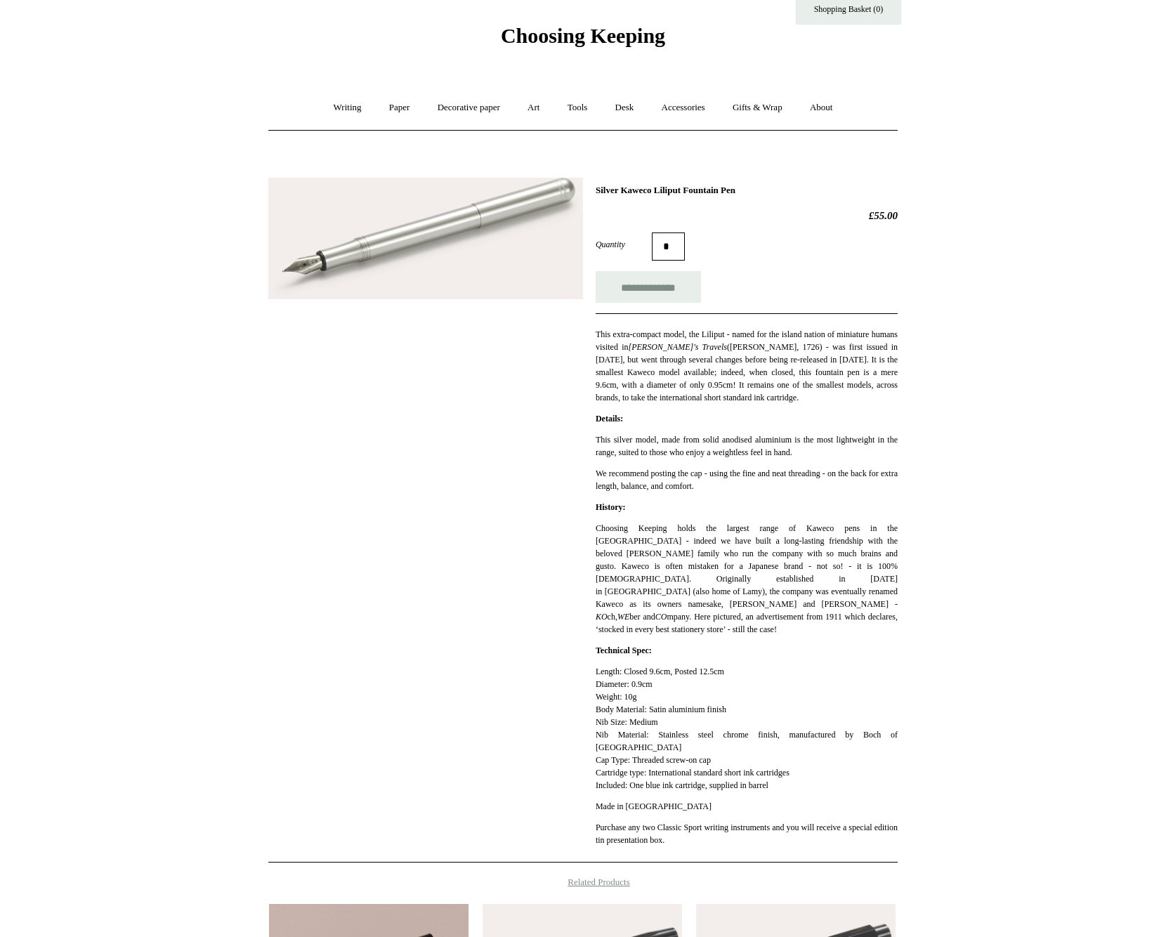
scroll to position [39, 0]
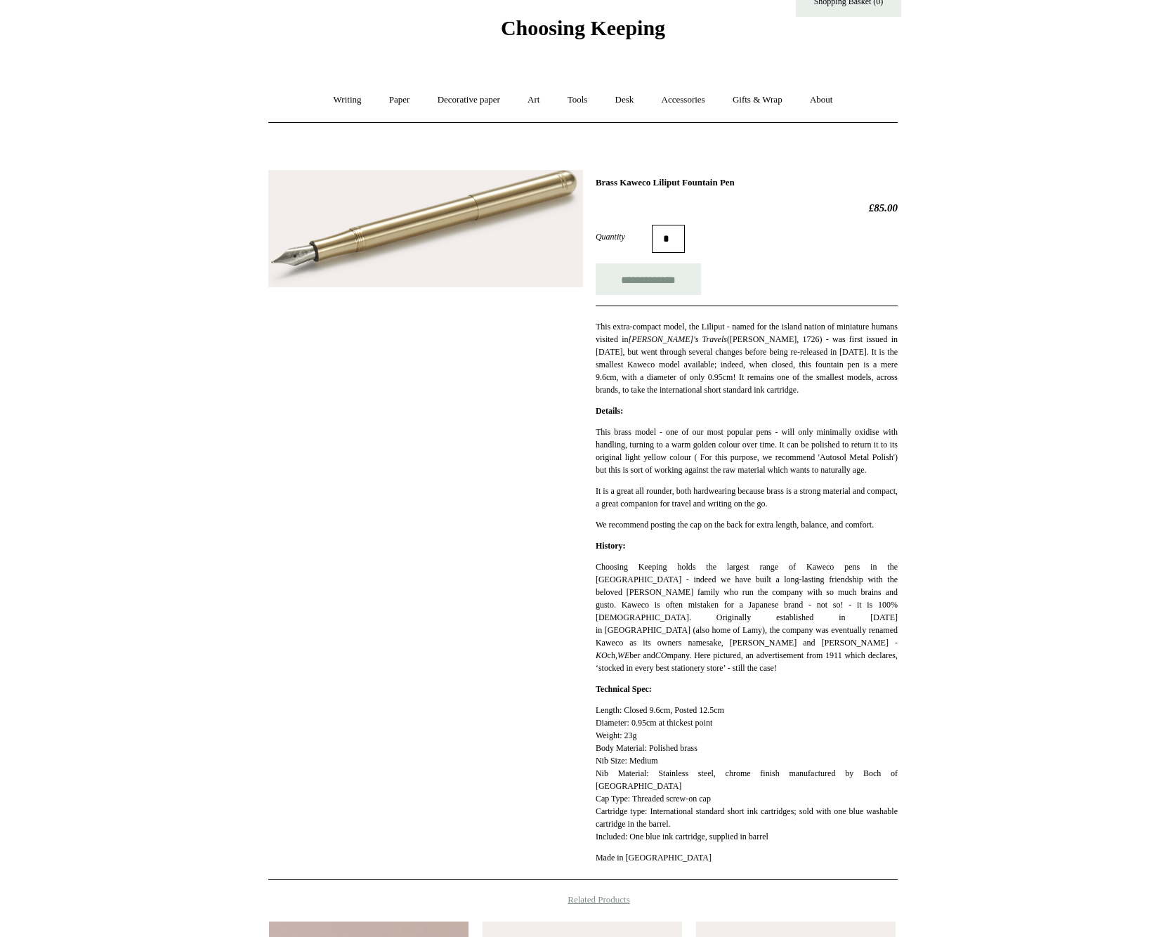
scroll to position [23, 0]
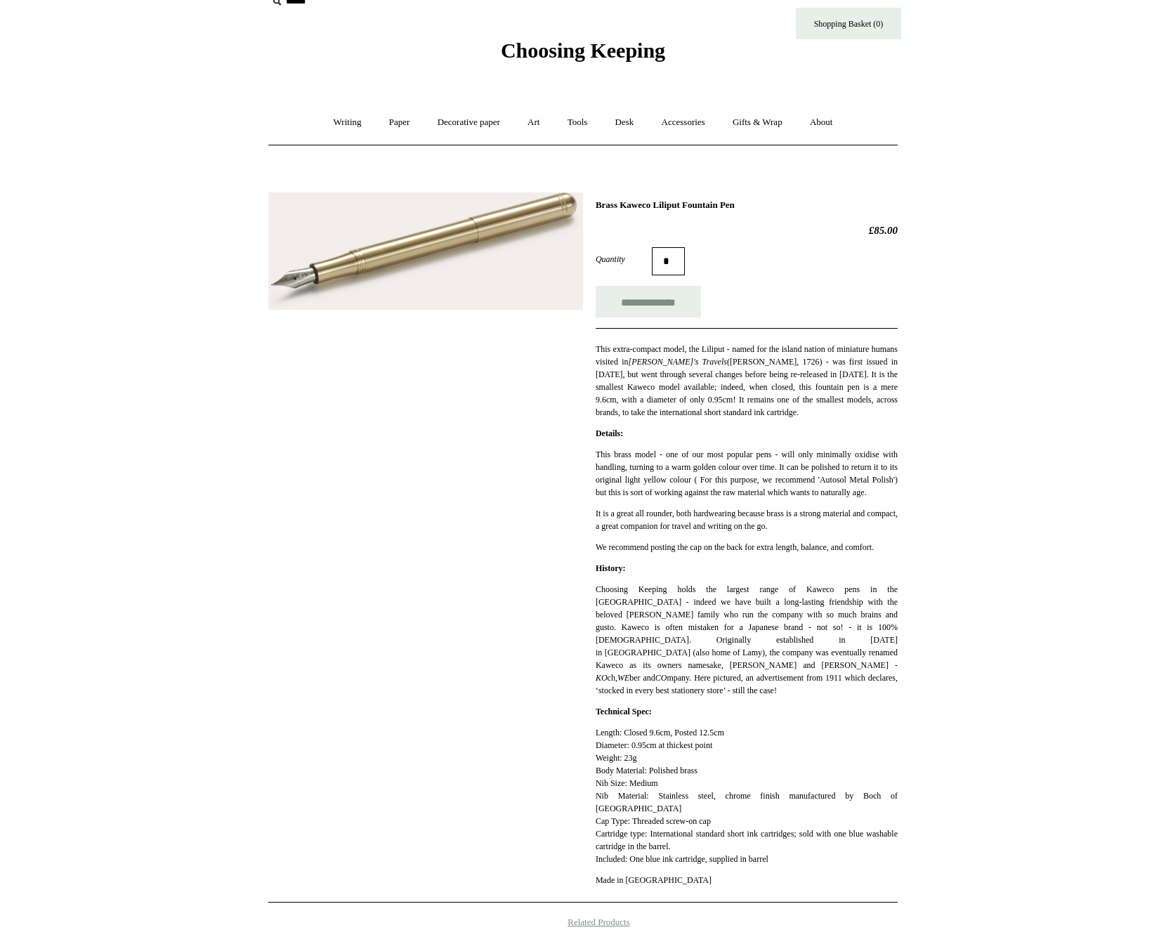
click at [426, 244] on img at bounding box center [425, 251] width 315 height 118
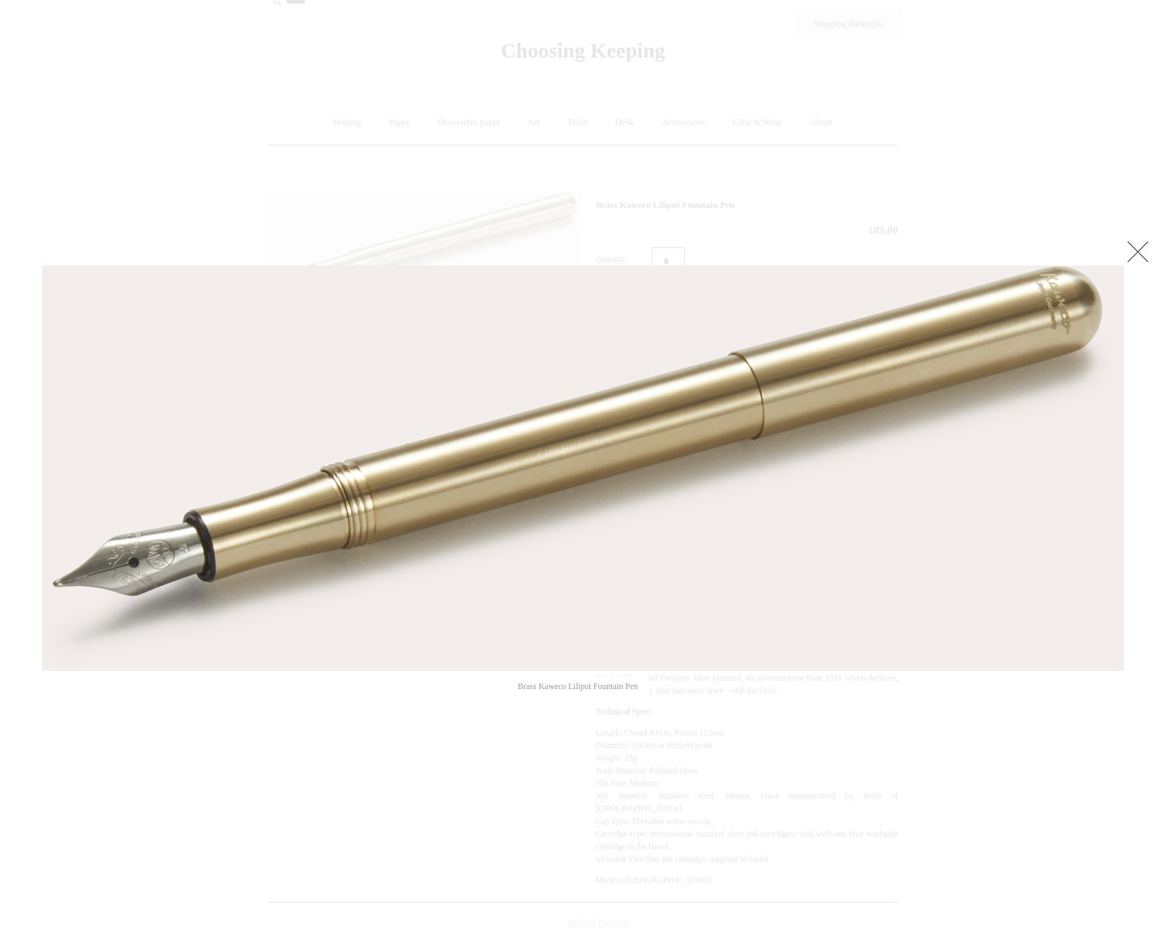
click at [1133, 244] on link at bounding box center [1138, 251] width 28 height 28
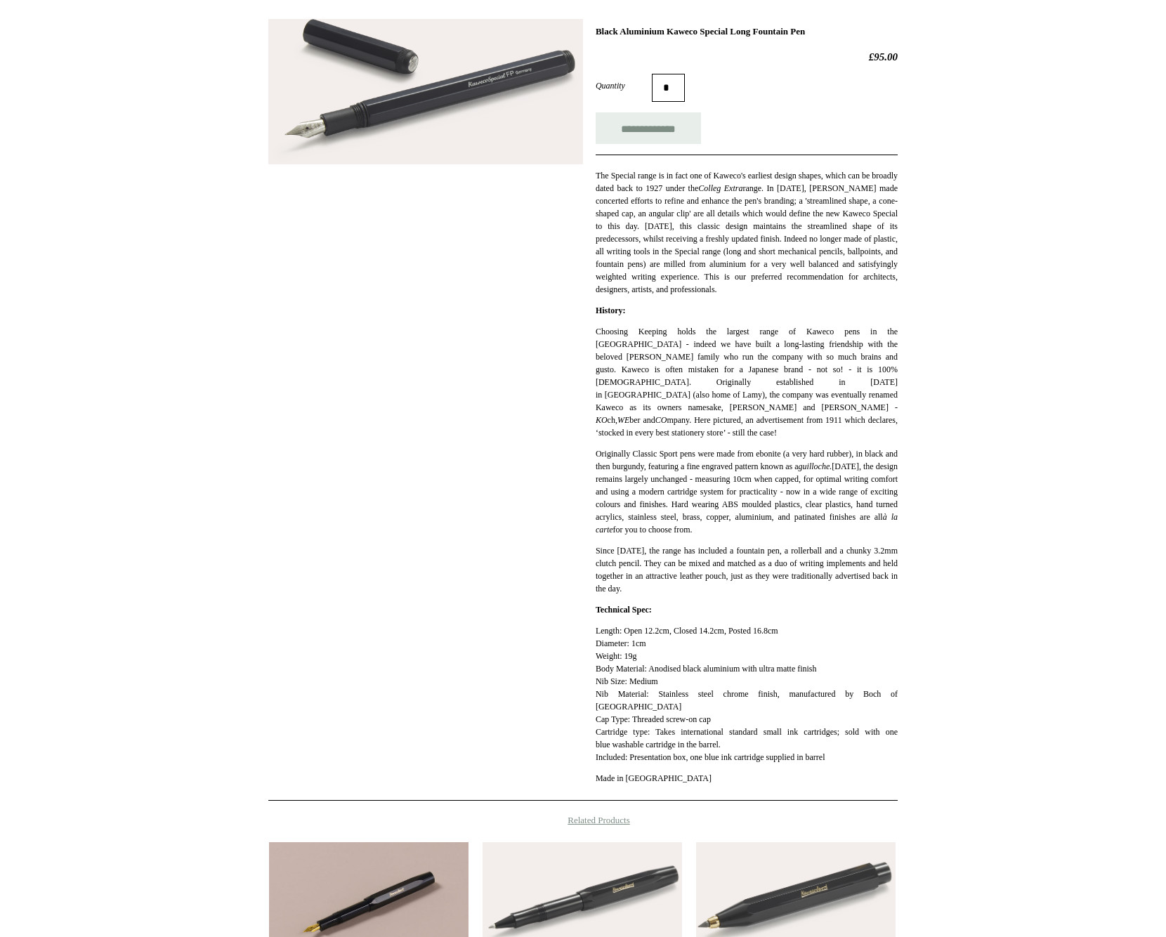
scroll to position [216, 0]
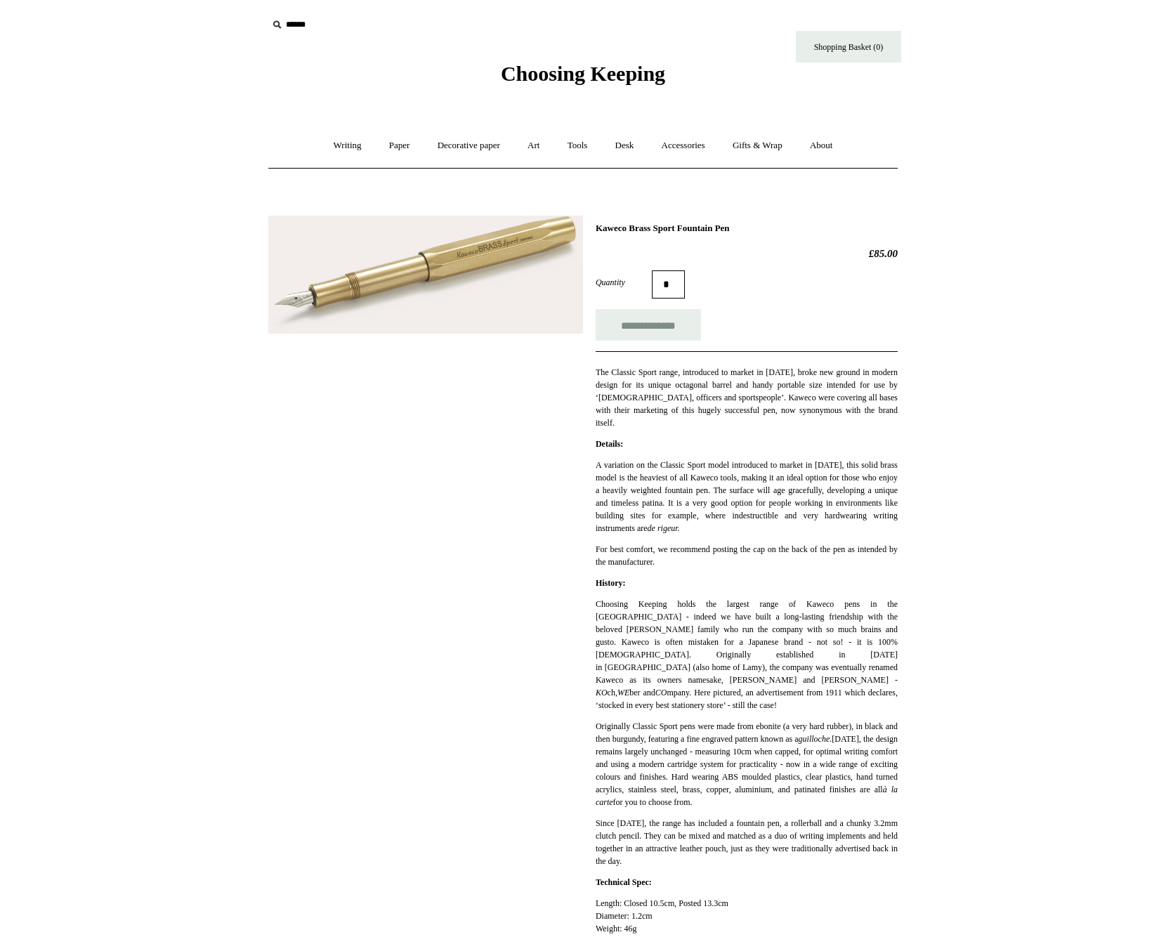
click at [465, 292] on img at bounding box center [425, 275] width 315 height 119
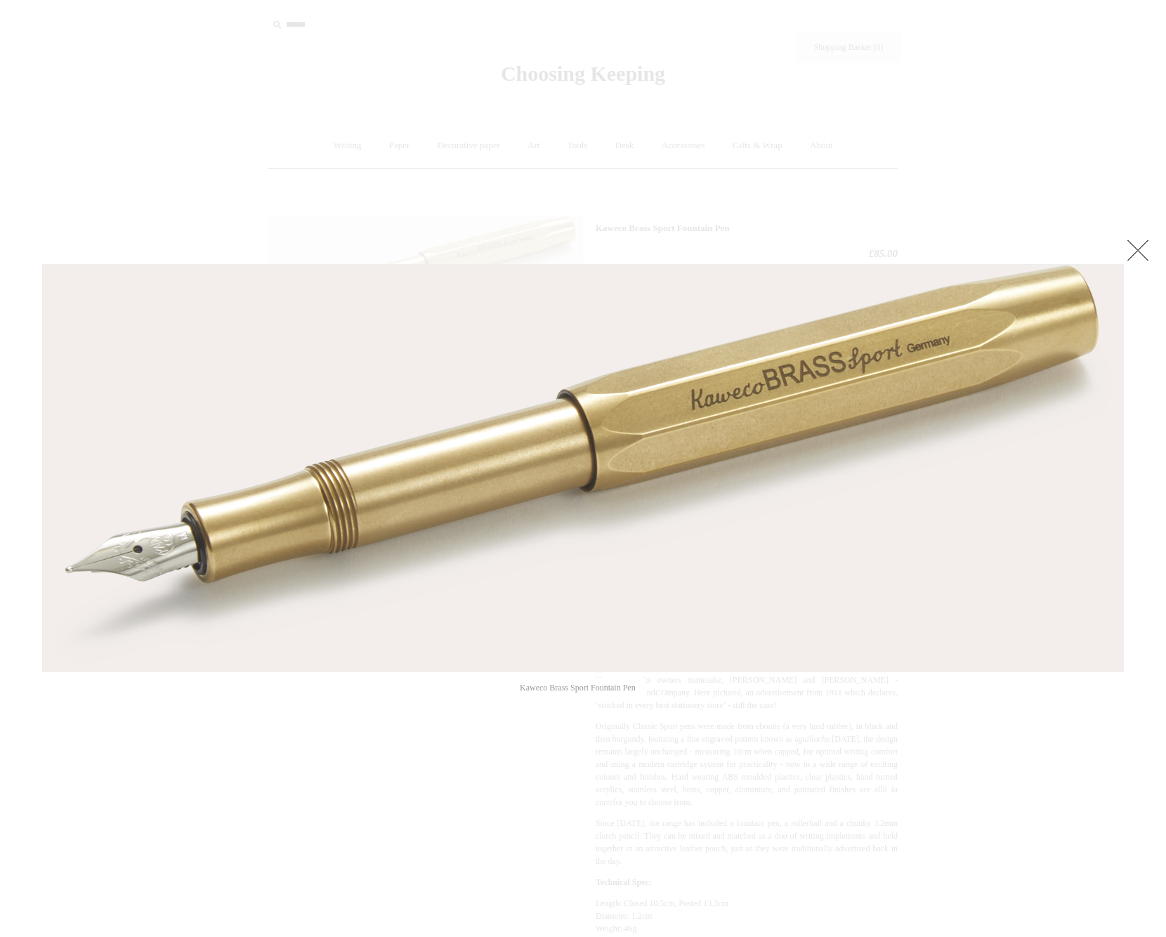
click at [893, 751] on div at bounding box center [583, 754] width 1166 height 1508
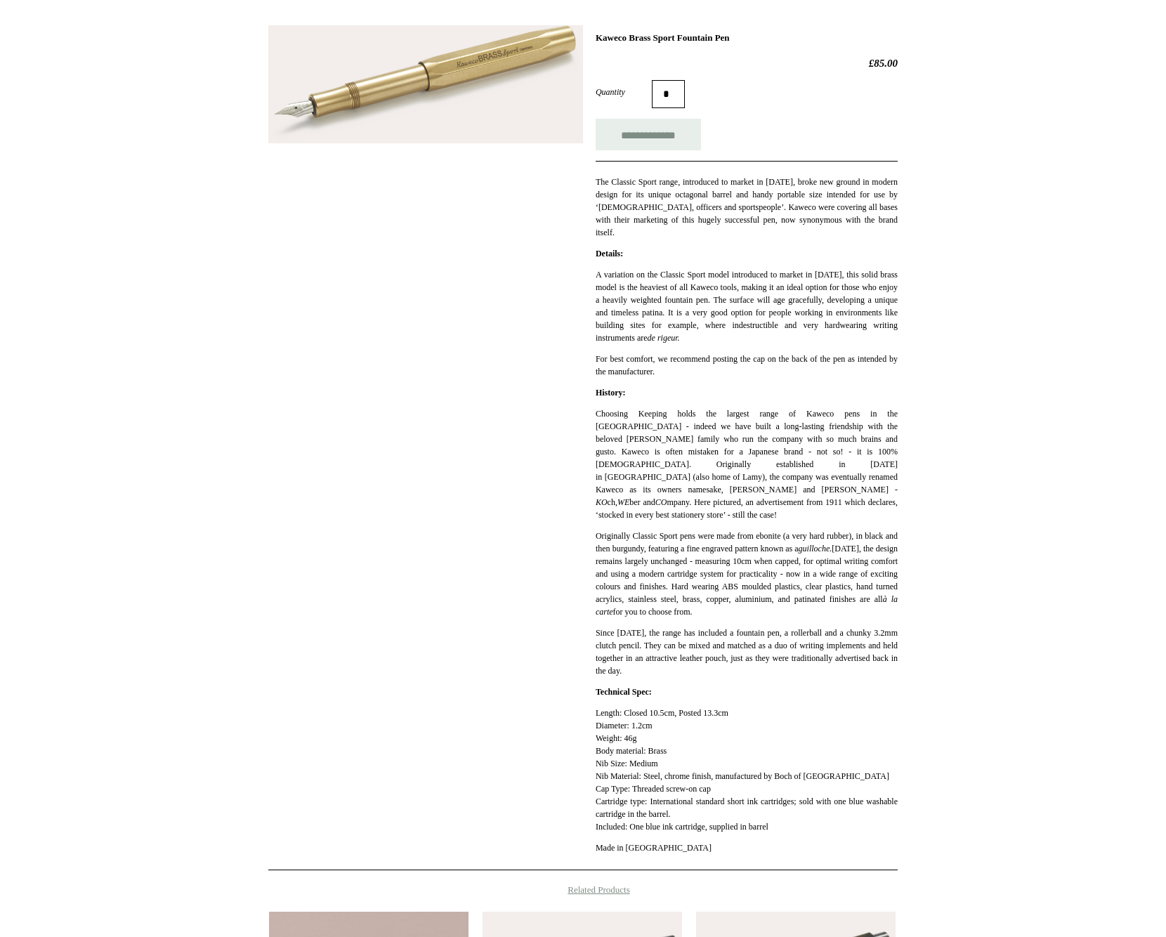
scroll to position [172, 0]
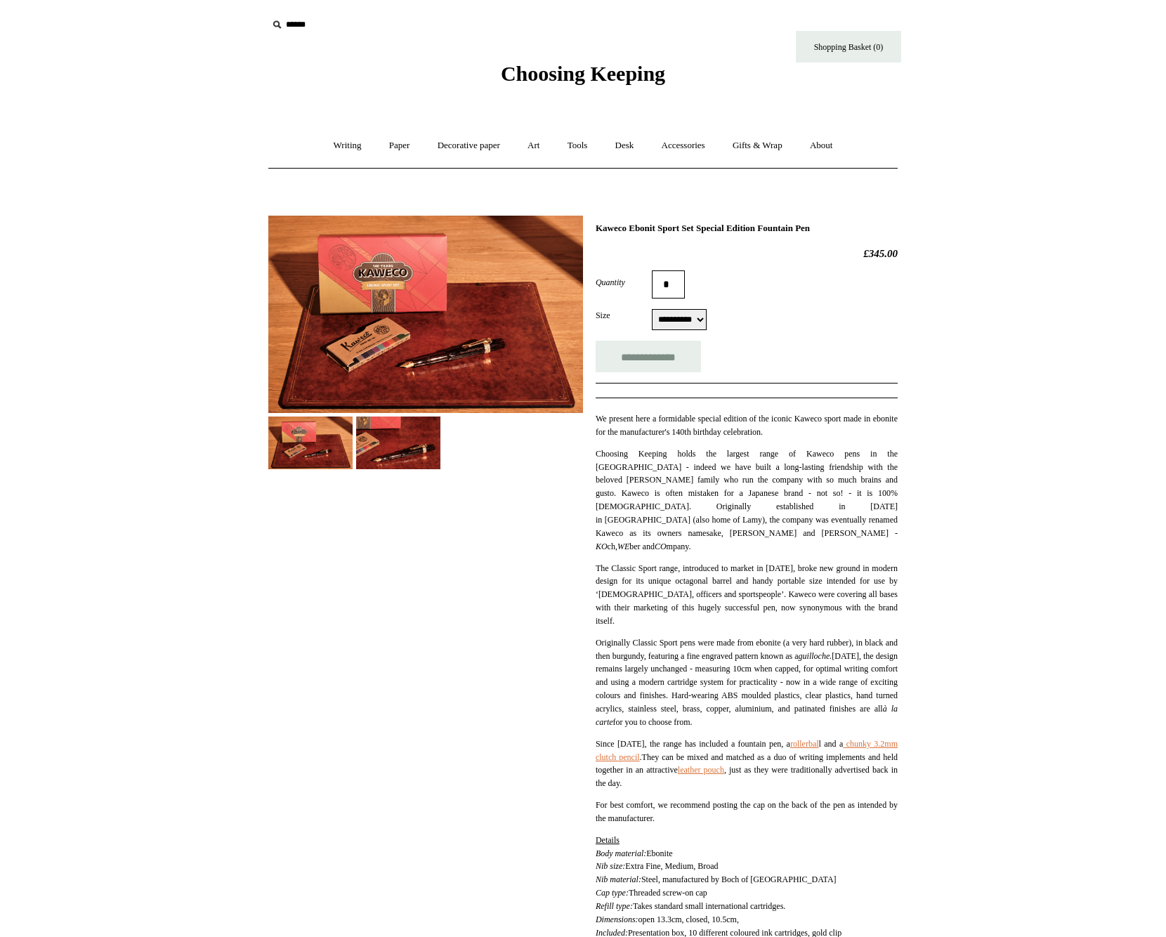
click at [275, 289] on img at bounding box center [425, 314] width 315 height 197
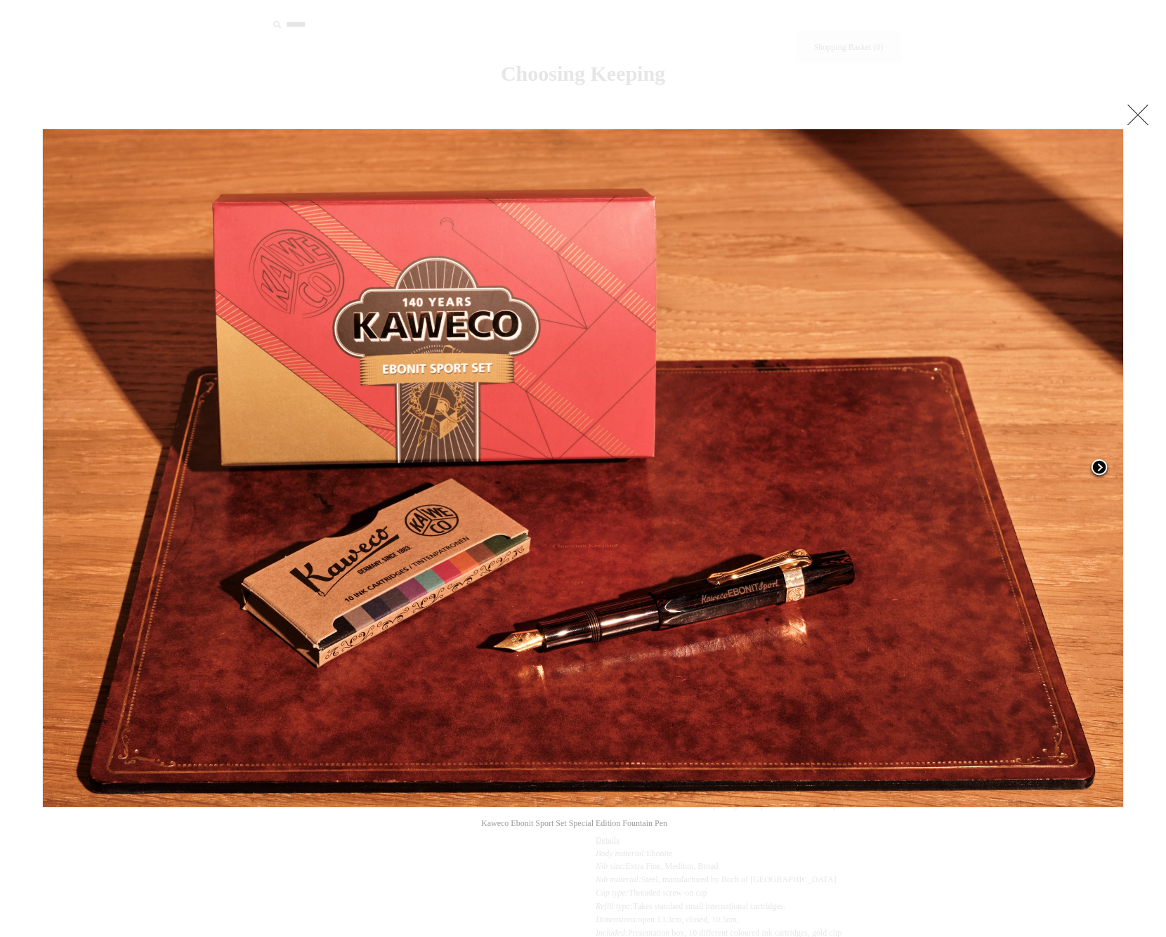
click at [1098, 469] on span at bounding box center [1099, 468] width 21 height 21
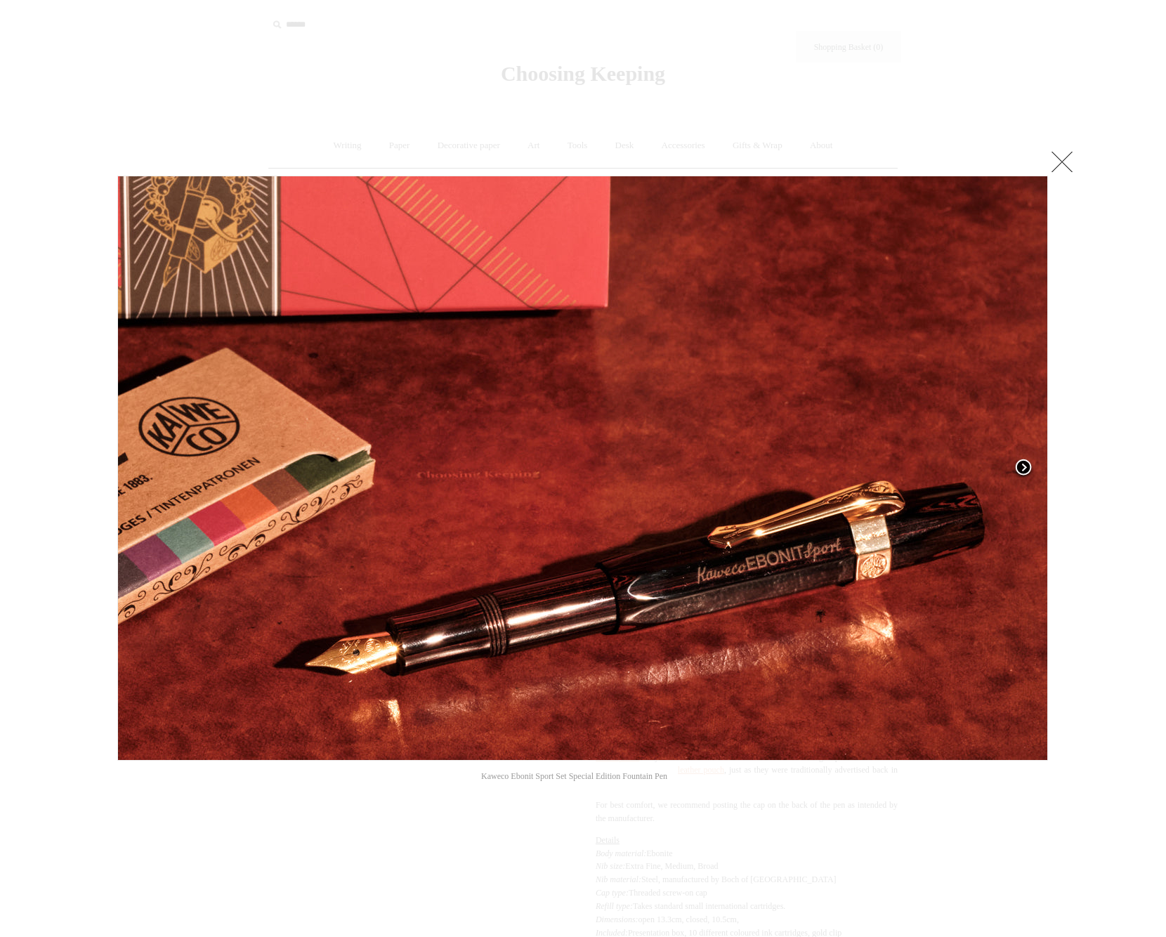
click at [1026, 468] on span at bounding box center [1023, 468] width 21 height 21
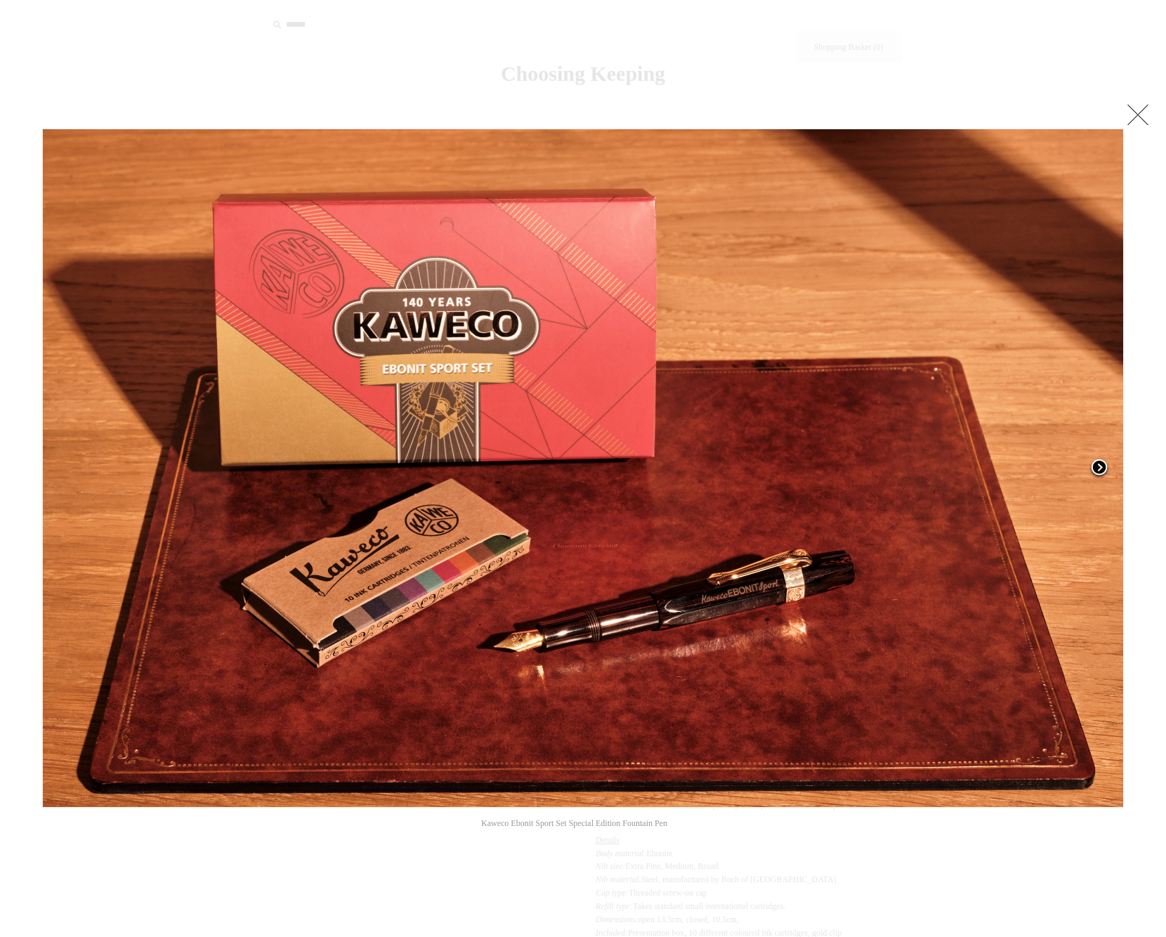
click at [1101, 474] on span at bounding box center [1099, 468] width 21 height 21
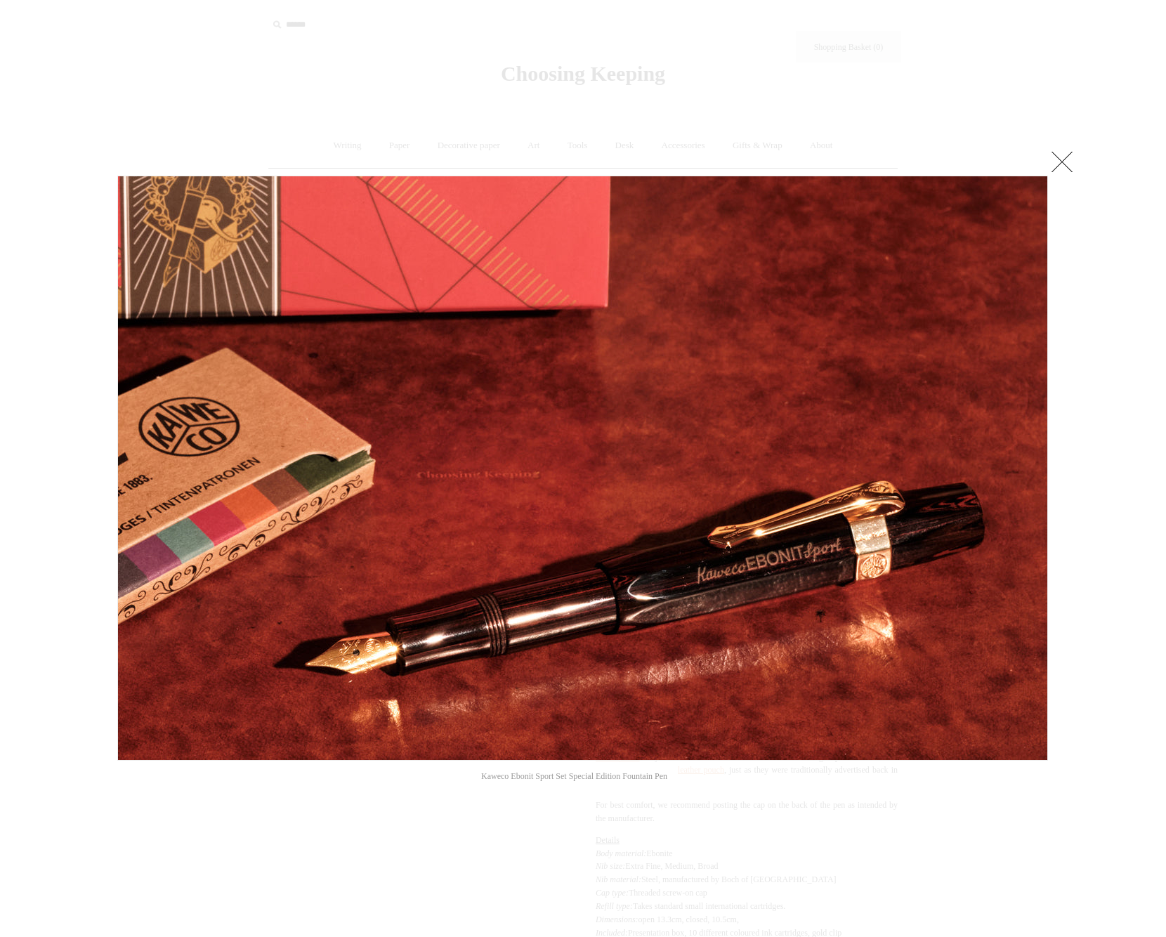
click at [1076, 160] on div at bounding box center [583, 719] width 1166 height 1438
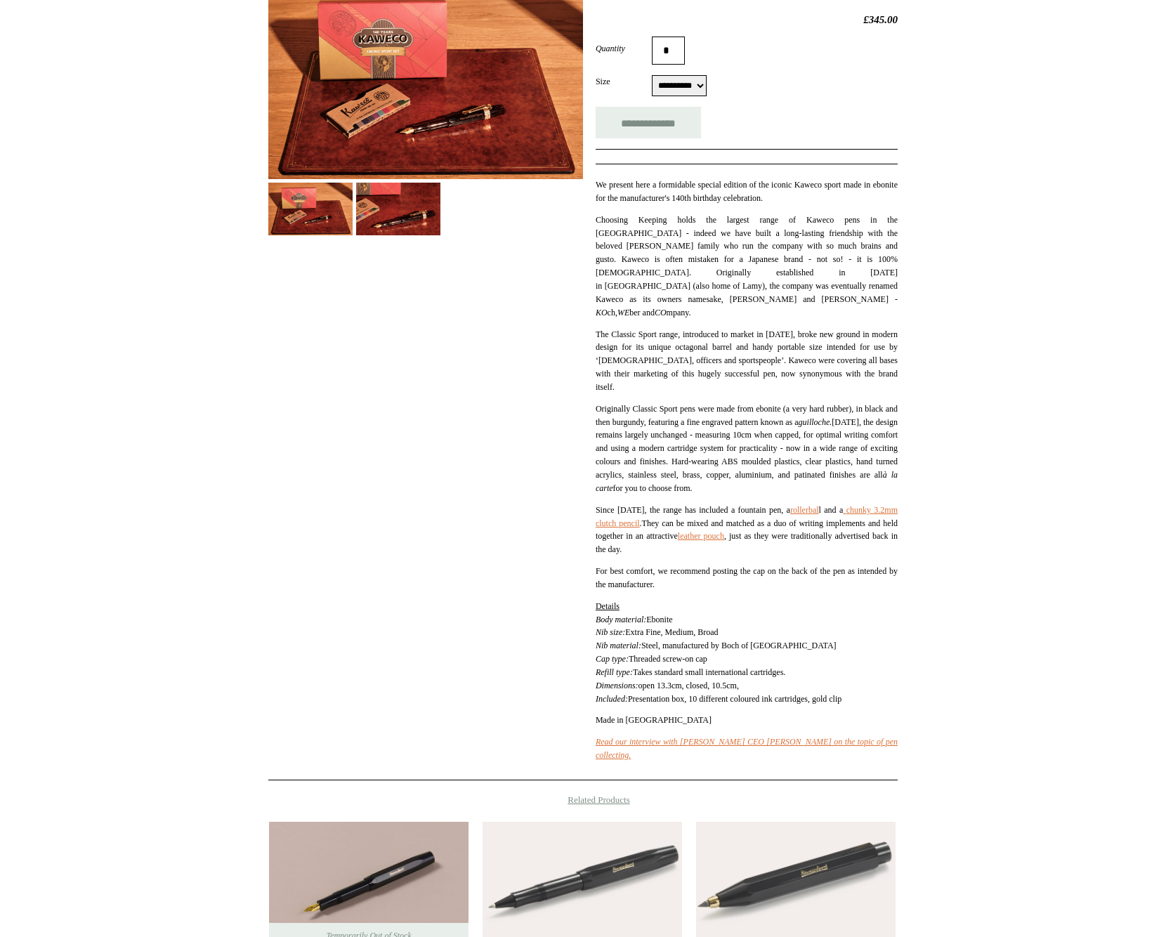
scroll to position [235, 0]
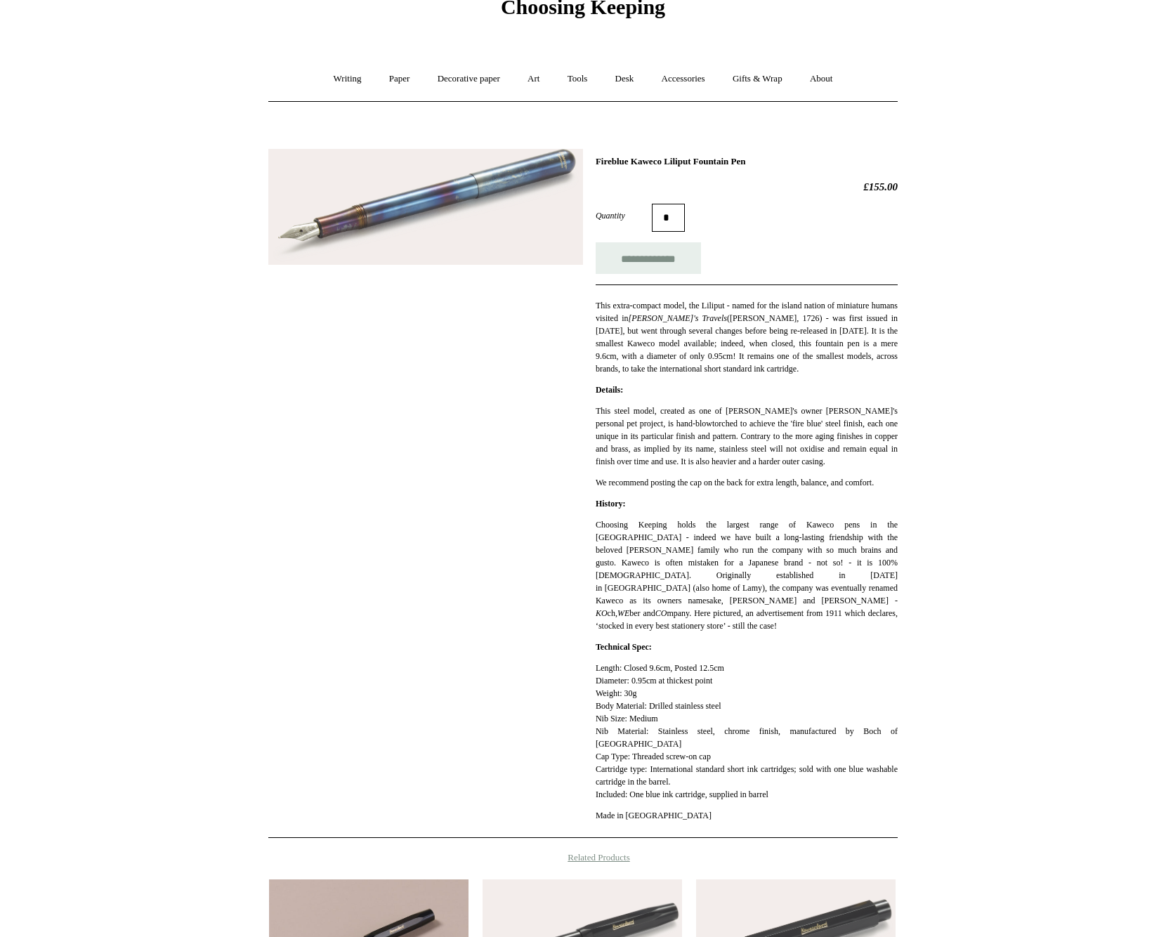
scroll to position [65, 0]
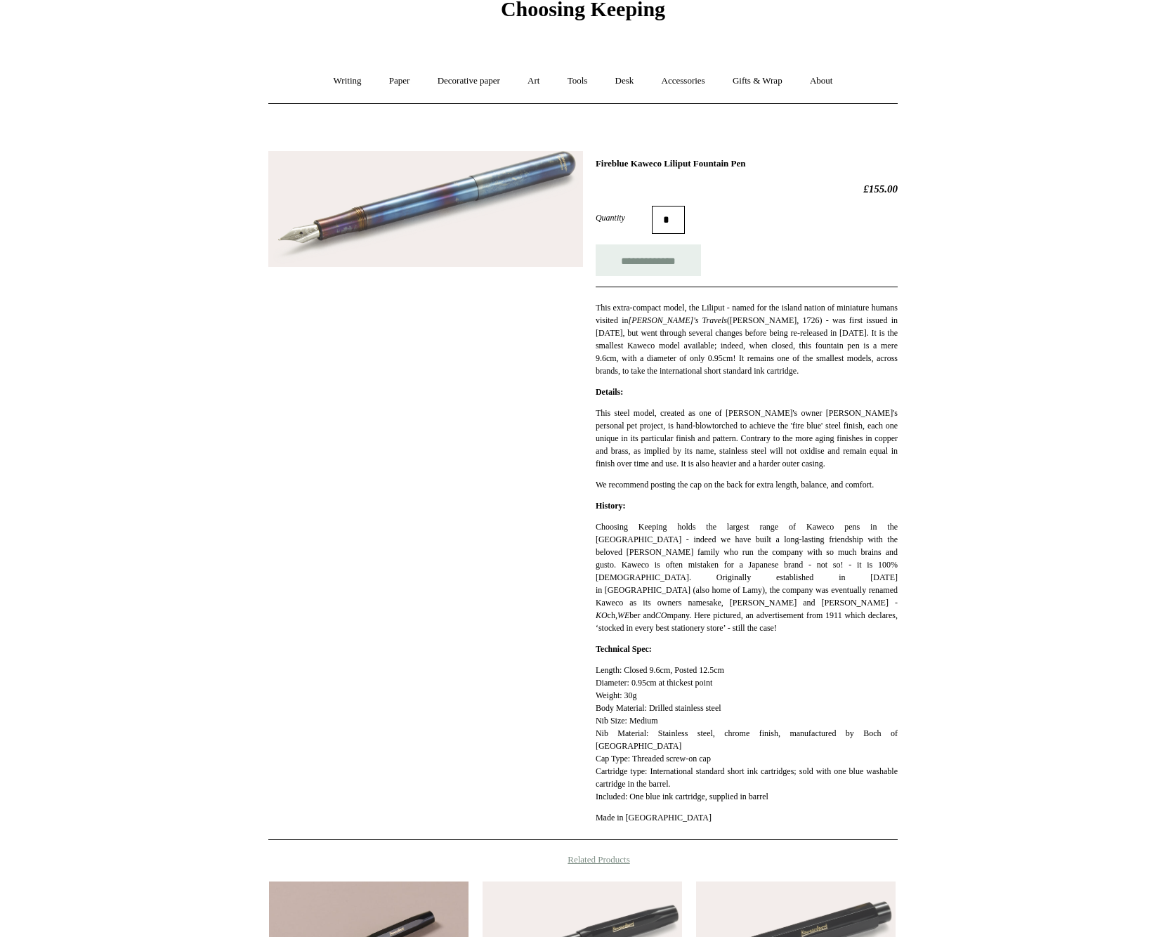
click at [363, 194] on img at bounding box center [425, 209] width 315 height 117
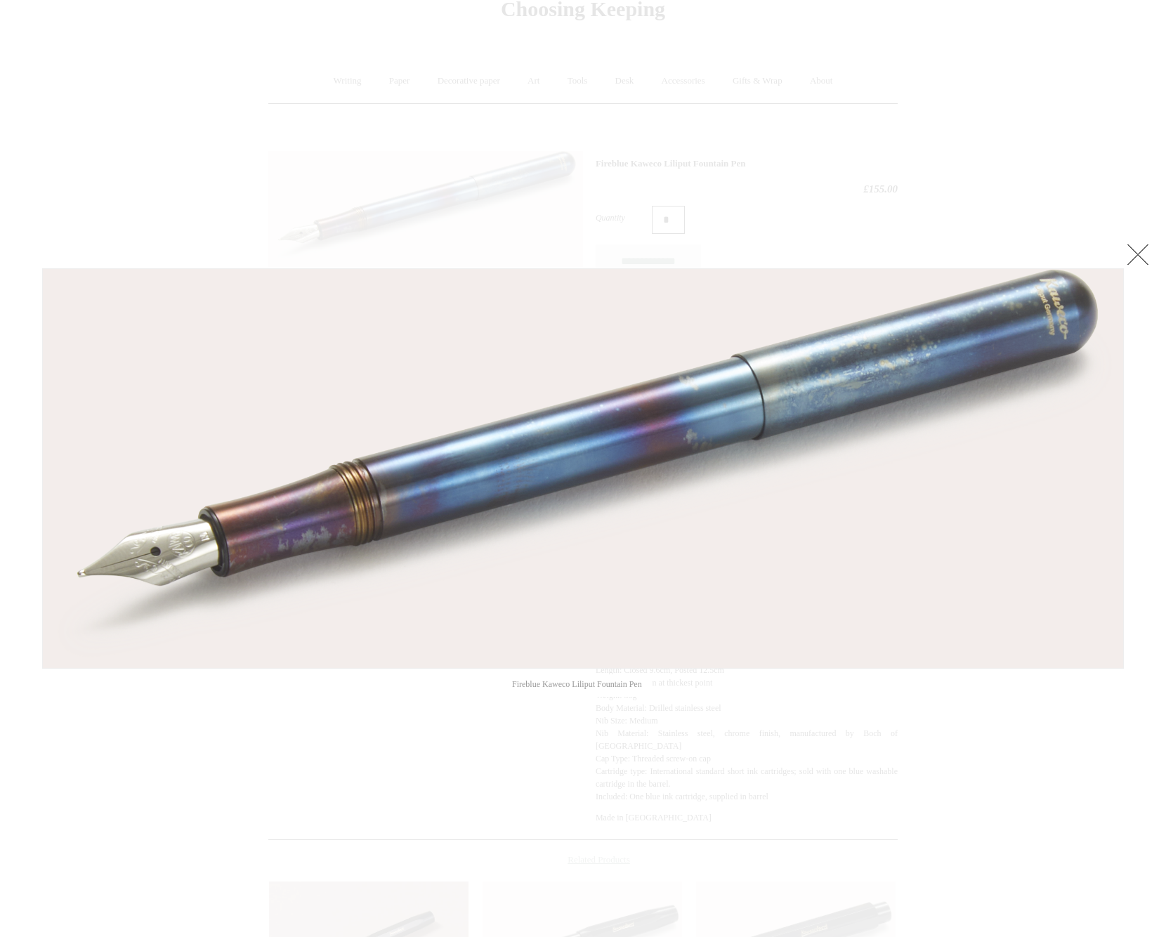
click at [908, 762] on div at bounding box center [583, 611] width 1166 height 1352
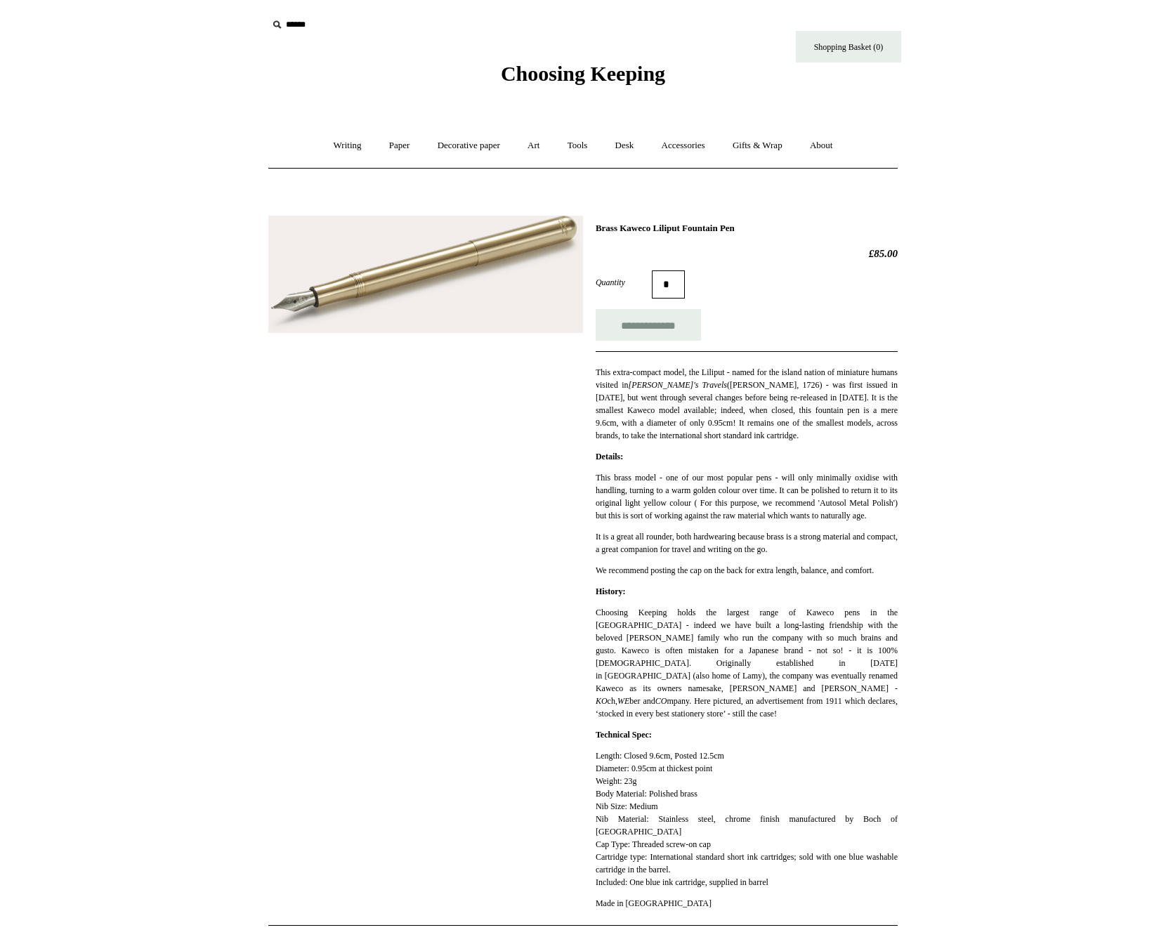
scroll to position [195, 0]
